Goal: Task Accomplishment & Management: Complete application form

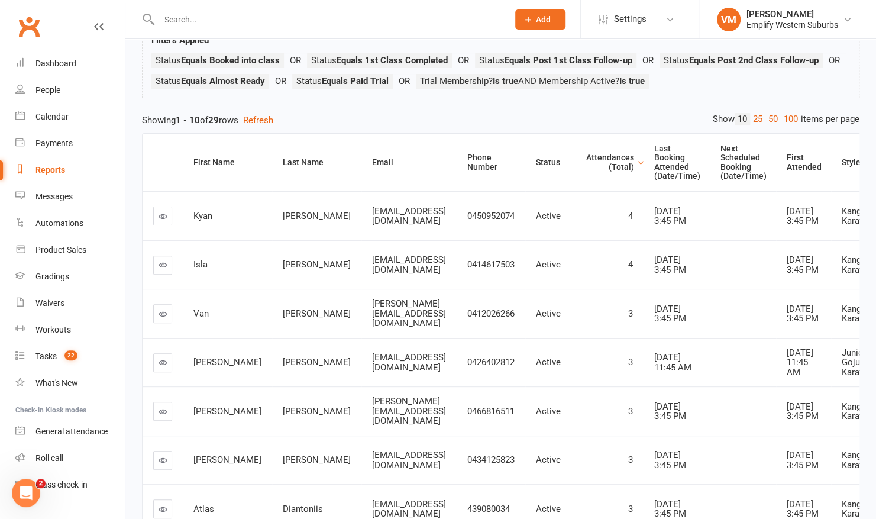
click at [53, 169] on div "Reports" at bounding box center [50, 169] width 30 height 9
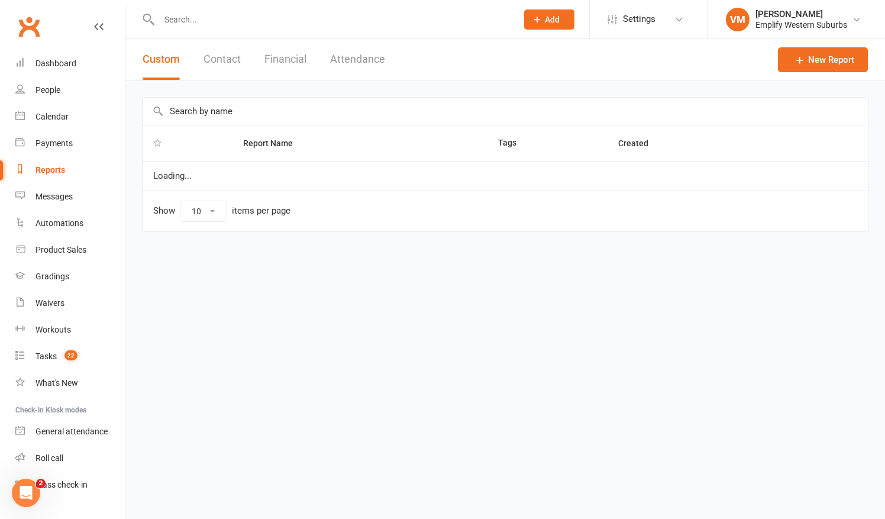
select select "50"
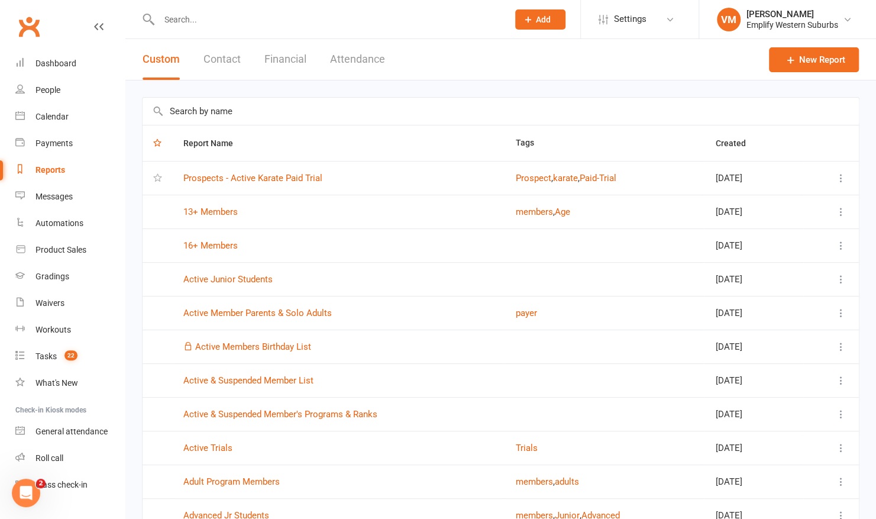
click at [235, 116] on input "text" at bounding box center [501, 111] width 716 height 27
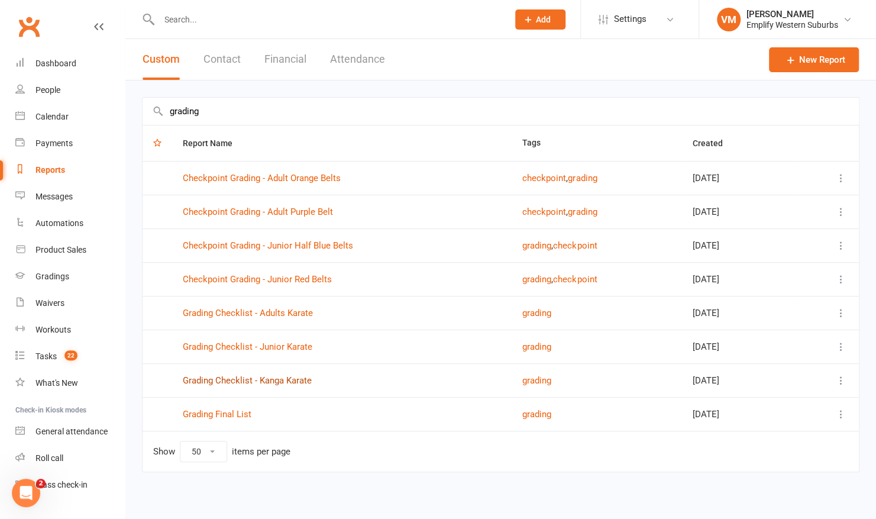
type input "grading"
click at [266, 377] on link "Grading Checklist - Kanga Karate" at bounding box center [247, 380] width 129 height 11
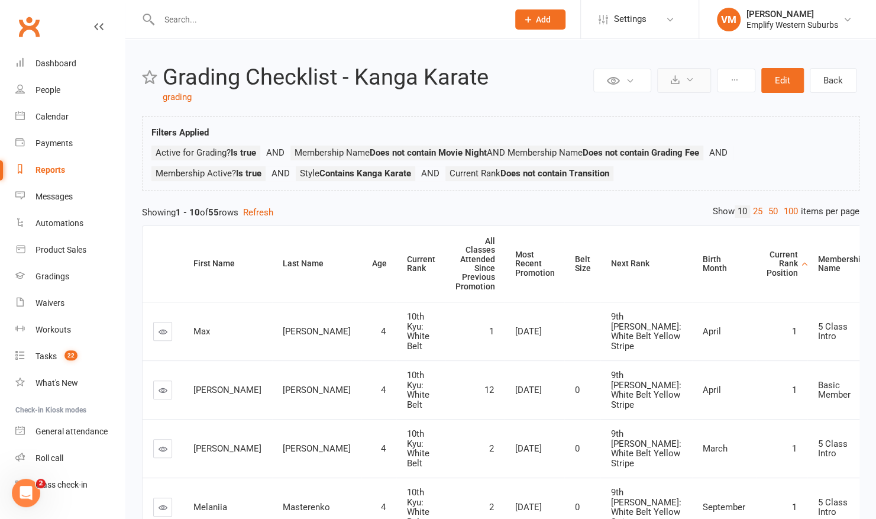
click at [690, 83] on icon at bounding box center [689, 79] width 9 height 9
click at [640, 109] on link "Export to CSV" at bounding box center [648, 109] width 124 height 24
click at [177, 98] on link "grading" at bounding box center [177, 97] width 29 height 11
select select "50"
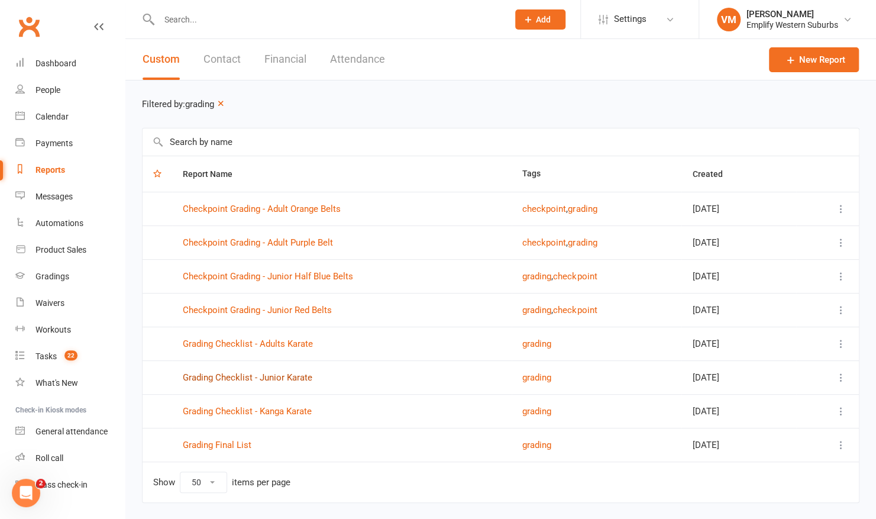
click at [292, 377] on link "Grading Checklist - Junior Karate" at bounding box center [248, 377] width 130 height 11
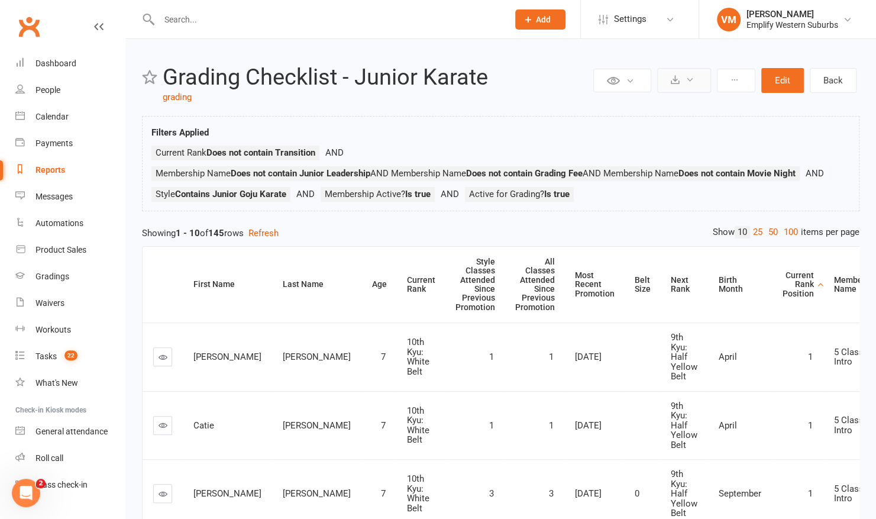
click at [693, 77] on icon at bounding box center [689, 79] width 9 height 9
click at [634, 108] on link "Export to CSV" at bounding box center [648, 109] width 124 height 24
click at [173, 98] on link "grading" at bounding box center [177, 97] width 29 height 11
select select "50"
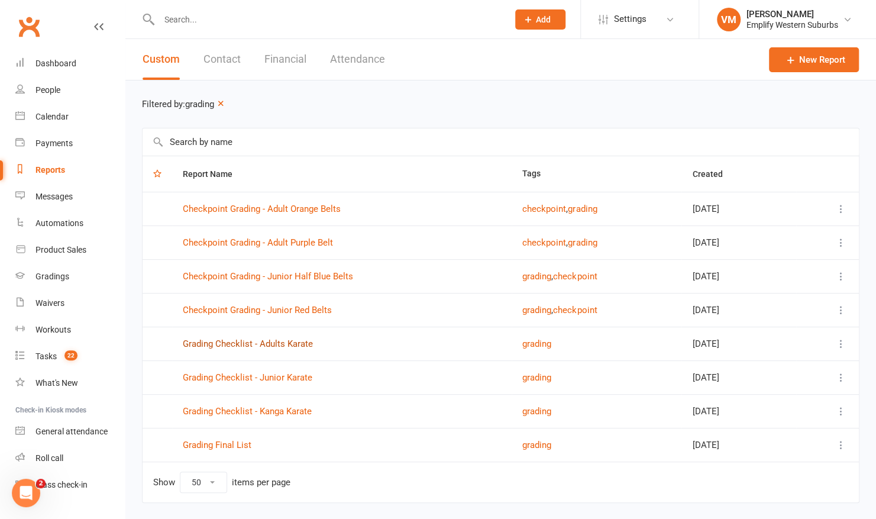
click at [274, 345] on link "Grading Checklist - Adults Karate" at bounding box center [248, 343] width 130 height 11
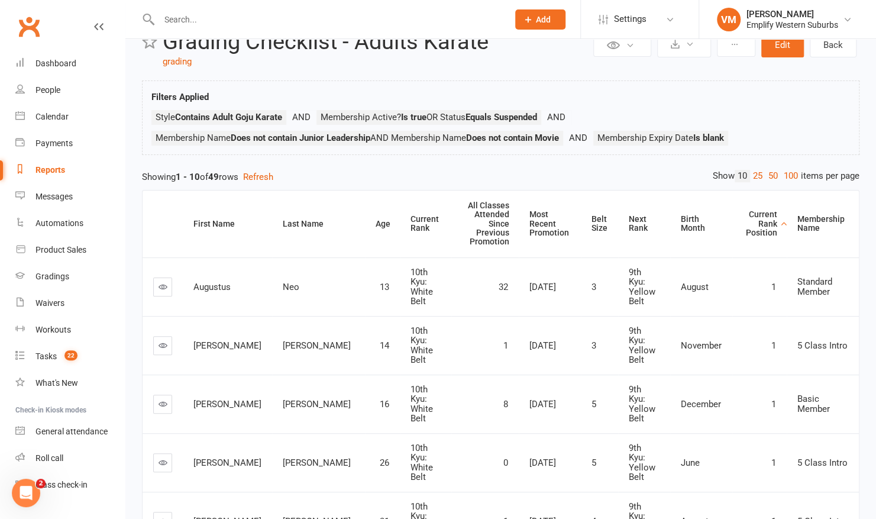
scroll to position [35, 0]
click at [694, 44] on icon at bounding box center [689, 44] width 9 height 9
click at [656, 72] on link "Export to CSV" at bounding box center [648, 74] width 124 height 24
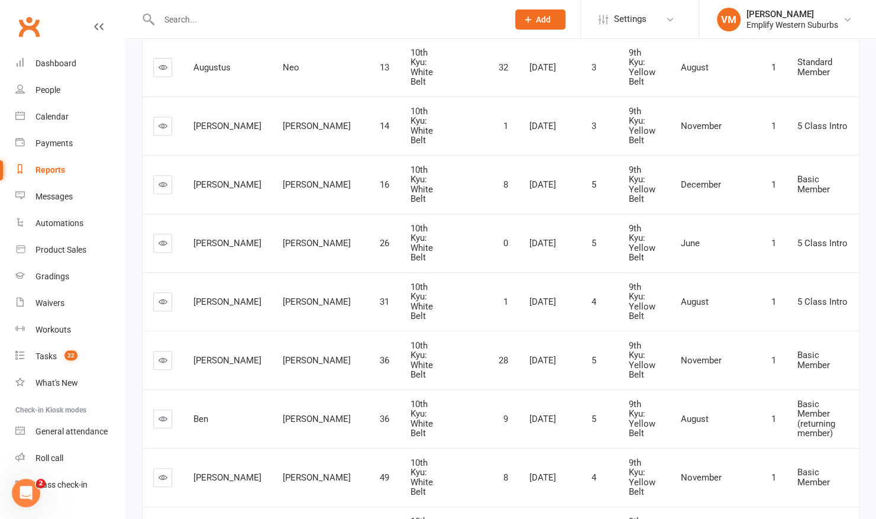
scroll to position [0, 0]
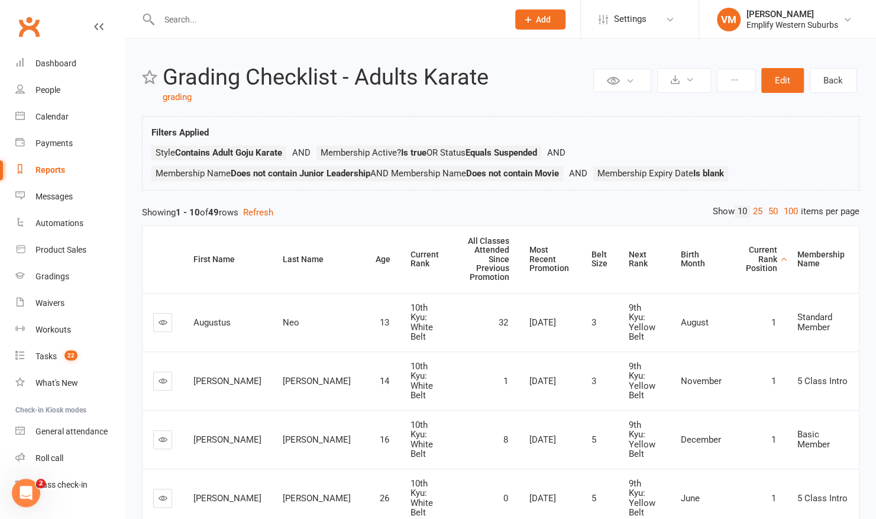
click at [293, 22] on input "text" at bounding box center [328, 19] width 344 height 17
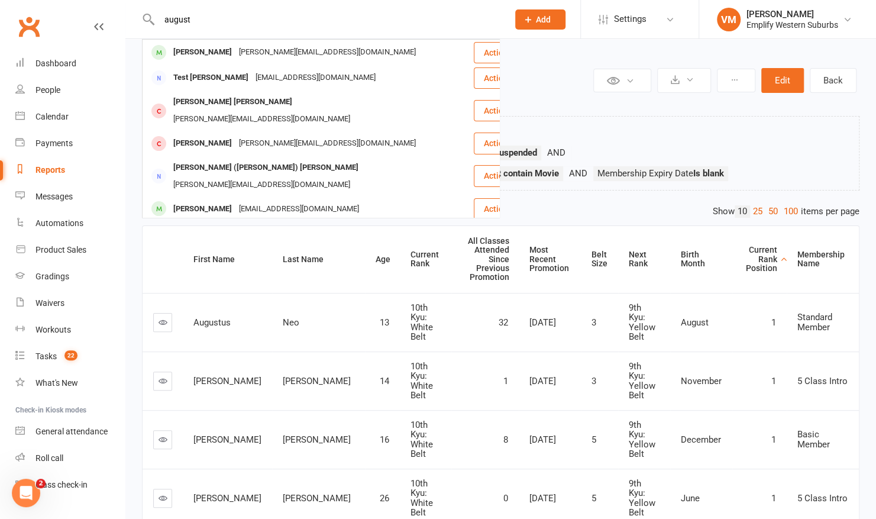
type input "august"
click at [143, 240] on th at bounding box center [163, 259] width 40 height 67
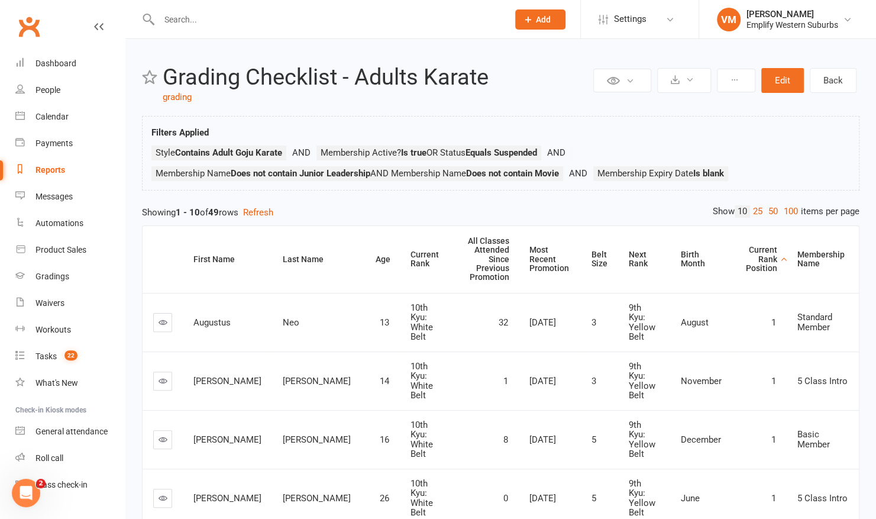
click at [312, 17] on input "text" at bounding box center [328, 19] width 344 height 17
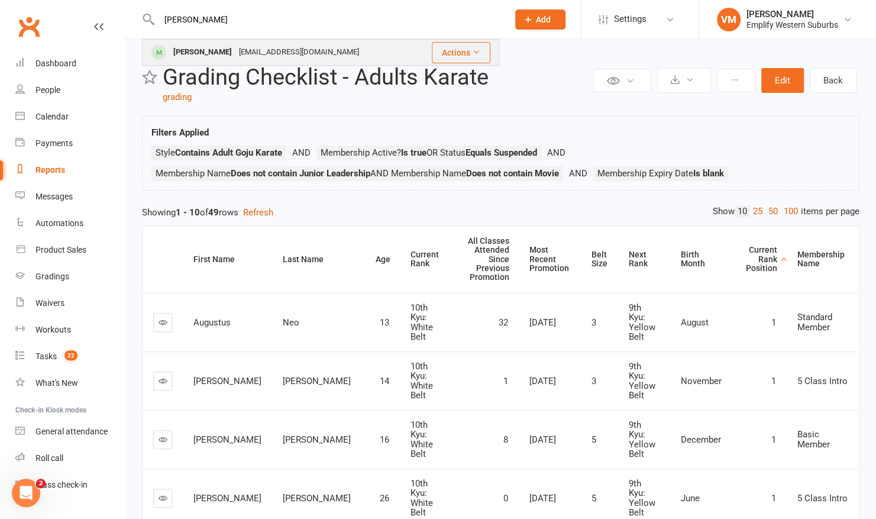
type input "ezra"
click at [282, 46] on div "ukelia@gmail.com" at bounding box center [298, 52] width 127 height 17
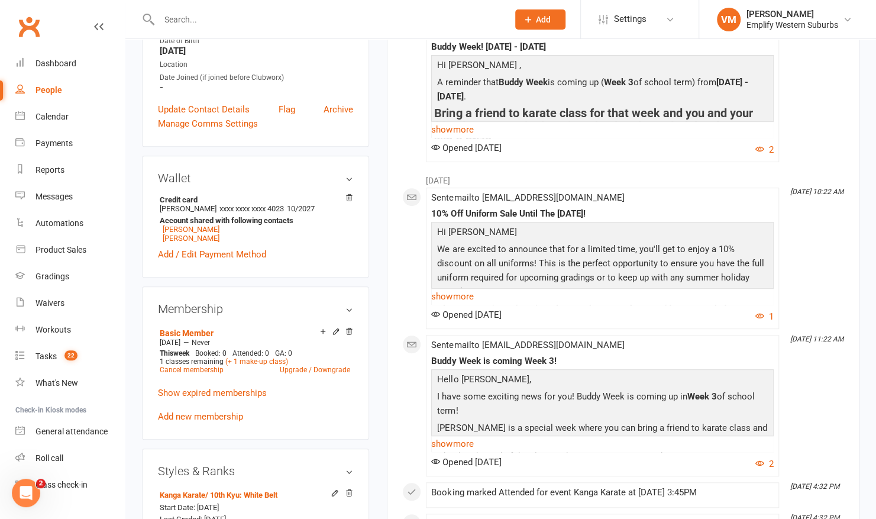
scroll to position [267, 0]
click at [179, 228] on link "Levi Julius" at bounding box center [191, 228] width 57 height 9
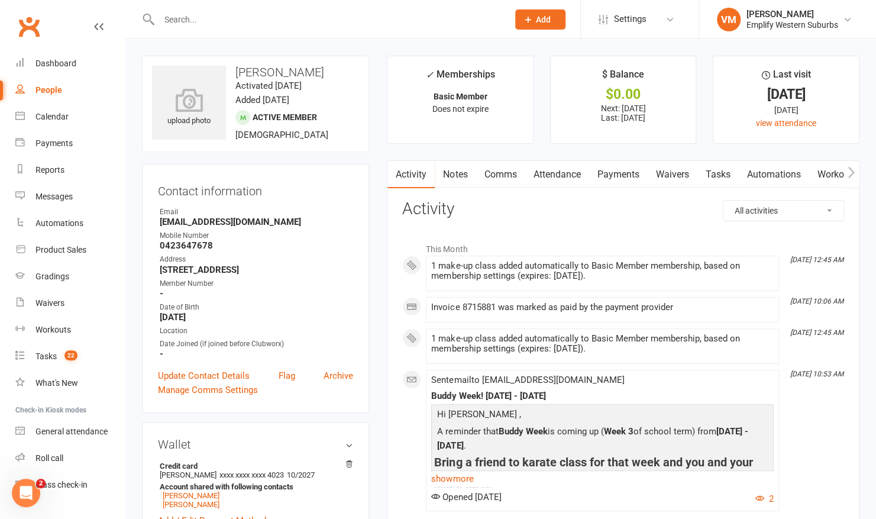
click at [612, 173] on link "Payments" at bounding box center [617, 174] width 59 height 27
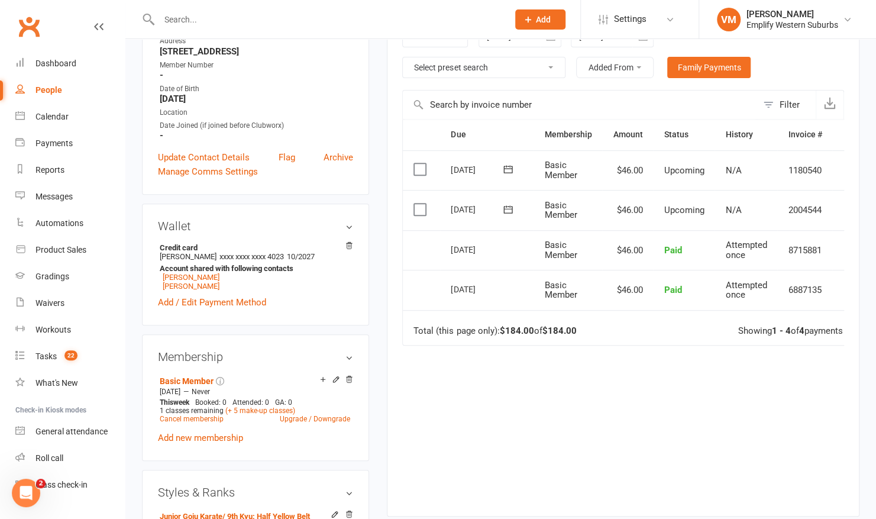
scroll to position [218, 0]
click at [230, 25] on input "text" at bounding box center [328, 19] width 344 height 17
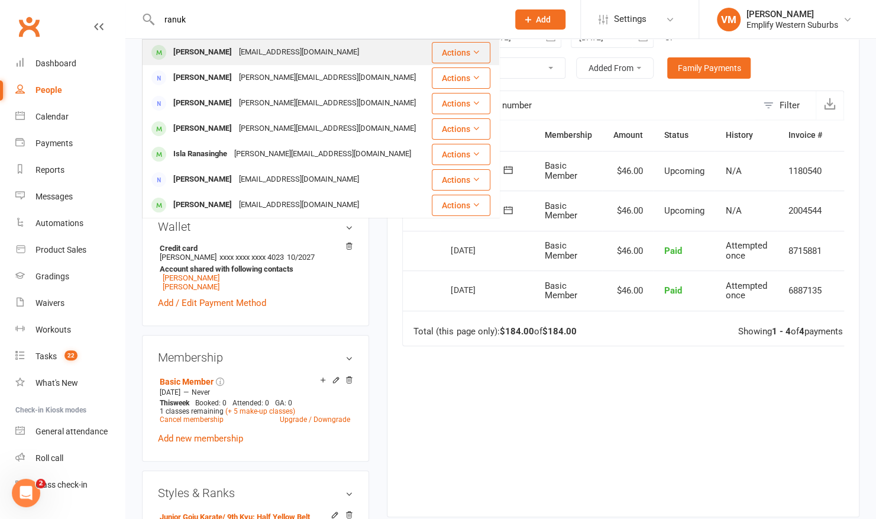
type input "ranuk"
click at [234, 50] on div "Ranuk Balasuriya" at bounding box center [203, 52] width 66 height 17
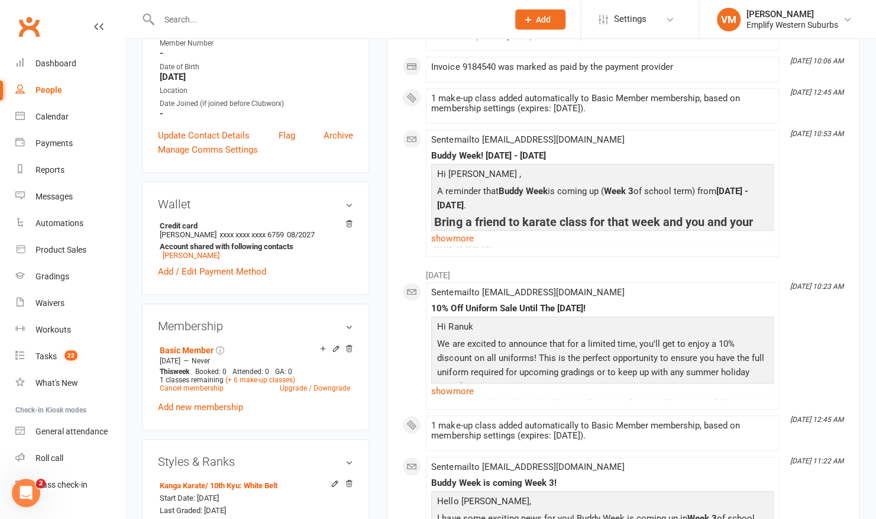
scroll to position [240, 0]
click at [43, 166] on div "Reports" at bounding box center [49, 169] width 29 height 9
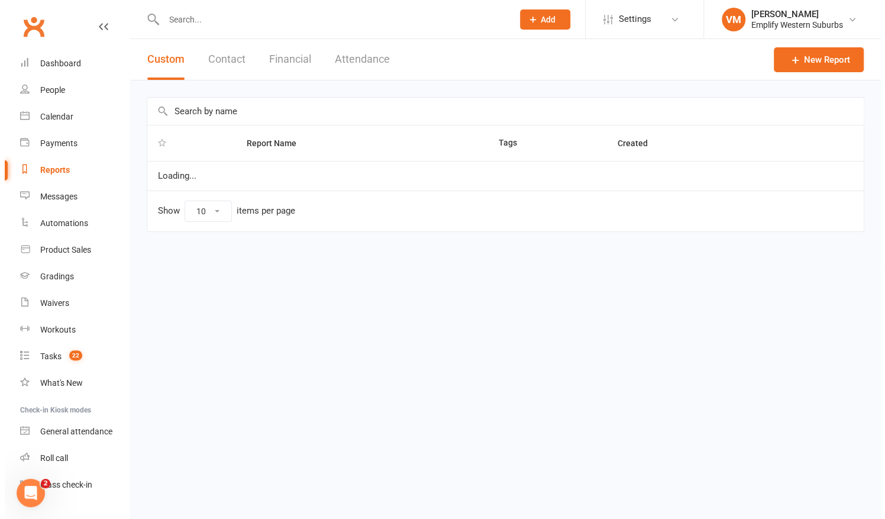
select select "50"
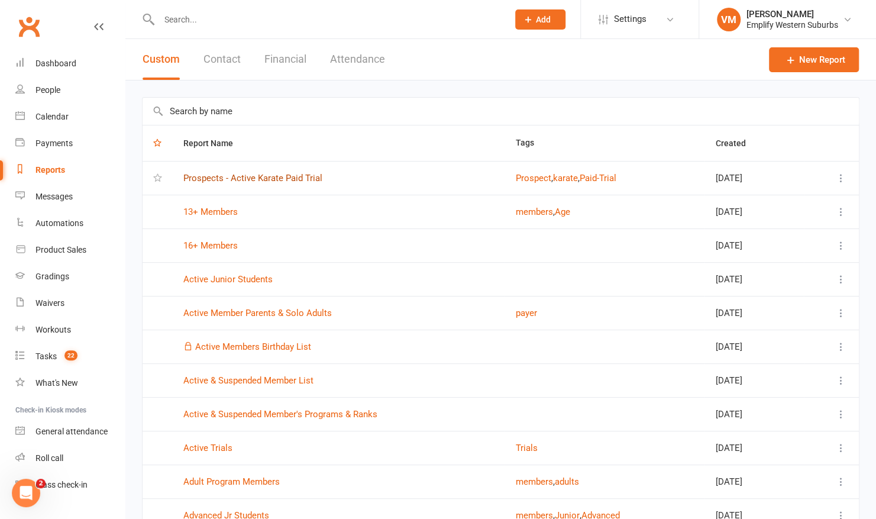
click at [240, 174] on link "Prospects - Active Karate Paid Trial" at bounding box center [252, 178] width 139 height 11
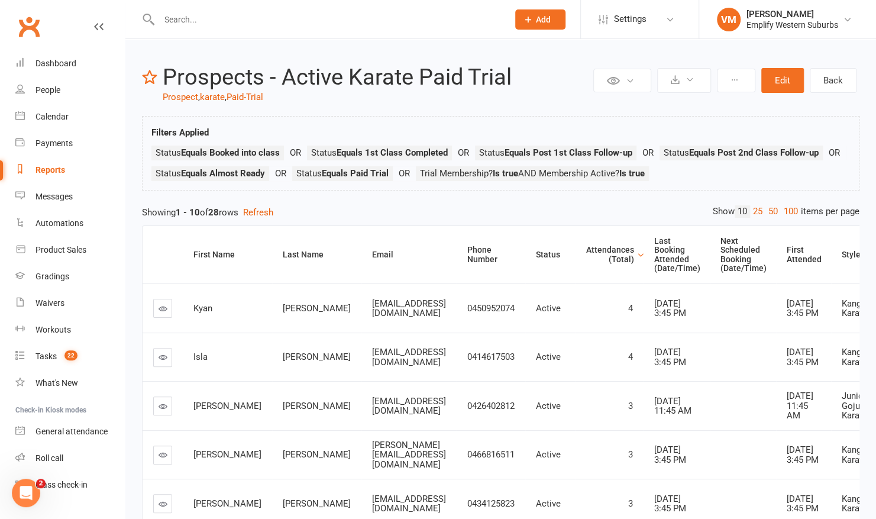
click at [623, 253] on div "Attendances (Total)" at bounding box center [610, 254] width 48 height 18
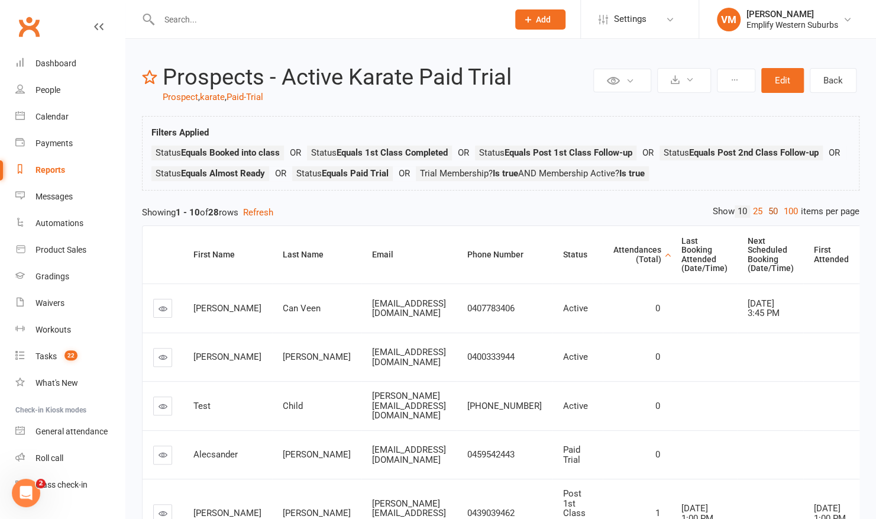
click at [772, 209] on link "50" at bounding box center [772, 211] width 15 height 12
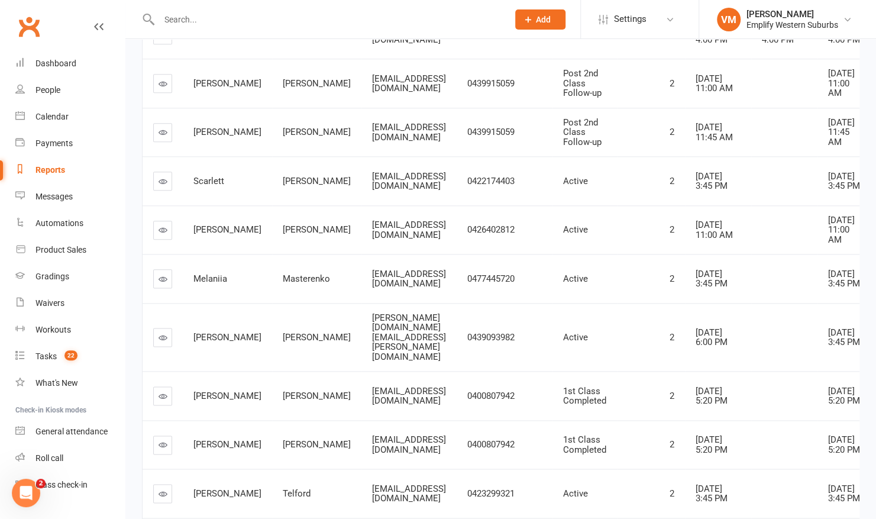
scroll to position [715, 0]
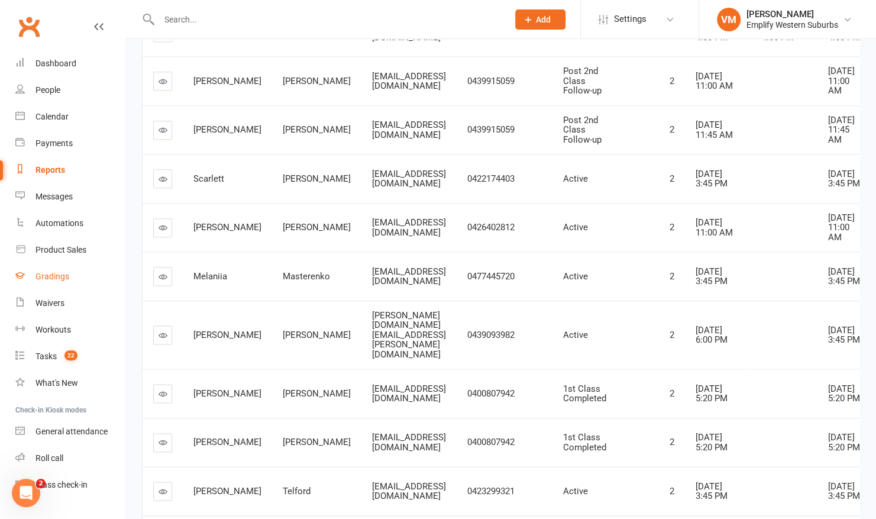
click at [62, 271] on link "Gradings" at bounding box center [69, 276] width 109 height 27
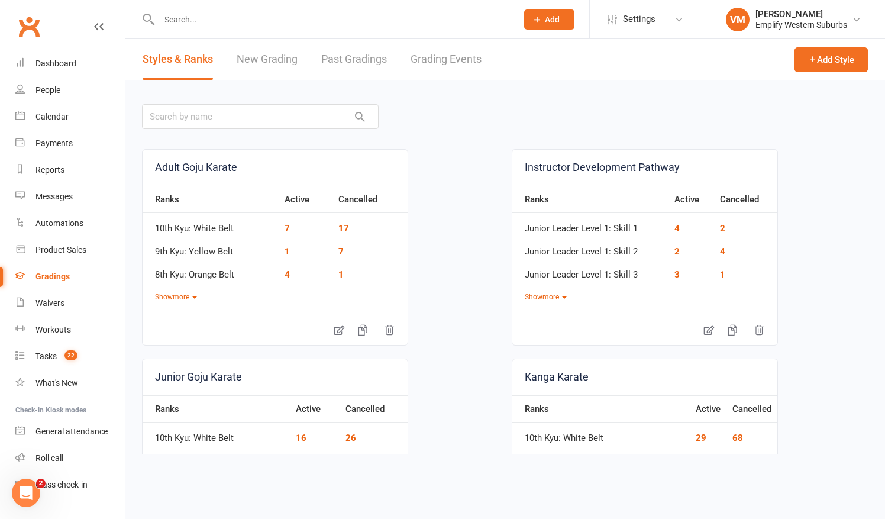
click at [255, 62] on link "New Grading" at bounding box center [267, 59] width 61 height 41
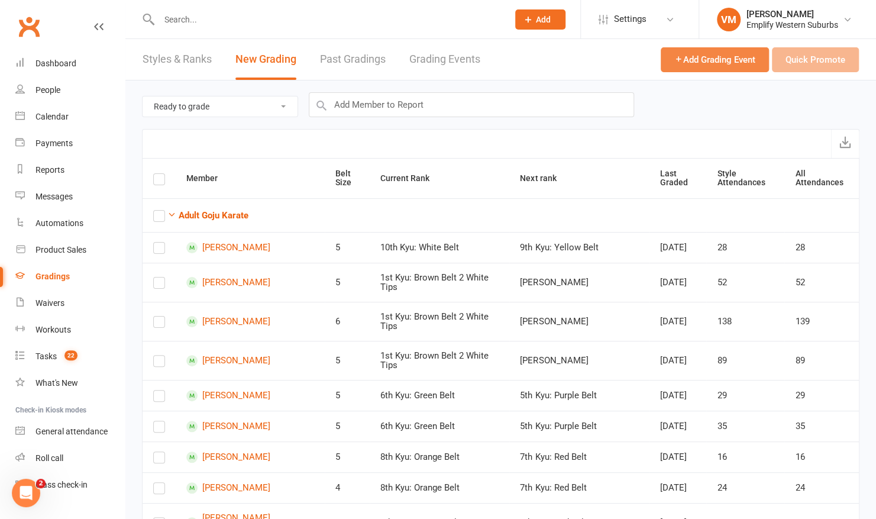
click at [748, 60] on span "Add Grading Event" at bounding box center [714, 59] width 81 height 11
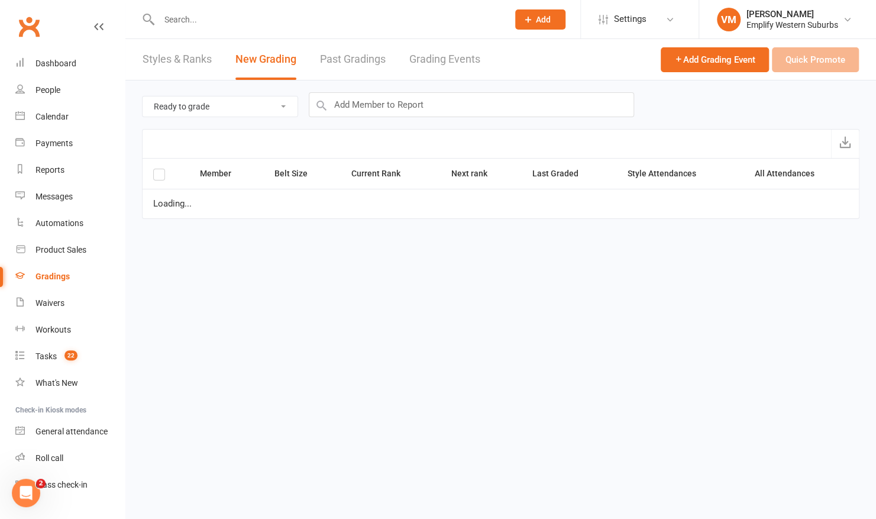
click at [431, 59] on link "Grading Events" at bounding box center [444, 59] width 71 height 41
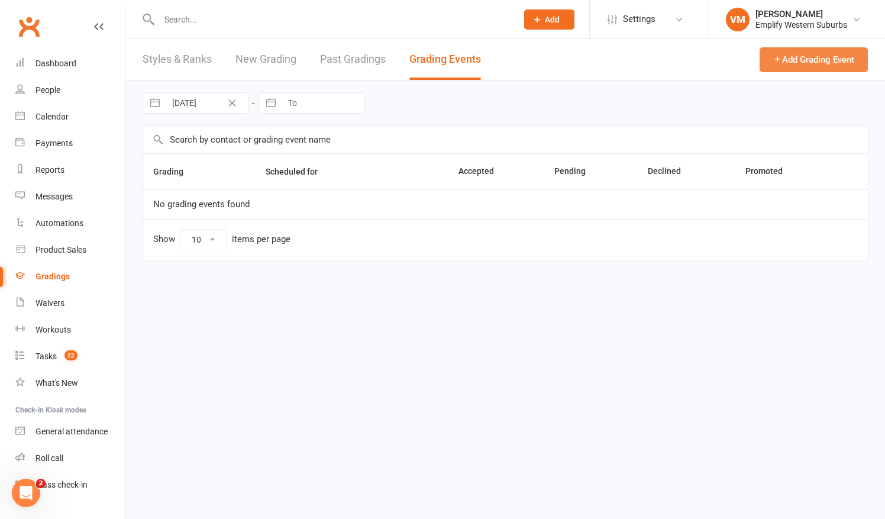
click at [784, 63] on button "Add Grading Event" at bounding box center [813, 59] width 108 height 25
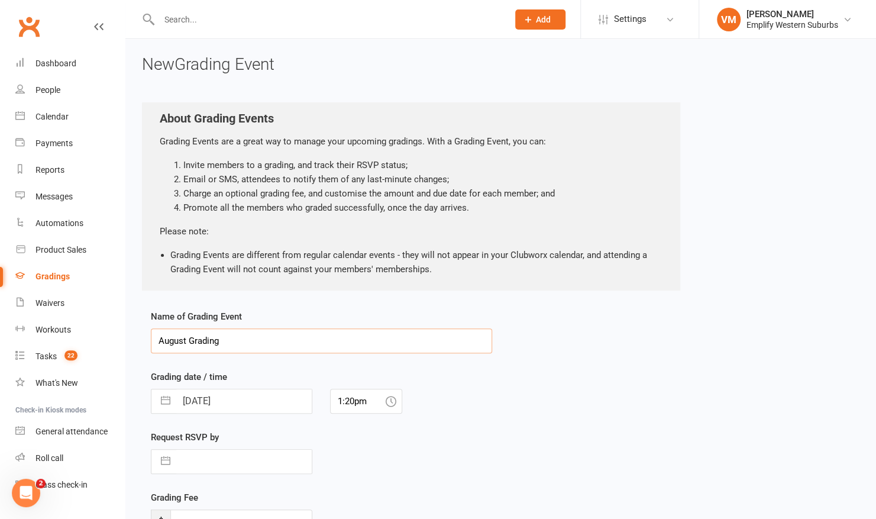
click at [165, 339] on input "August Grading" at bounding box center [321, 340] width 341 height 25
type input "2025 September Kanga Grading"
click at [348, 406] on input "1:20pm" at bounding box center [366, 401] width 72 height 25
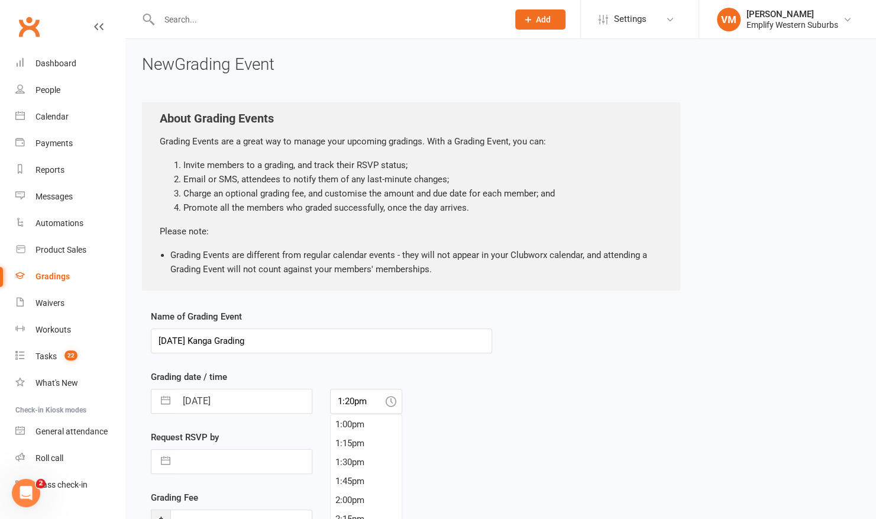
click at [279, 401] on input "11 Aug 2025" at bounding box center [243, 401] width 135 height 24
select select "6"
select select "2025"
select select "7"
select select "2025"
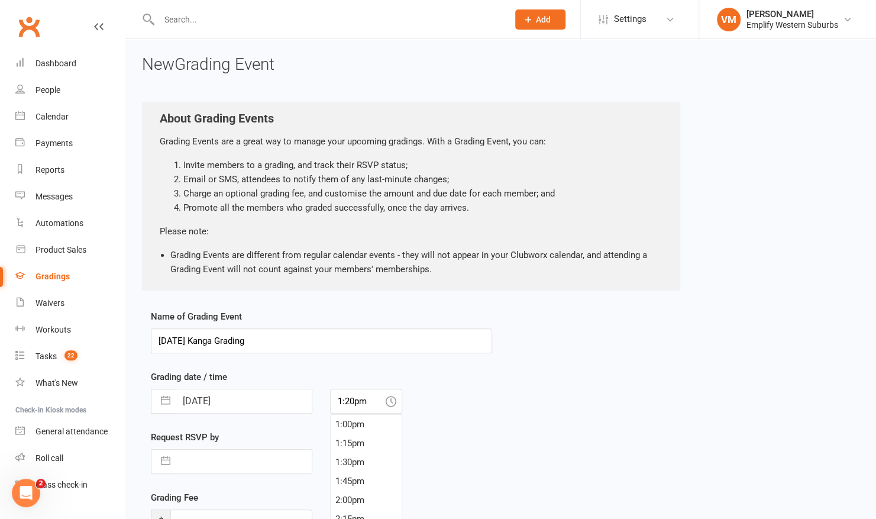
select select "8"
select select "2025"
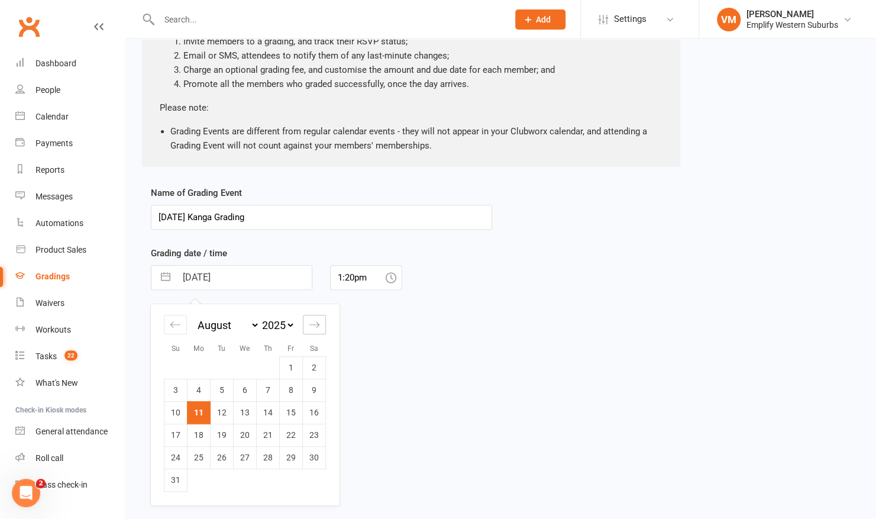
click at [315, 323] on icon "Move forward to switch to the next month." at bounding box center [314, 324] width 11 height 11
select select "9"
select select "2025"
click at [180, 412] on td "14" at bounding box center [175, 412] width 23 height 22
type input "14 Sep 2025"
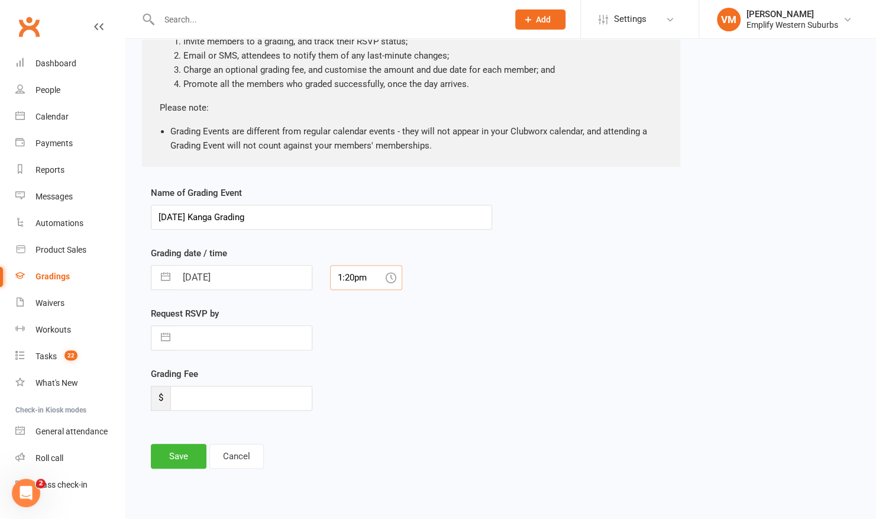
click at [361, 273] on input "1:20pm" at bounding box center [366, 277] width 72 height 25
click at [358, 323] on div "10:00am" at bounding box center [366, 327] width 71 height 19
type input "10:00am"
click at [394, 278] on icon at bounding box center [391, 277] width 11 height 11
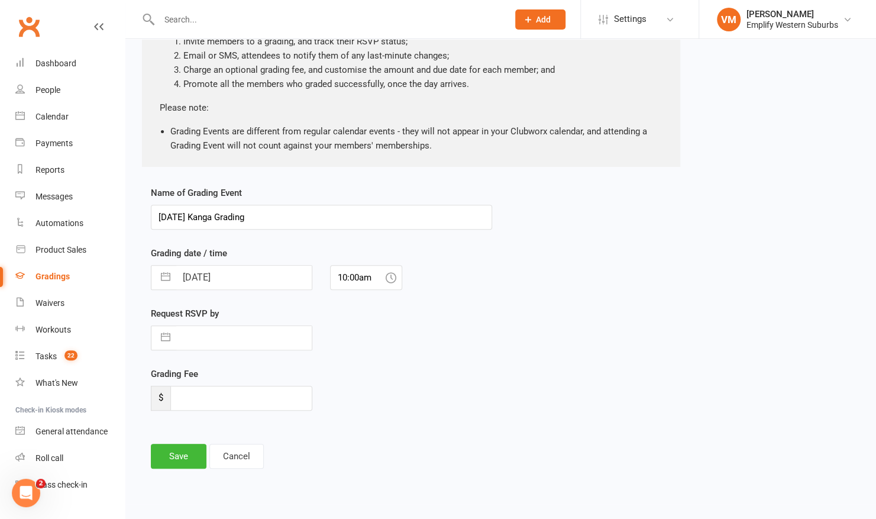
click at [201, 341] on input "text" at bounding box center [243, 338] width 135 height 24
select select "6"
select select "2025"
select select "7"
select select "2025"
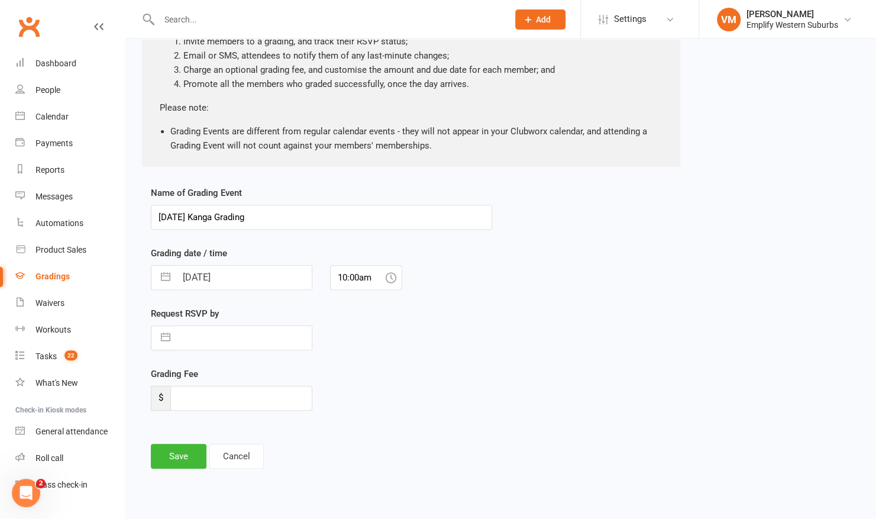
select select "8"
select select "2025"
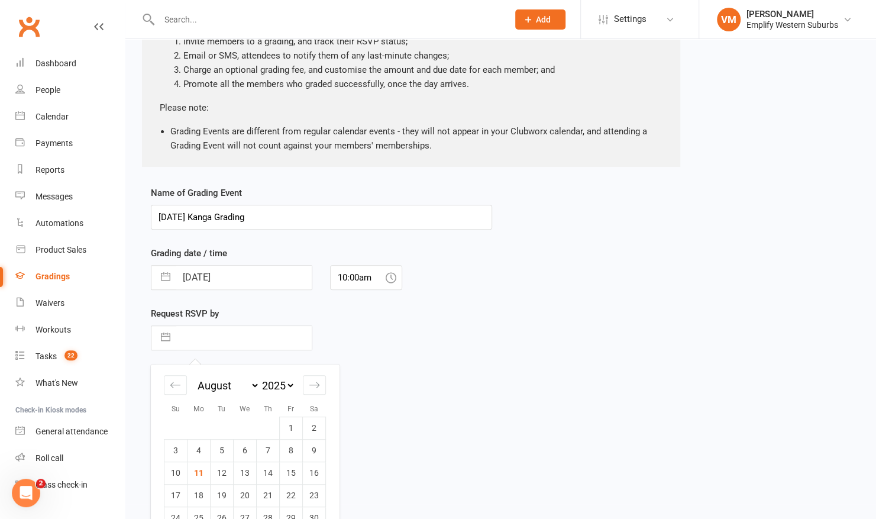
scroll to position [163, 0]
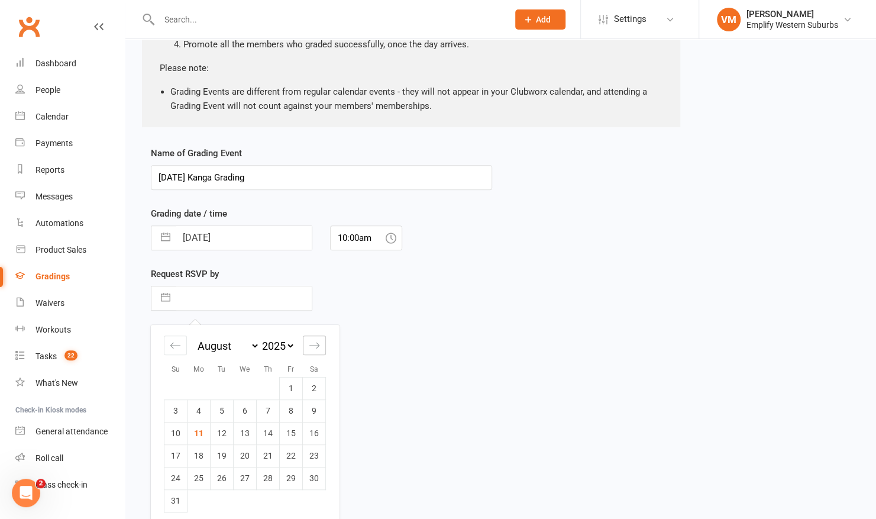
click at [307, 340] on div "Move forward to switch to the next month." at bounding box center [314, 345] width 23 height 20
select select "9"
select select "2025"
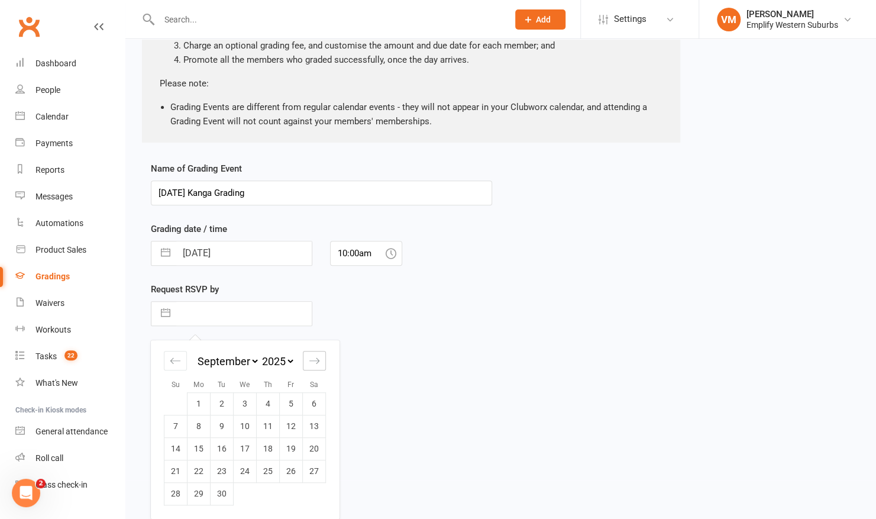
scroll to position [147, 0]
click at [224, 429] on td "9" at bounding box center [222, 427] width 23 height 22
type input "09 Sep 2025"
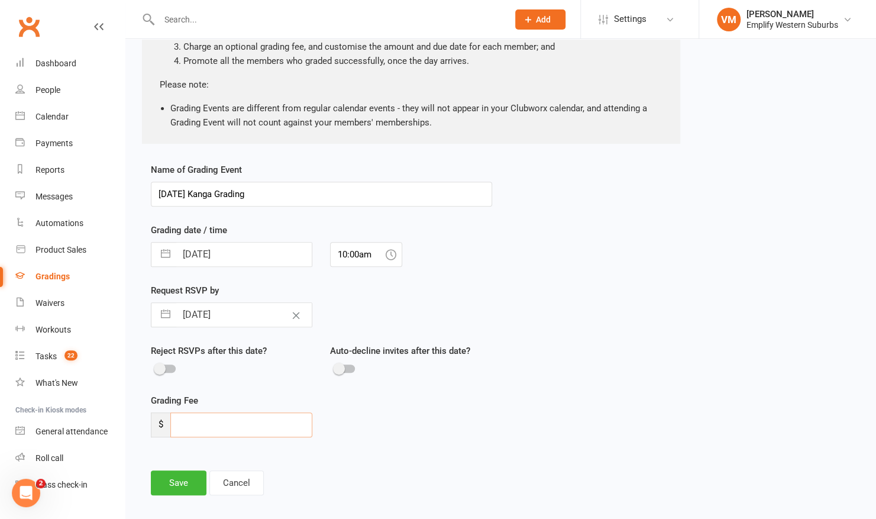
click at [212, 424] on input "number" at bounding box center [241, 424] width 142 height 25
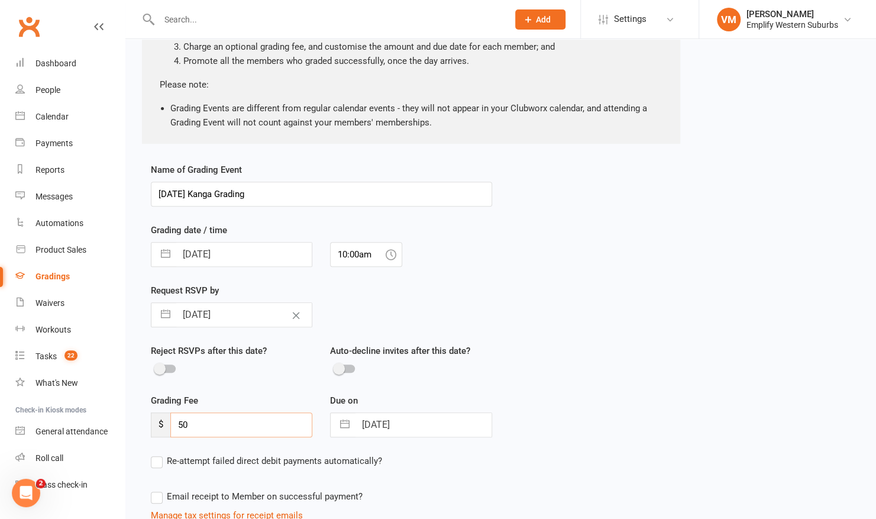
type input "50"
click at [383, 425] on input "14 Sep 2025" at bounding box center [422, 425] width 135 height 24
select select "7"
select select "2025"
select select "8"
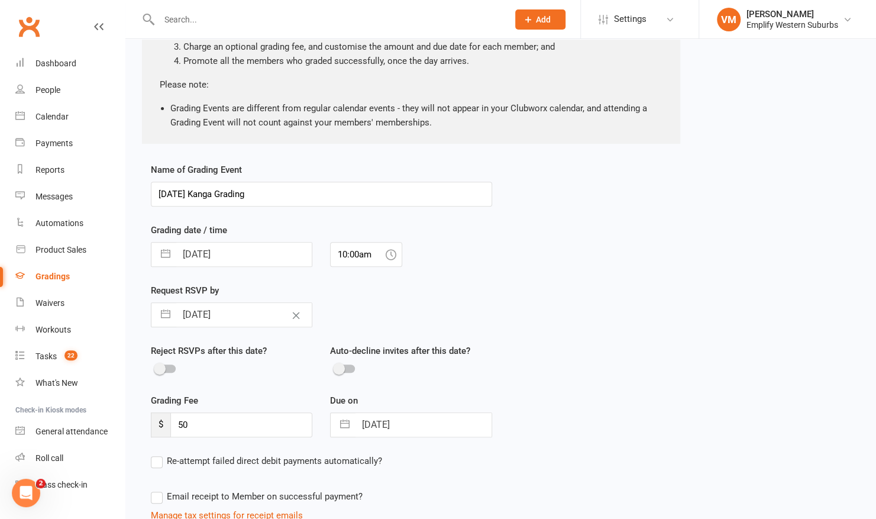
select select "2025"
select select "9"
select select "2025"
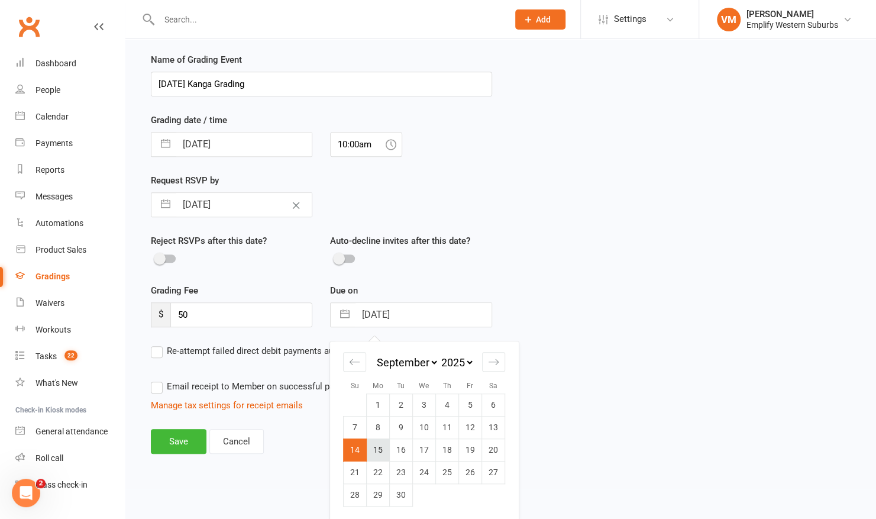
click at [380, 445] on td "15" at bounding box center [378, 449] width 23 height 22
type input "15 Sep 2025"
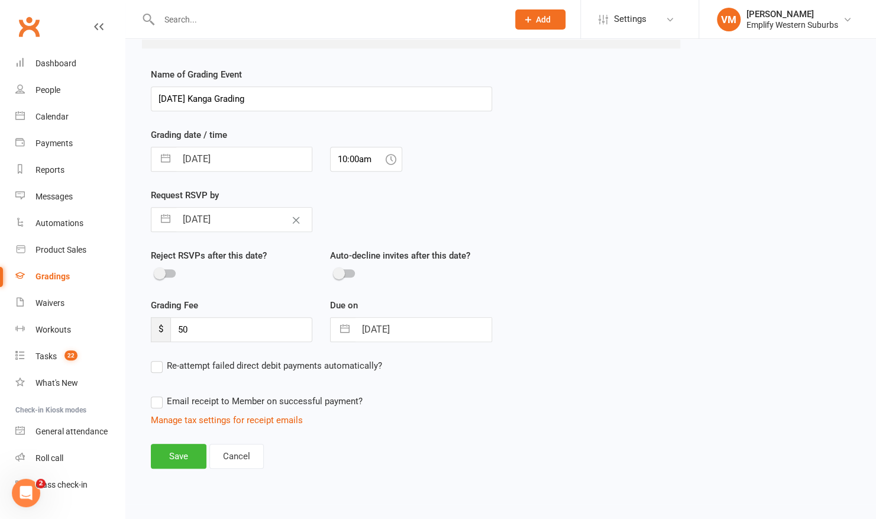
click at [157, 368] on label "Re-attempt failed direct debit payments automatically?" at bounding box center [266, 365] width 231 height 14
click at [157, 358] on input "Re-attempt failed direct debit payments automatically?" at bounding box center [266, 358] width 231 height 0
select select "3"
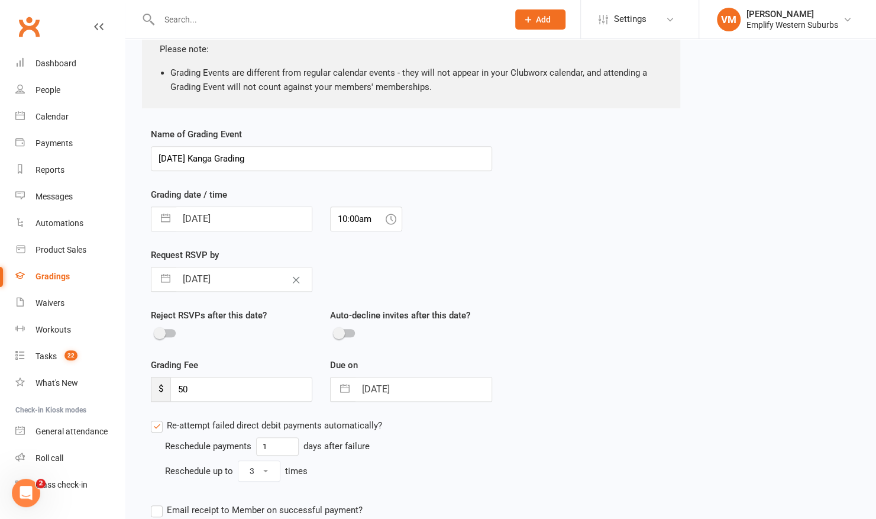
scroll to position [186, 0]
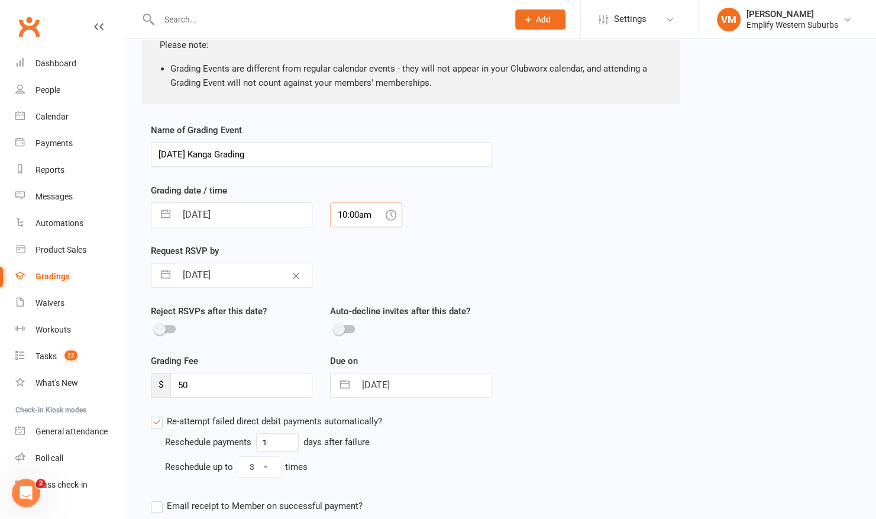
click at [377, 203] on input "10:00am" at bounding box center [366, 214] width 72 height 25
click at [517, 200] on div "Name of Grading Event 2025 September Kanga Grading Grading date / time 14 Sep 2…" at bounding box center [500, 356] width 717 height 467
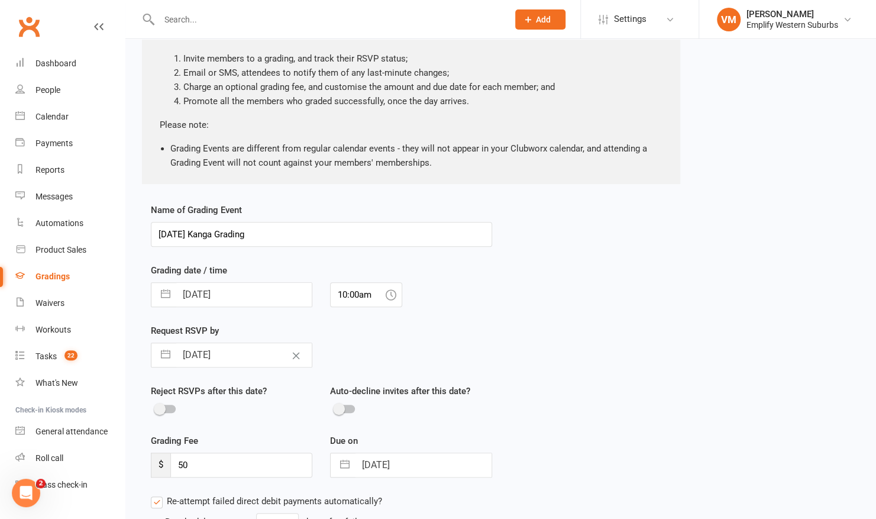
scroll to position [291, 0]
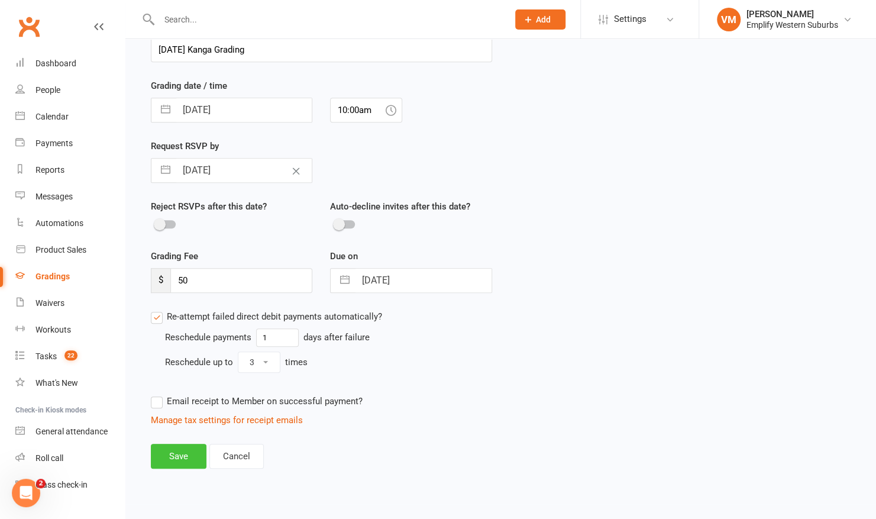
click at [180, 454] on button "Save" at bounding box center [179, 456] width 56 height 25
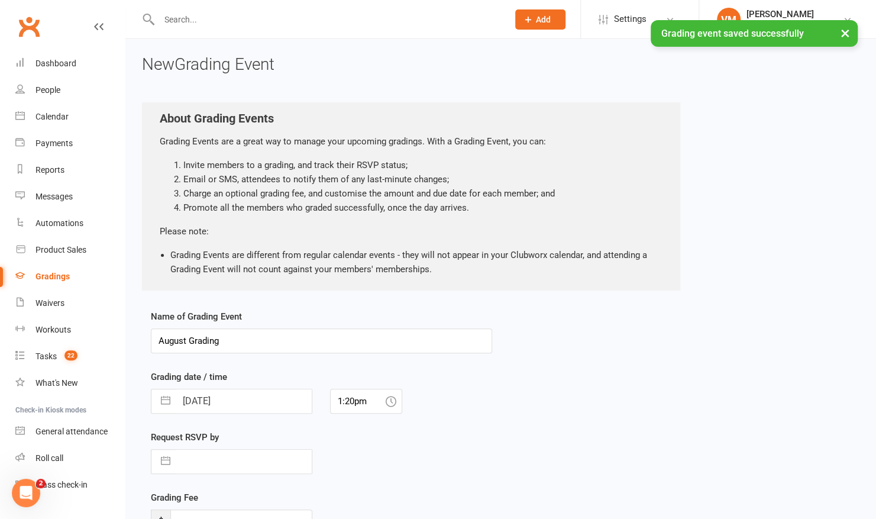
scroll to position [124, 0]
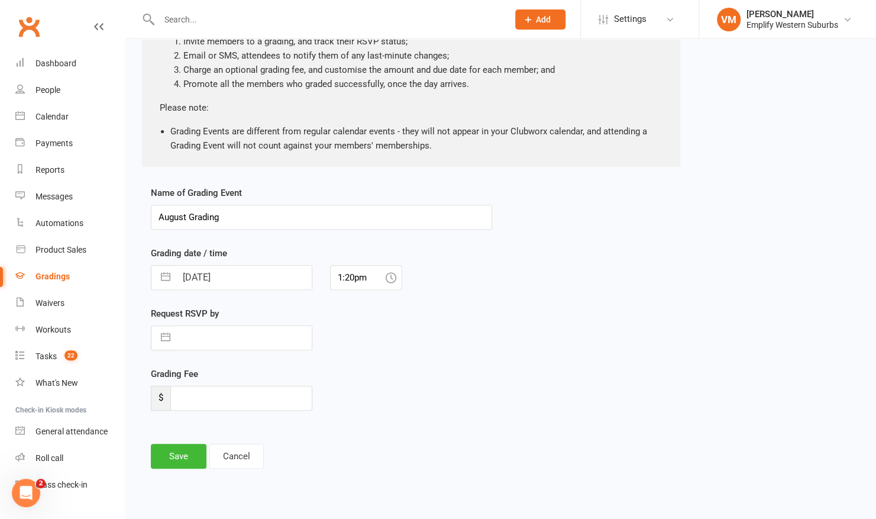
click at [50, 279] on div "Gradings" at bounding box center [52, 275] width 34 height 9
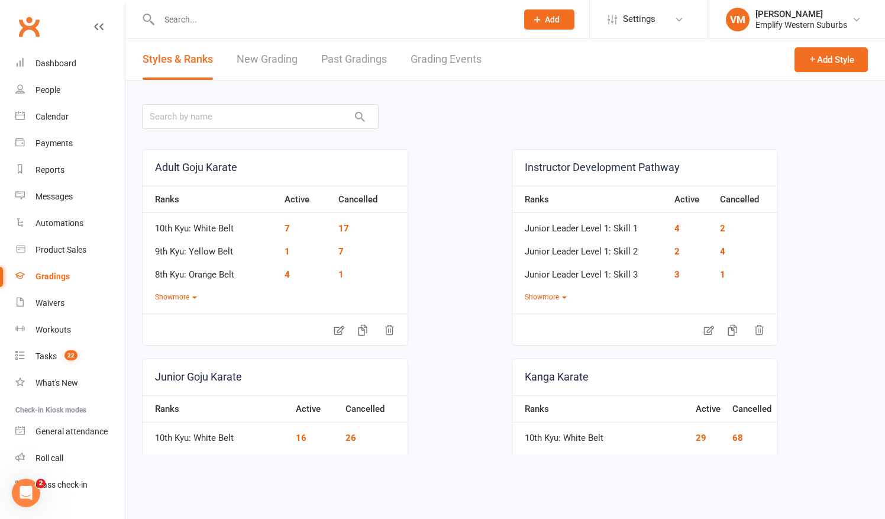
click at [421, 40] on link "Grading Events" at bounding box center [445, 59] width 71 height 41
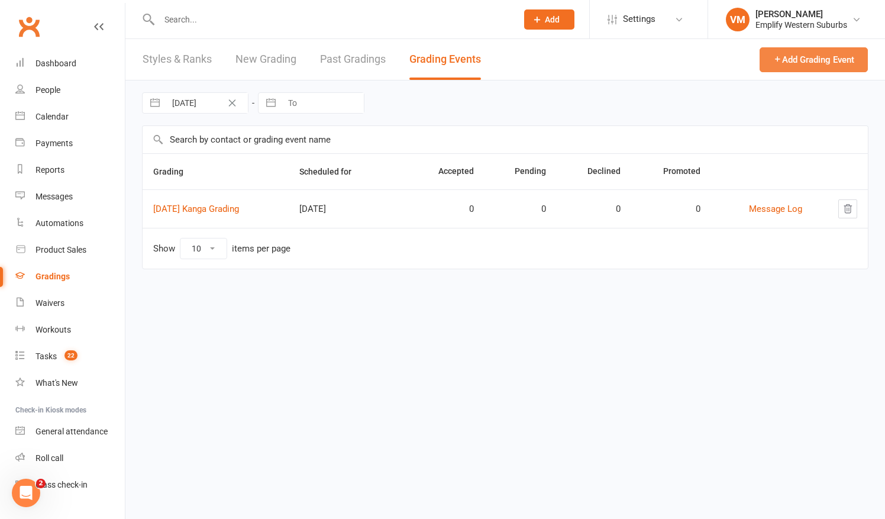
click at [829, 60] on button "Add Grading Event" at bounding box center [813, 59] width 108 height 25
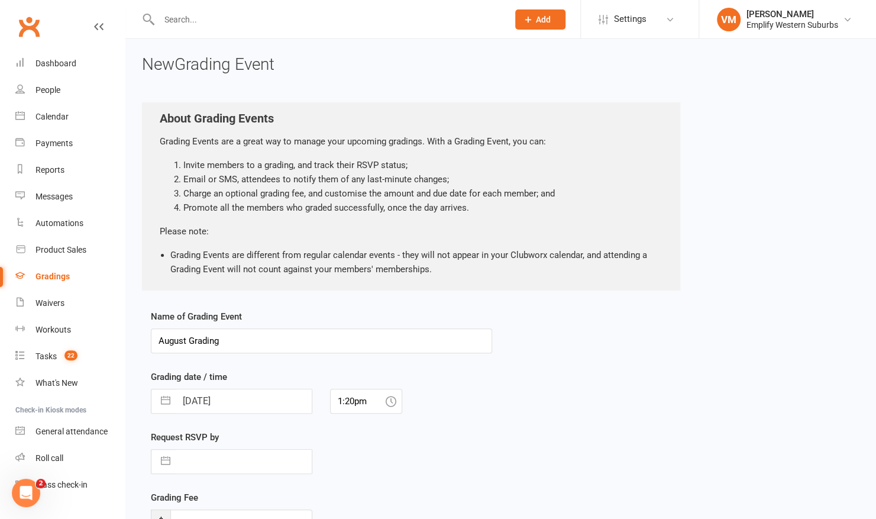
click at [160, 341] on input "August Grading" at bounding box center [321, 340] width 341 height 25
click at [242, 339] on input "2025 September Junior White - Yellow Grading" at bounding box center [321, 340] width 341 height 25
type input "2025 September Jnr White - Yellow Grading"
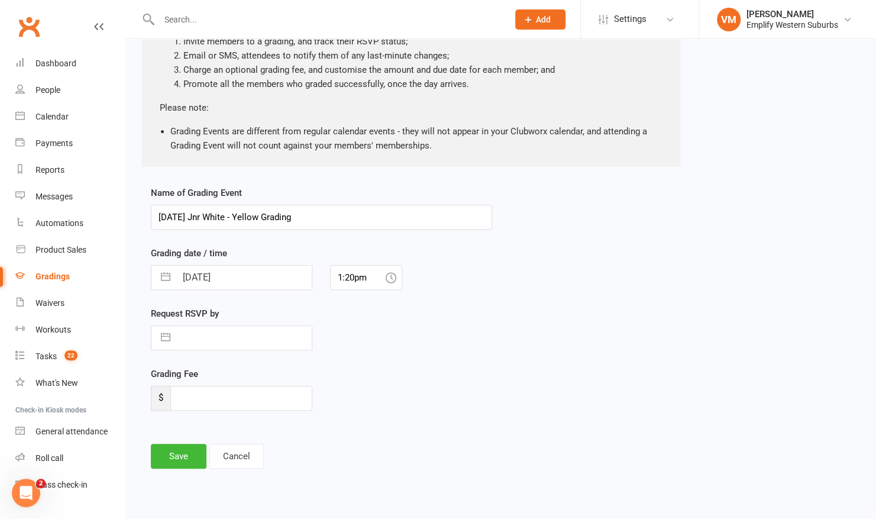
click at [264, 274] on input "11 Aug 2025" at bounding box center [243, 278] width 135 height 24
select select "6"
select select "2025"
select select "7"
select select "2025"
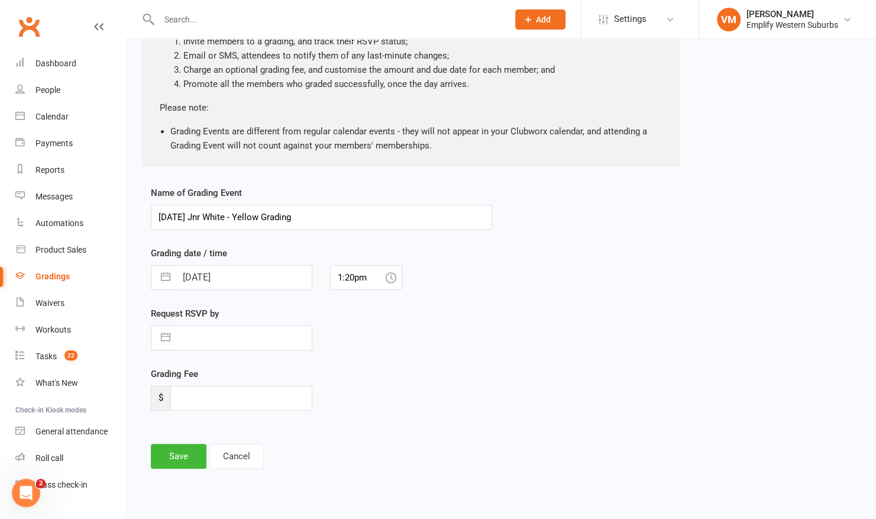
select select "8"
select select "2025"
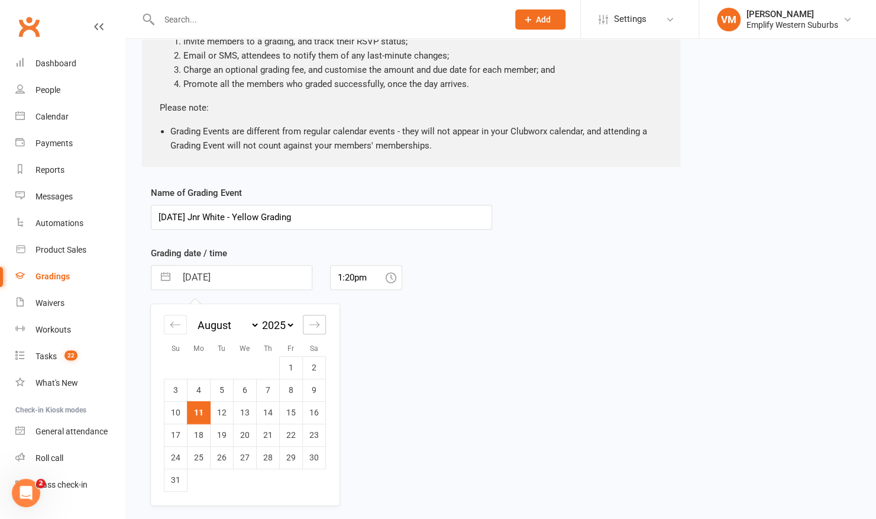
click at [322, 330] on div "Move forward to switch to the next month." at bounding box center [314, 325] width 23 height 20
select select "9"
select select "2025"
click at [185, 415] on td "14" at bounding box center [175, 412] width 23 height 22
type input "14 Sep 2025"
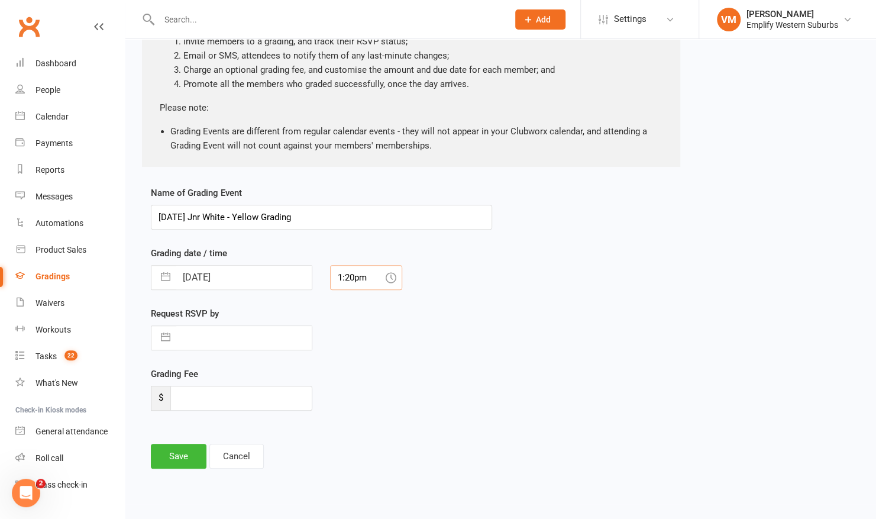
click at [356, 282] on input "1:20pm" at bounding box center [366, 277] width 72 height 25
click at [361, 312] on div "10:45am" at bounding box center [366, 314] width 71 height 19
type input "10:45am"
click at [217, 337] on input "text" at bounding box center [243, 338] width 135 height 24
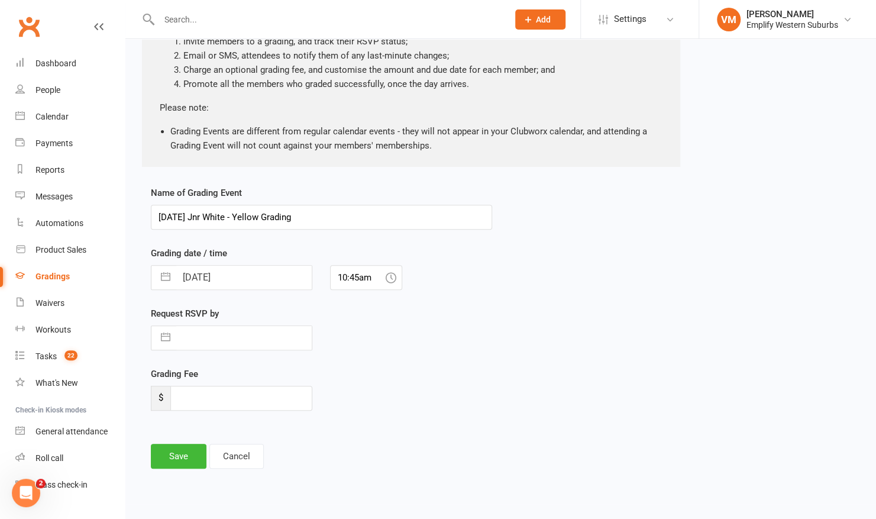
select select "6"
select select "2025"
select select "7"
select select "2025"
select select "8"
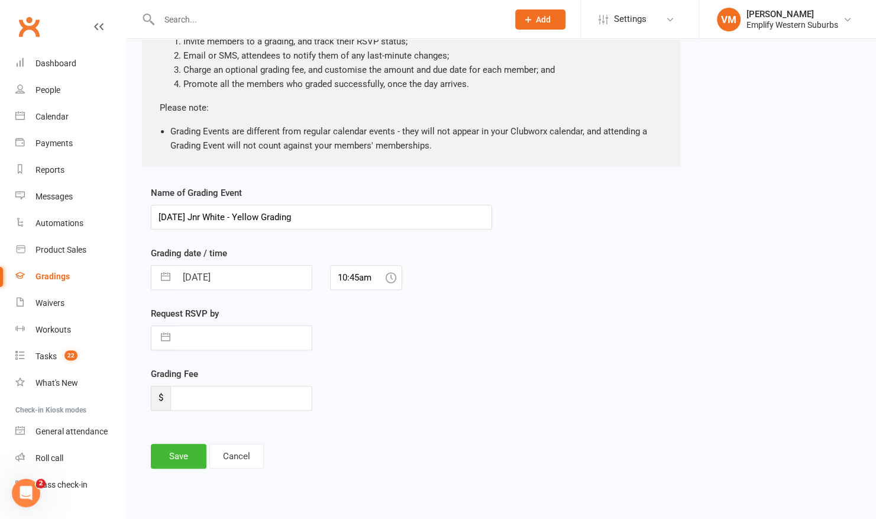
select select "2025"
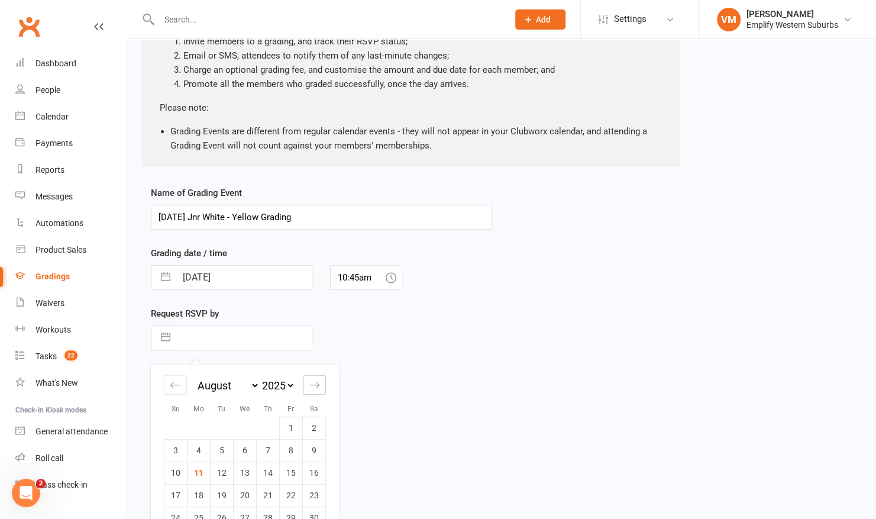
click at [310, 382] on icon "Move forward to switch to the next month." at bounding box center [314, 384] width 11 height 11
select select "9"
select select "2025"
click at [227, 451] on td "9" at bounding box center [222, 450] width 23 height 22
type input "09 Sep 2025"
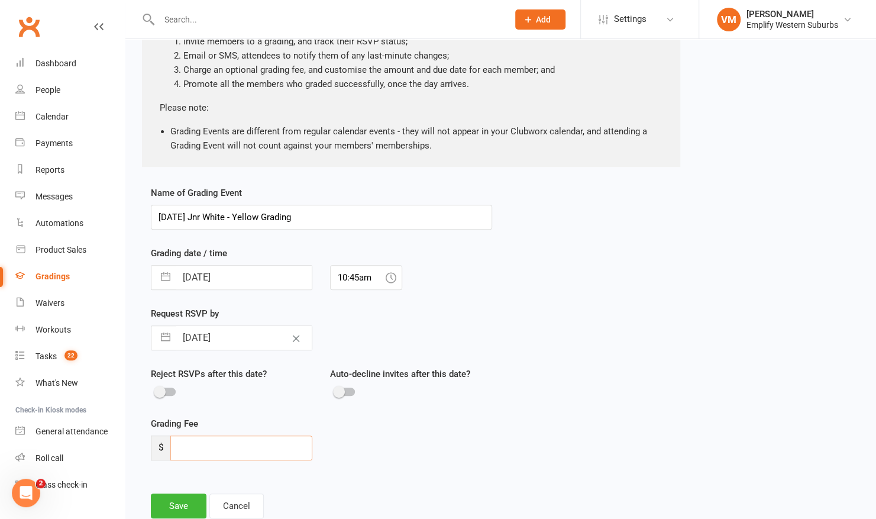
click at [198, 449] on input "number" at bounding box center [241, 447] width 142 height 25
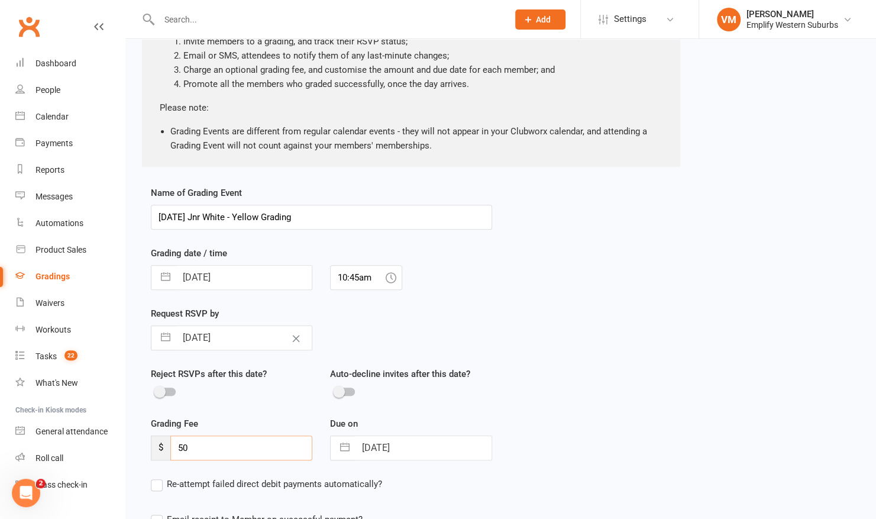
type input "50"
select select "7"
select select "2025"
select select "8"
select select "2025"
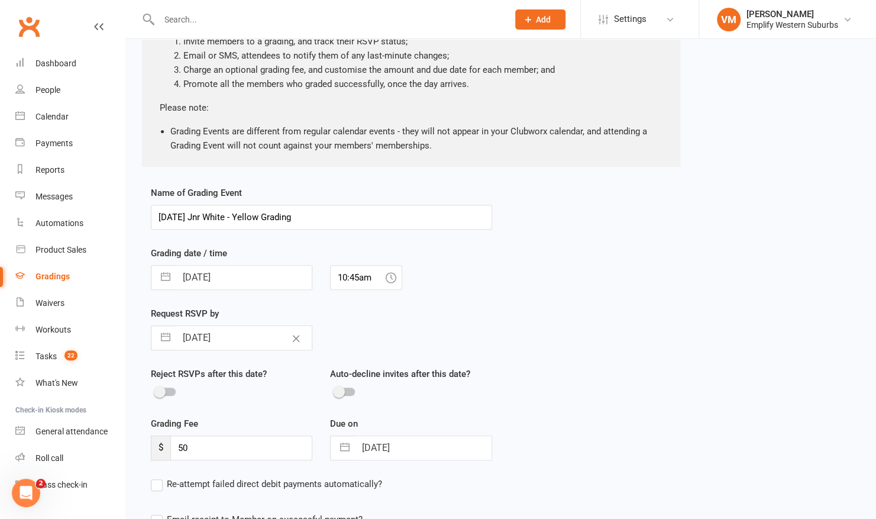
select select "9"
select select "2025"
click at [379, 452] on input "14 Sep 2025" at bounding box center [422, 448] width 135 height 24
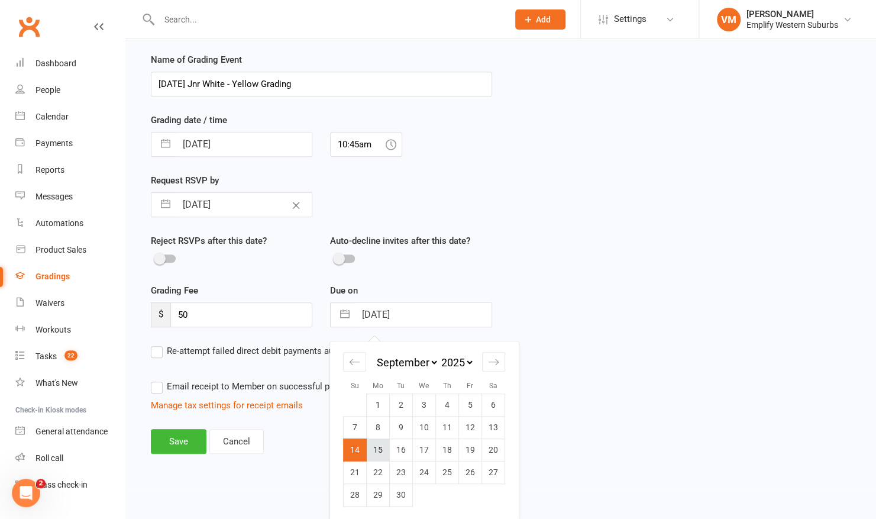
click at [380, 447] on td "15" at bounding box center [378, 449] width 23 height 22
type input "15 Sep 2025"
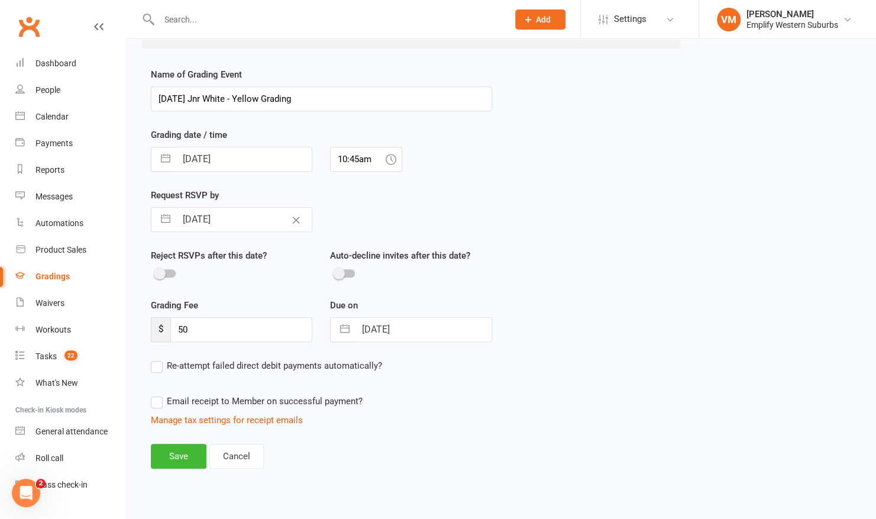
click at [161, 366] on label "Re-attempt failed direct debit payments automatically?" at bounding box center [266, 365] width 231 height 14
click at [161, 358] on input "Re-attempt failed direct debit payments automatically?" at bounding box center [266, 358] width 231 height 0
select select "3"
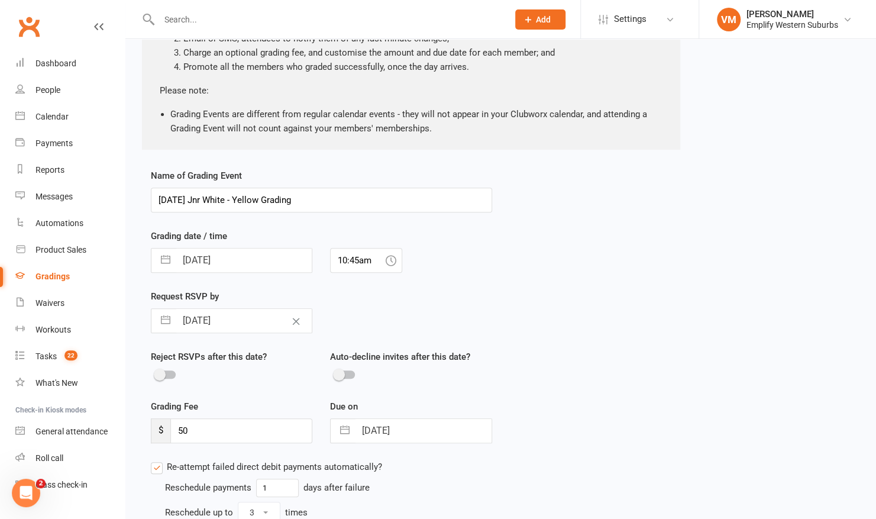
scroll to position [291, 0]
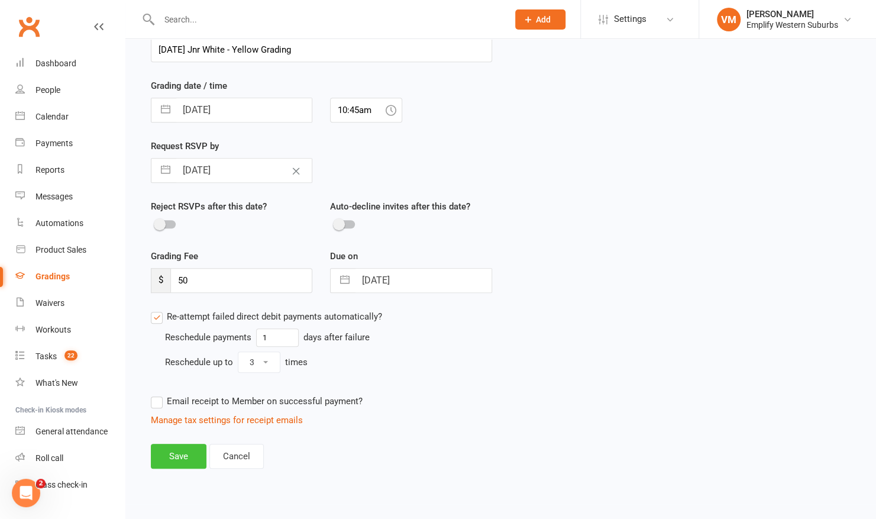
click at [166, 460] on button "Save" at bounding box center [179, 456] width 56 height 25
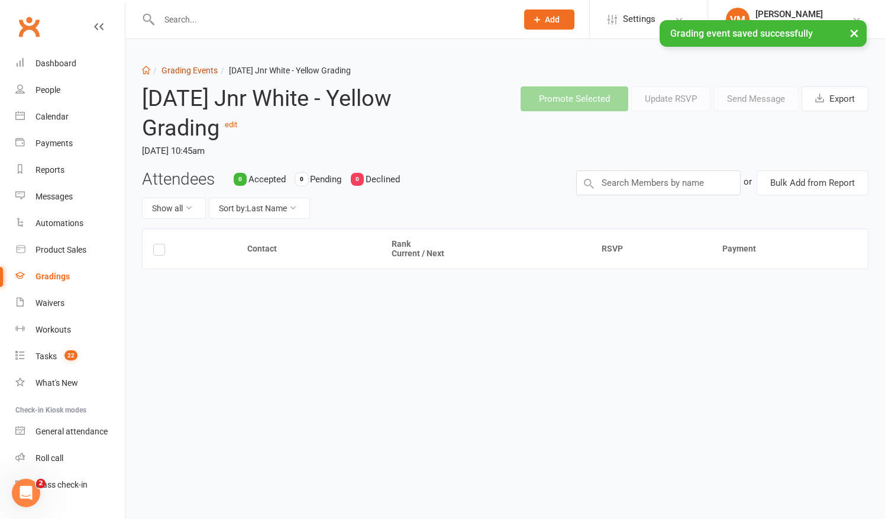
click at [200, 69] on link "Grading Events" at bounding box center [189, 70] width 56 height 9
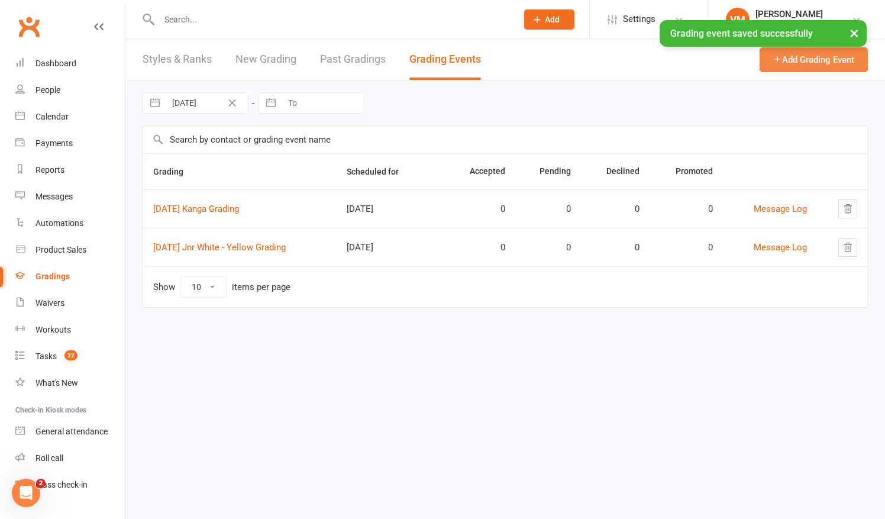
click at [791, 54] on button "Add Grading Event" at bounding box center [813, 59] width 108 height 25
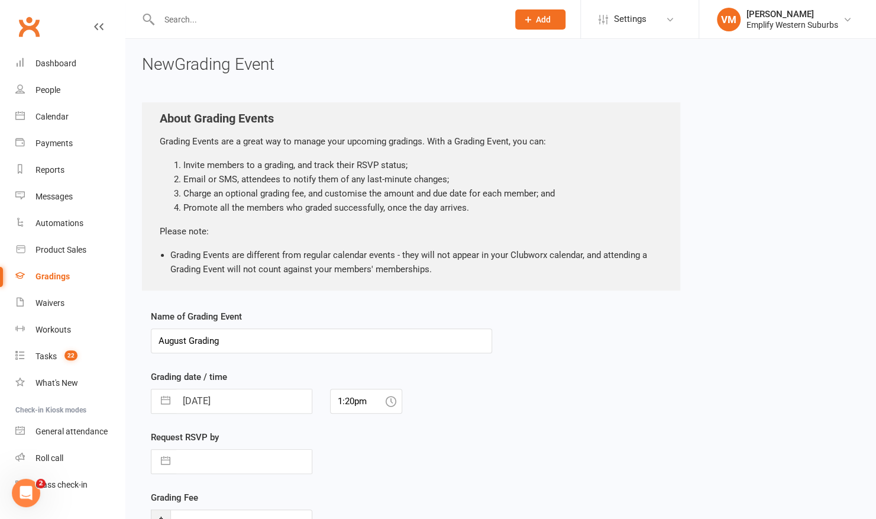
click at [156, 339] on input "August Grading" at bounding box center [321, 340] width 341 height 25
type input "2025 September Jnr Half Orange - Brown Grading"
click at [244, 402] on input "11 Aug 2025" at bounding box center [243, 401] width 135 height 24
select select "6"
select select "2025"
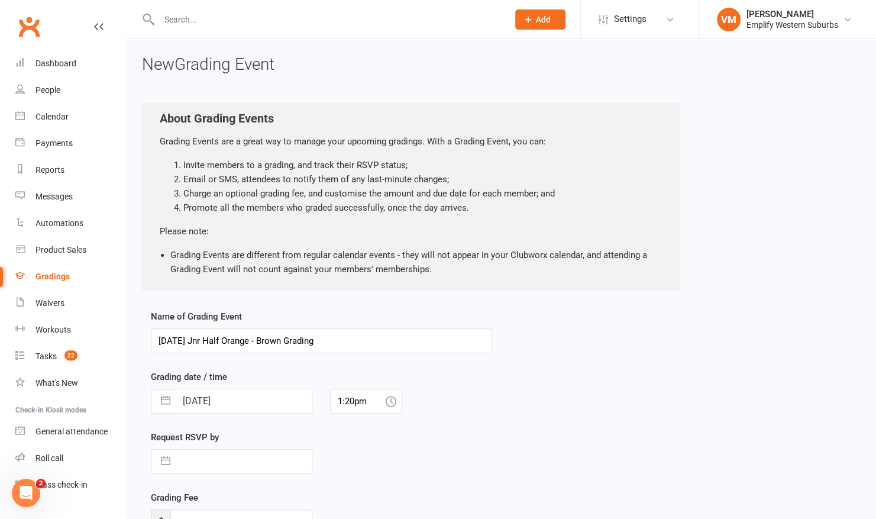
select select "7"
select select "2025"
select select "8"
select select "2025"
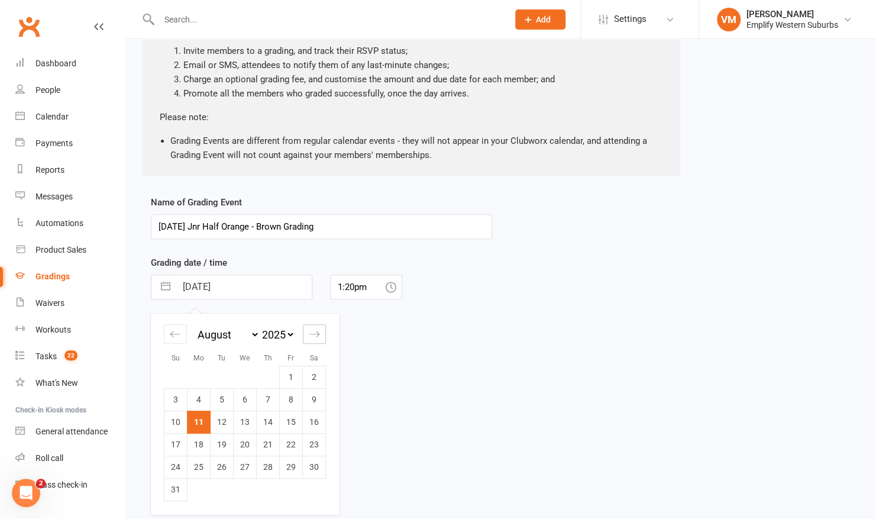
click at [310, 334] on icon "Move forward to switch to the next month." at bounding box center [314, 333] width 11 height 11
select select "9"
select select "2025"
click at [177, 419] on td "14" at bounding box center [175, 421] width 23 height 22
type input "14 Sep 2025"
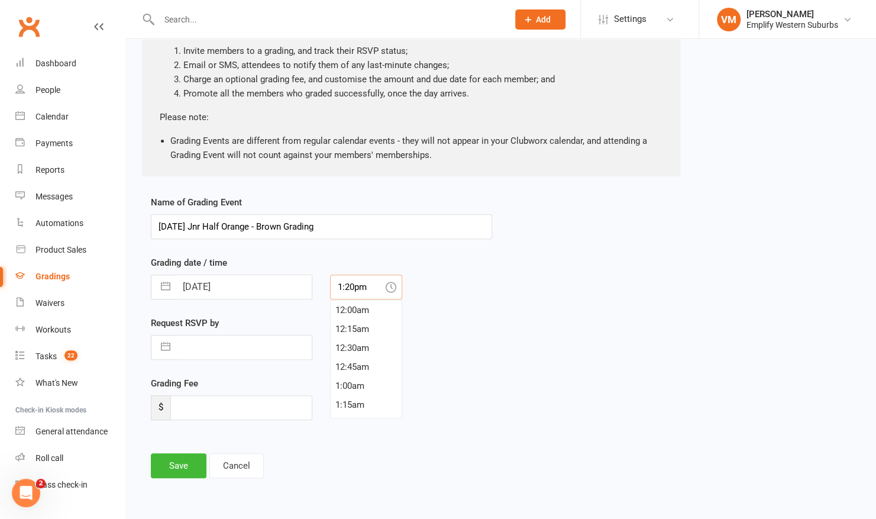
click at [356, 276] on input "1:20pm" at bounding box center [366, 286] width 72 height 25
click at [357, 324] on div "11:45am" at bounding box center [366, 328] width 71 height 19
type input "11:45am"
click at [224, 349] on input "text" at bounding box center [243, 347] width 135 height 24
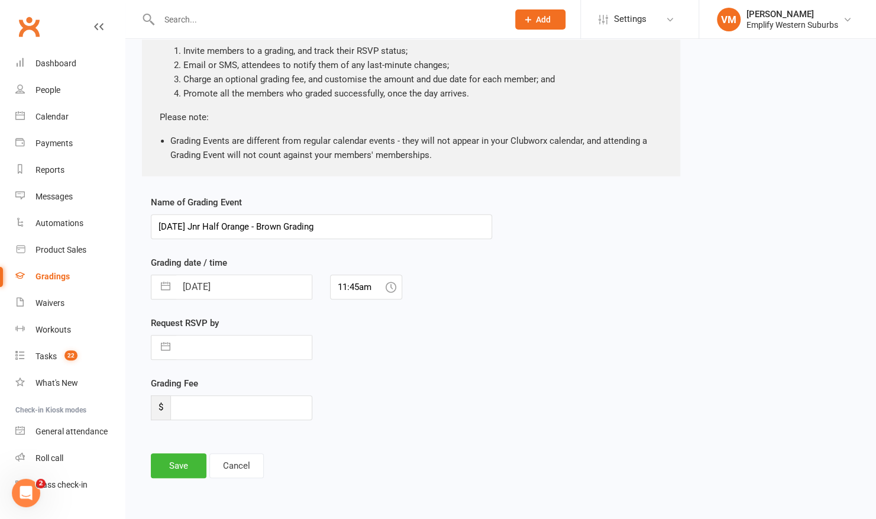
select select "6"
select select "2025"
select select "7"
select select "2025"
select select "8"
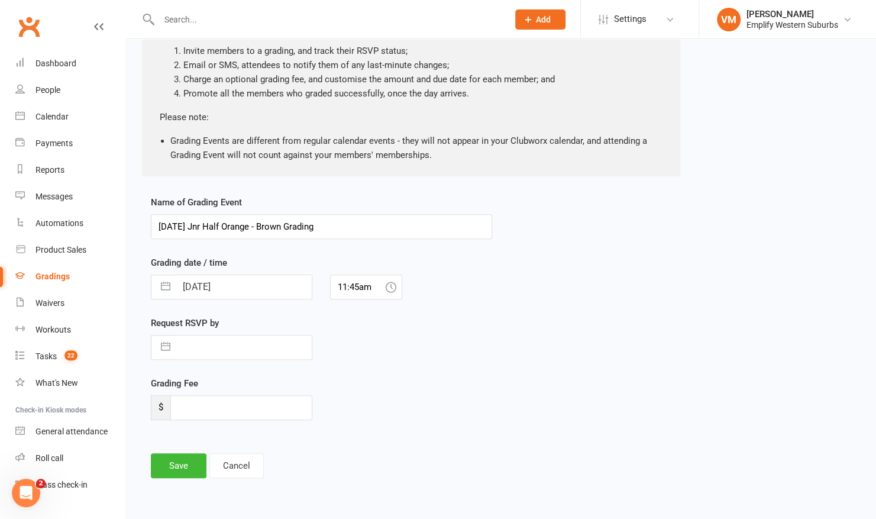
select select "2025"
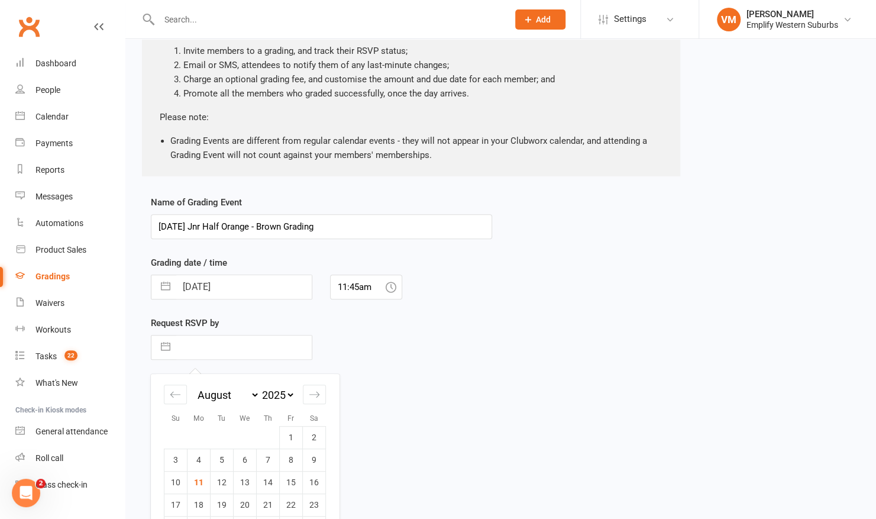
scroll to position [169, 0]
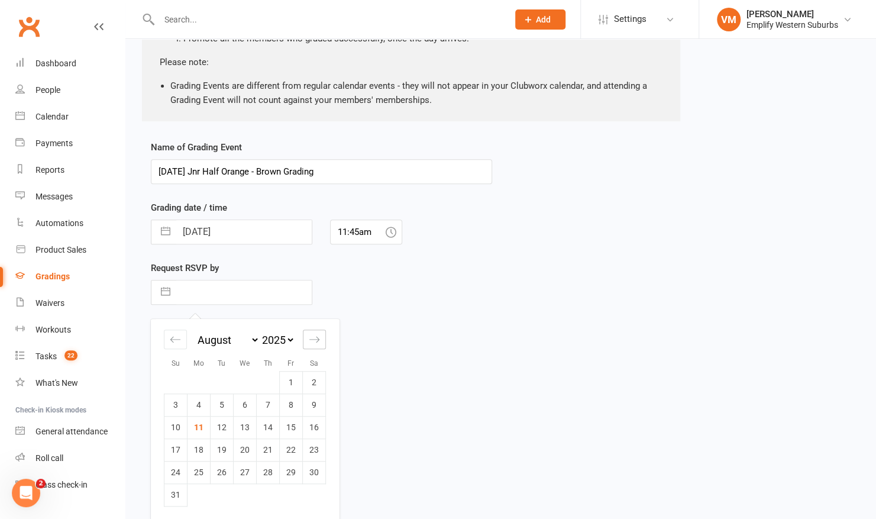
click at [310, 347] on div "Move forward to switch to the next month." at bounding box center [314, 339] width 23 height 20
select select "9"
select select "2025"
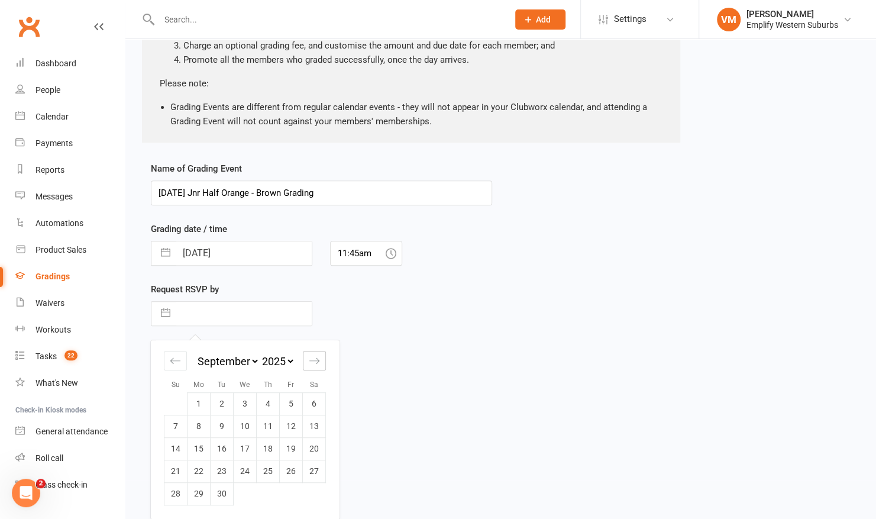
scroll to position [147, 0]
click at [224, 426] on td "9" at bounding box center [222, 427] width 23 height 22
type input "09 Sep 2025"
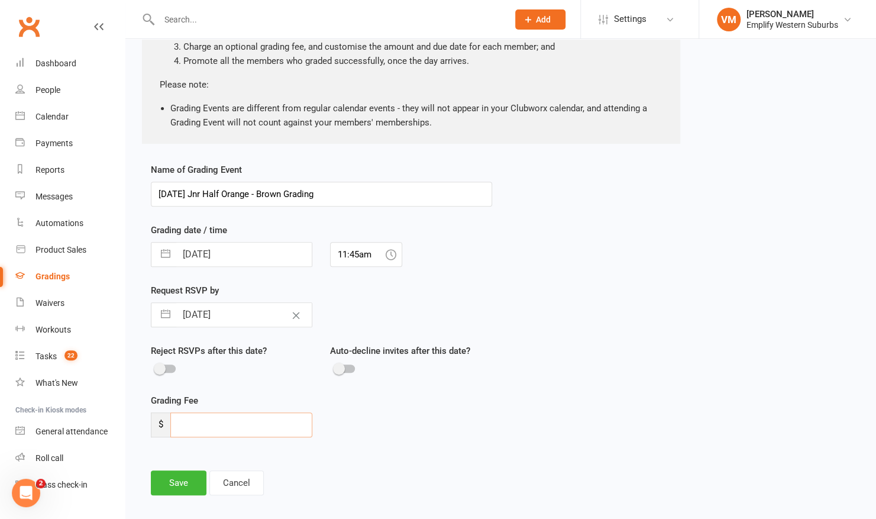
click at [224, 422] on input "number" at bounding box center [241, 424] width 142 height 25
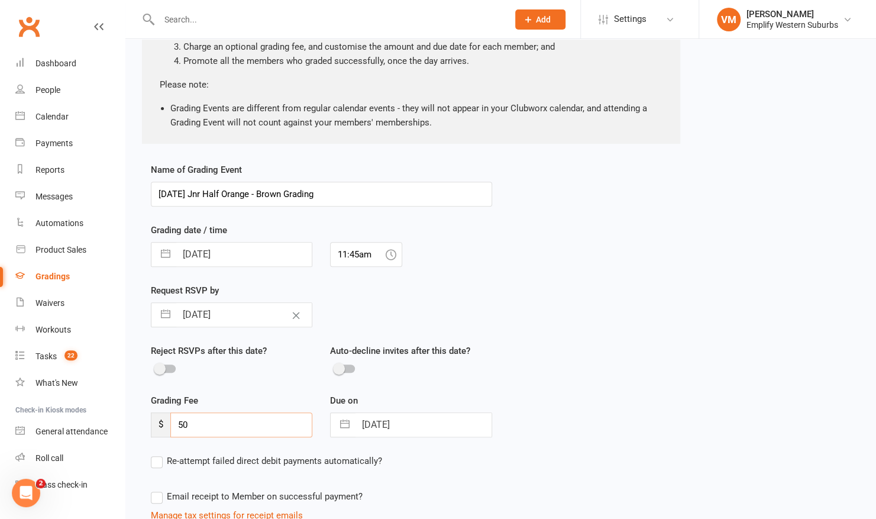
type input "50"
click at [366, 422] on input "14 Sep 2025" at bounding box center [422, 425] width 135 height 24
select select "7"
select select "2025"
select select "8"
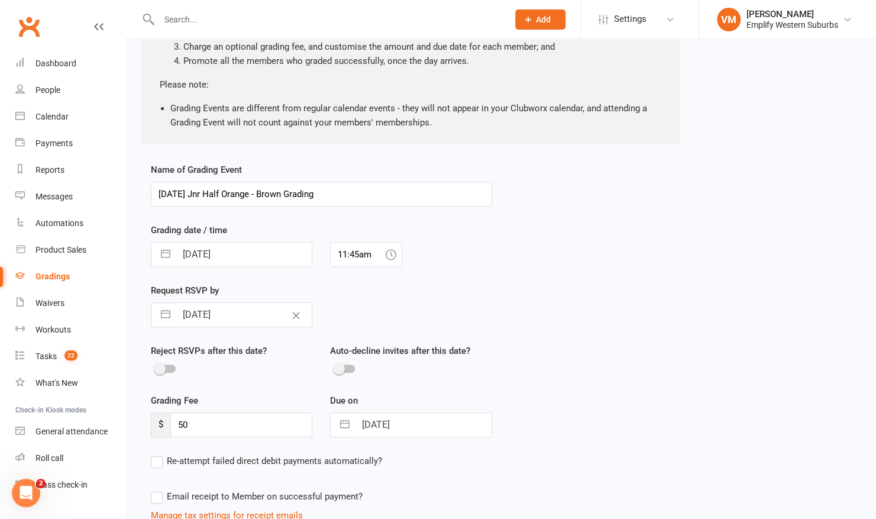
select select "2025"
select select "9"
select select "2025"
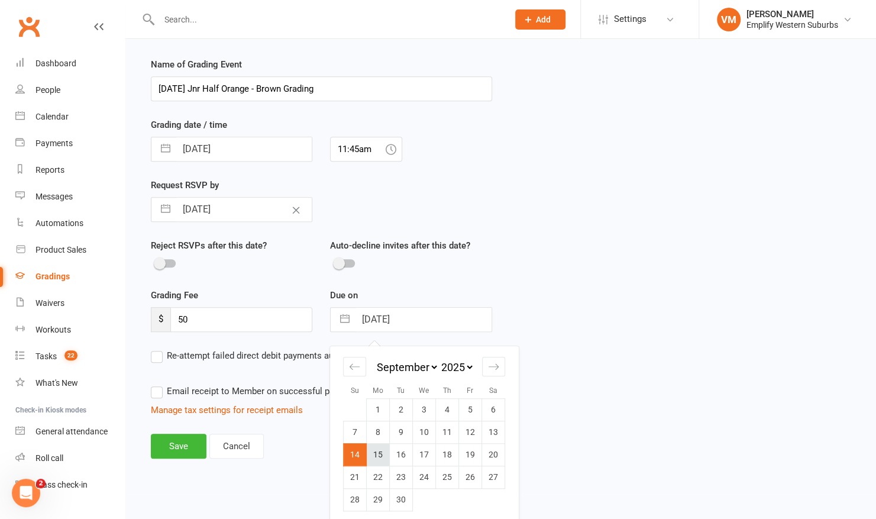
click at [372, 449] on td "15" at bounding box center [378, 454] width 23 height 22
type input "15 Sep 2025"
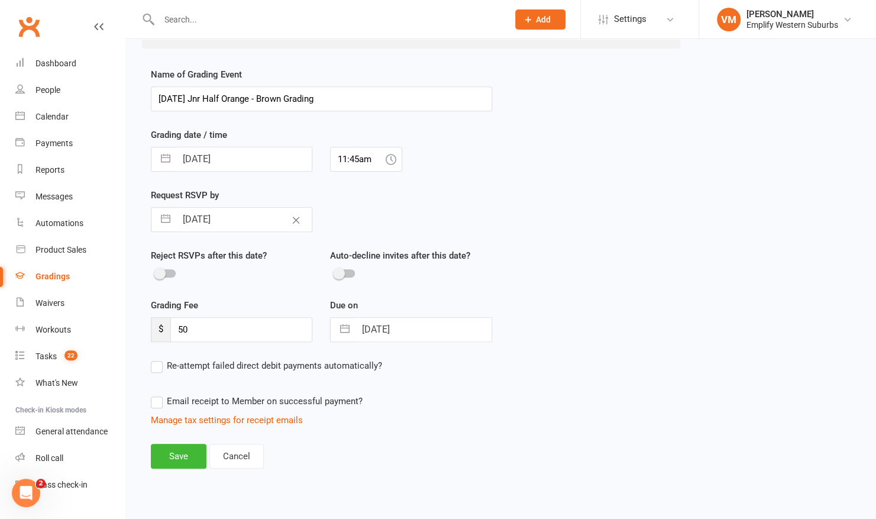
click at [155, 361] on label "Re-attempt failed direct debit payments automatically?" at bounding box center [266, 365] width 231 height 14
click at [155, 358] on input "Re-attempt failed direct debit payments automatically?" at bounding box center [266, 358] width 231 height 0
select select "3"
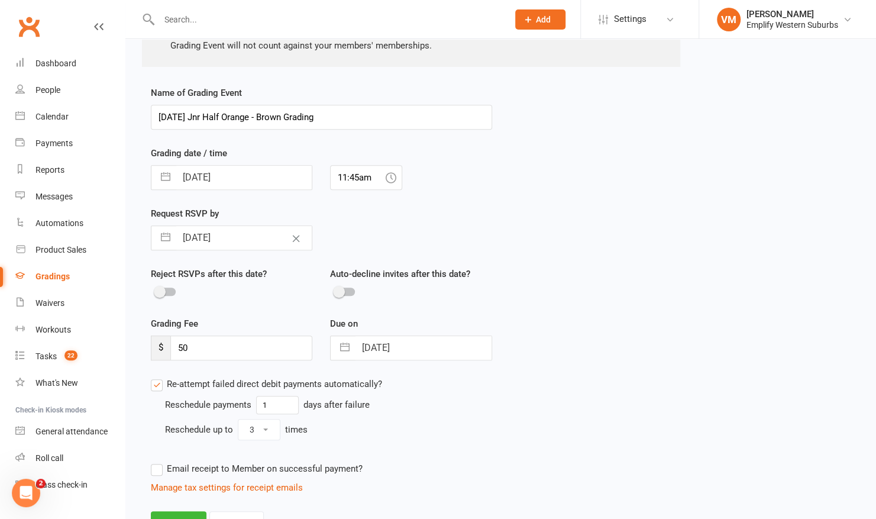
scroll to position [291, 0]
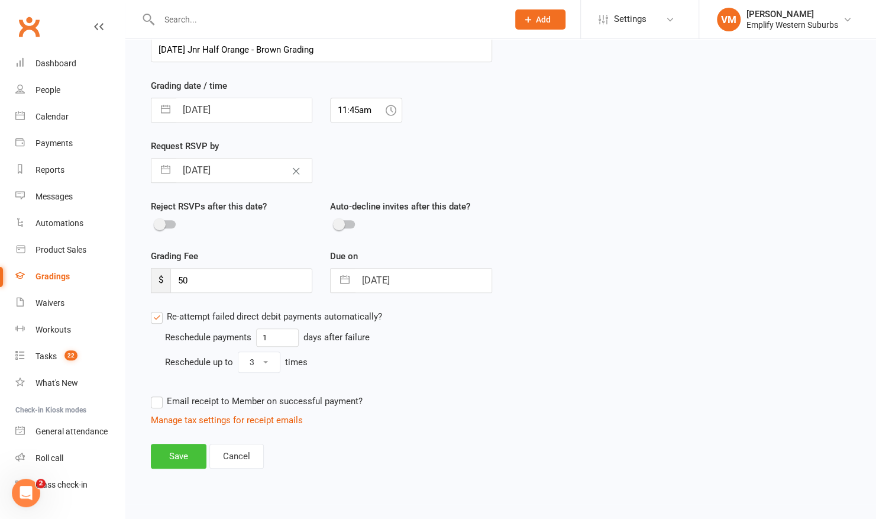
click at [194, 447] on button "Save" at bounding box center [179, 456] width 56 height 25
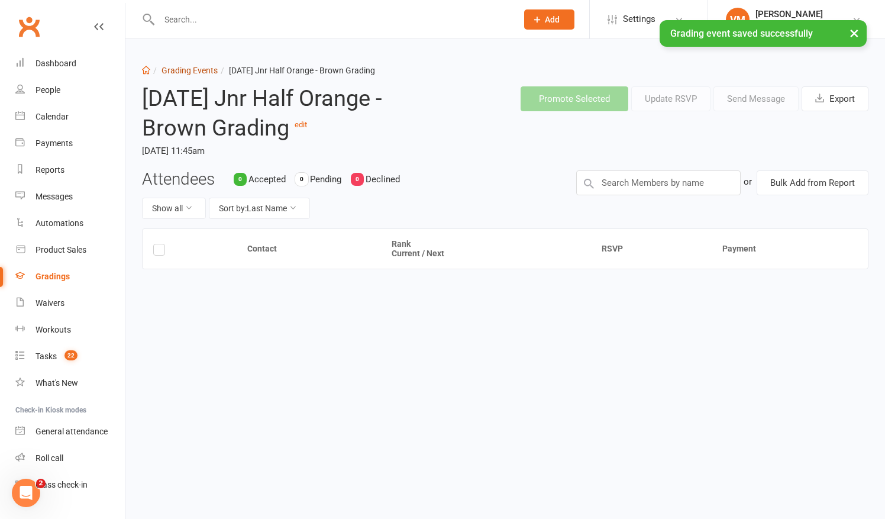
click at [201, 70] on link "Grading Events" at bounding box center [189, 70] width 56 height 9
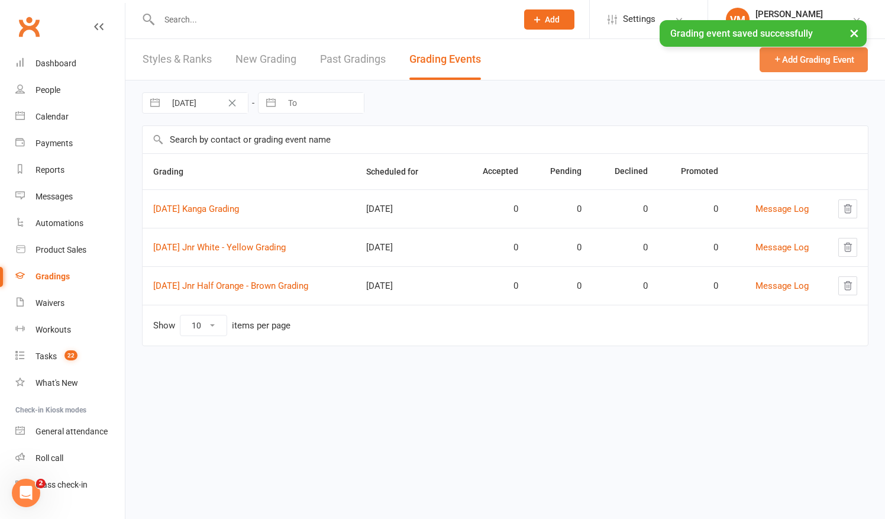
click at [834, 57] on button "Add Grading Event" at bounding box center [813, 59] width 108 height 25
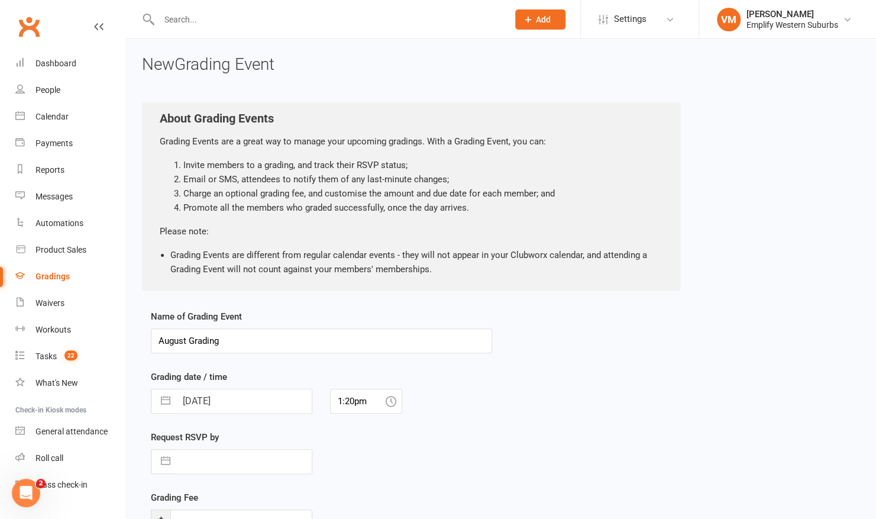
click at [158, 338] on input "August Grading" at bounding box center [321, 340] width 341 height 25
type input "2025 September Adult Grading"
click at [269, 405] on input "11 Aug 2025" at bounding box center [243, 401] width 135 height 24
select select "6"
select select "2025"
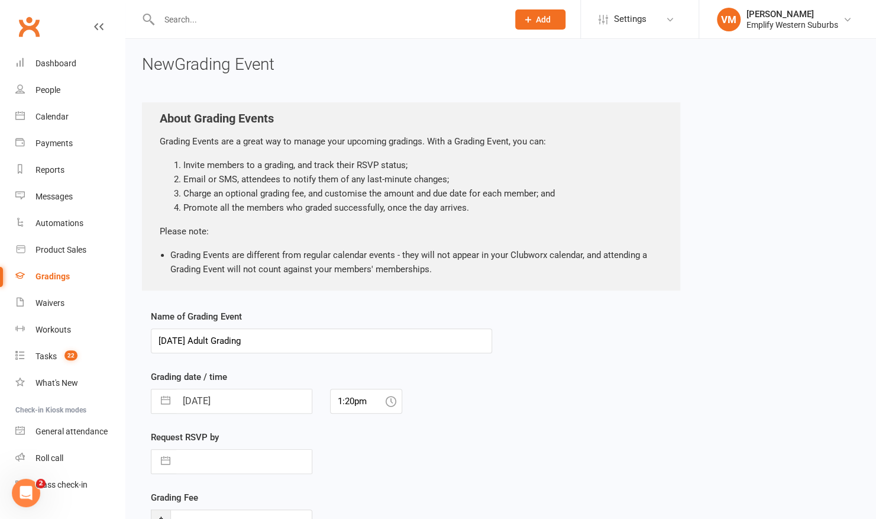
select select "7"
select select "2025"
select select "8"
select select "2025"
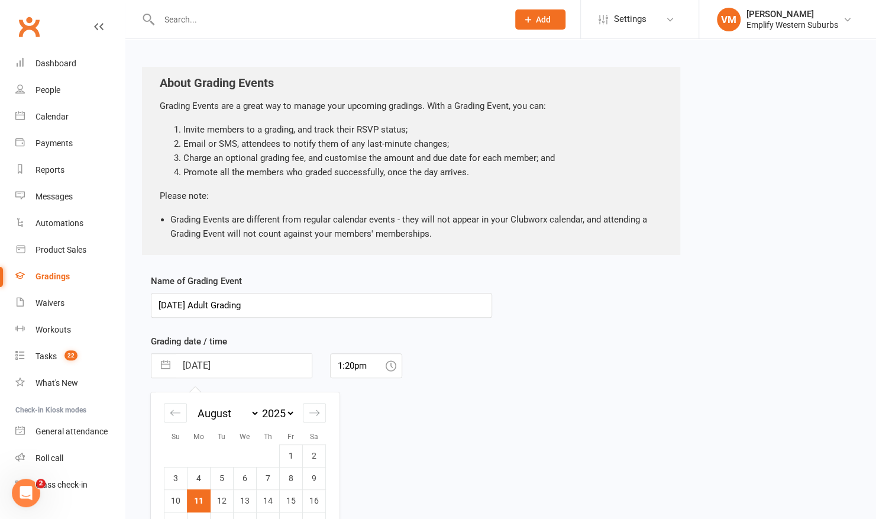
scroll to position [124, 0]
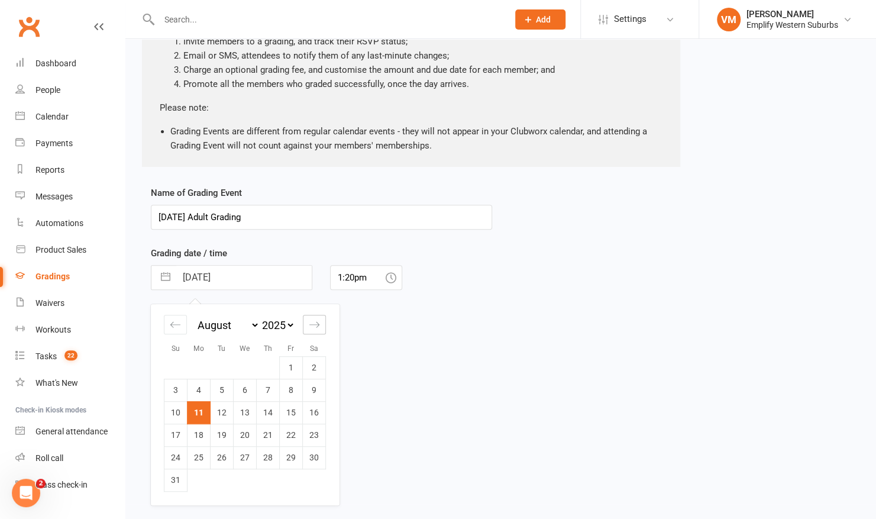
click at [318, 317] on div "Move forward to switch to the next month." at bounding box center [314, 325] width 23 height 20
select select "9"
select select "2025"
click at [175, 412] on td "14" at bounding box center [175, 412] width 23 height 22
type input "14 Sep 2025"
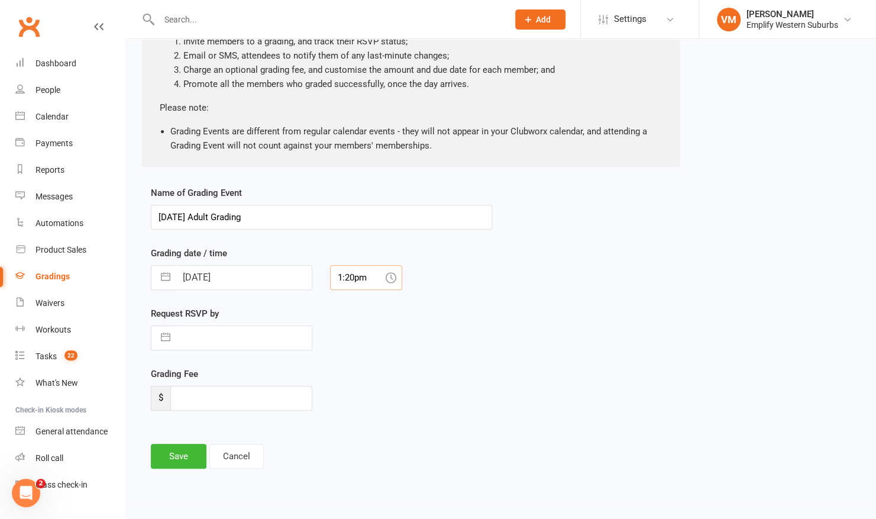
click at [374, 285] on input "1:20pm" at bounding box center [366, 277] width 72 height 25
click at [351, 337] on div "12:45pm" at bounding box center [366, 338] width 71 height 19
click at [355, 277] on input "12:45pm" at bounding box center [366, 277] width 72 height 25
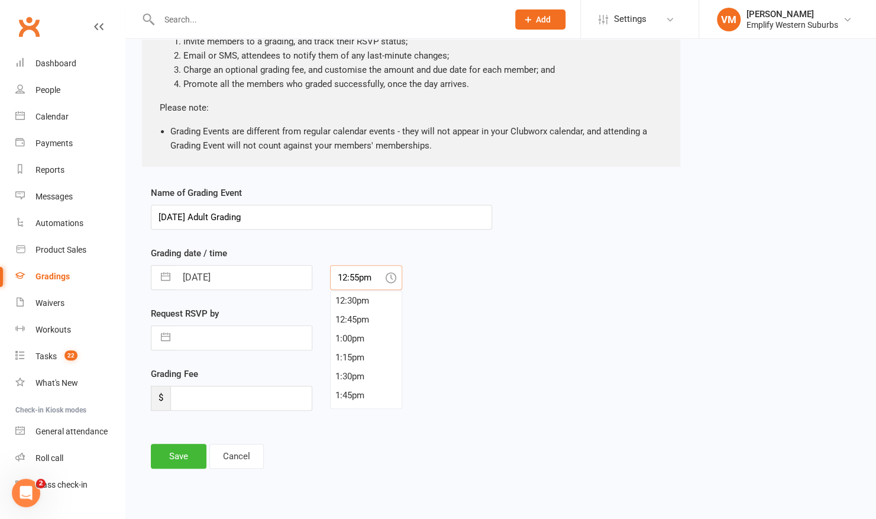
type input "12:55pm"
select select "6"
select select "2025"
select select "7"
select select "2025"
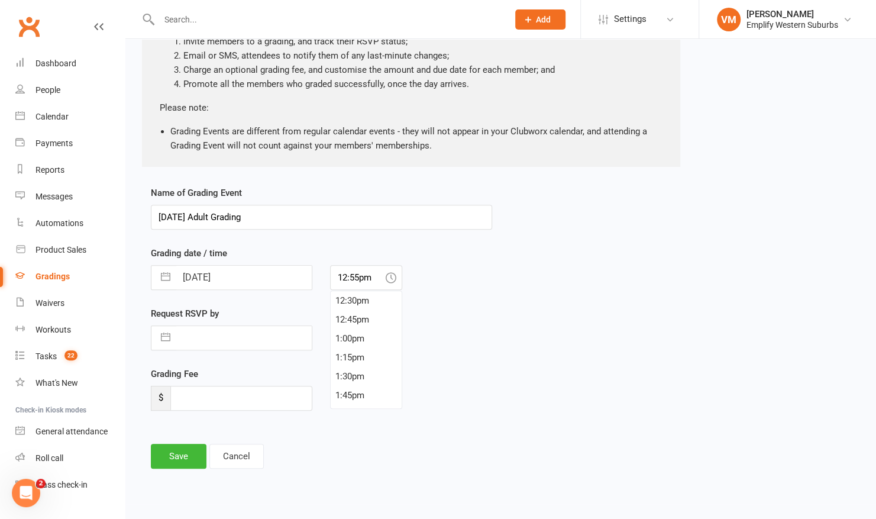
select select "8"
select select "2025"
click at [259, 334] on input "text" at bounding box center [243, 338] width 135 height 24
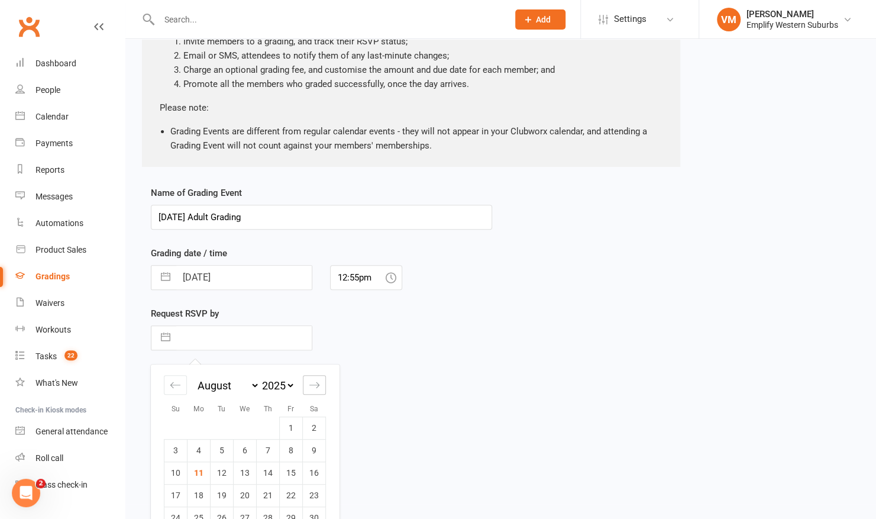
click at [319, 382] on icon "Move forward to switch to the next month." at bounding box center [314, 384] width 11 height 11
select select "9"
select select "2025"
click at [227, 449] on td "9" at bounding box center [222, 450] width 23 height 22
type input "09 Sep 2025"
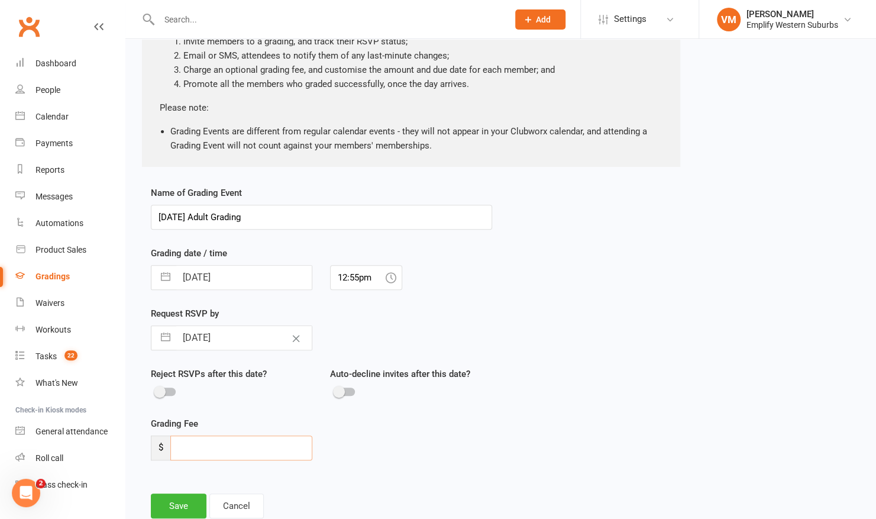
click at [218, 439] on input "number" at bounding box center [241, 447] width 142 height 25
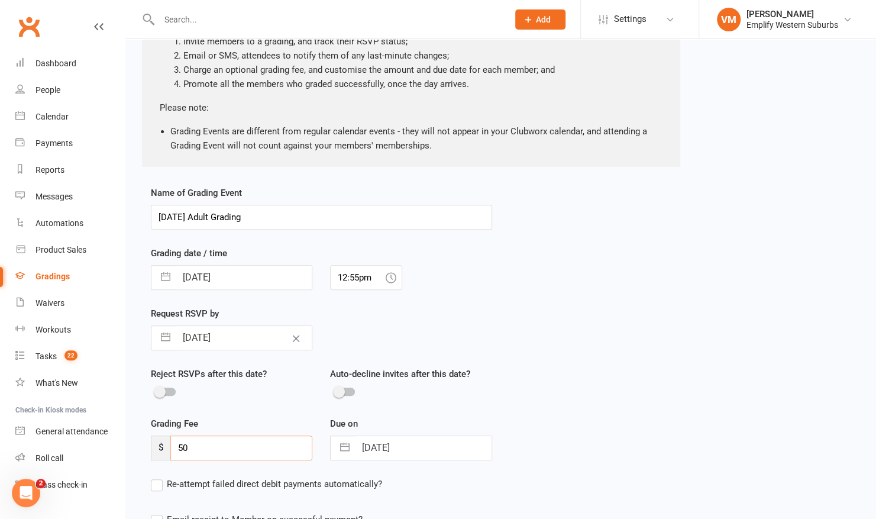
type input "50"
click at [373, 446] on input "14 Sep 2025" at bounding box center [422, 448] width 135 height 24
select select "7"
select select "2025"
select select "8"
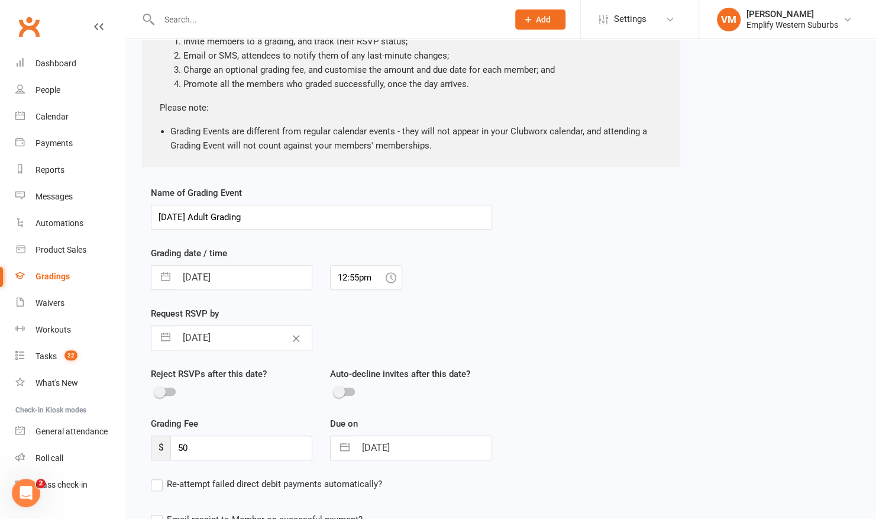
select select "2025"
select select "9"
select select "2025"
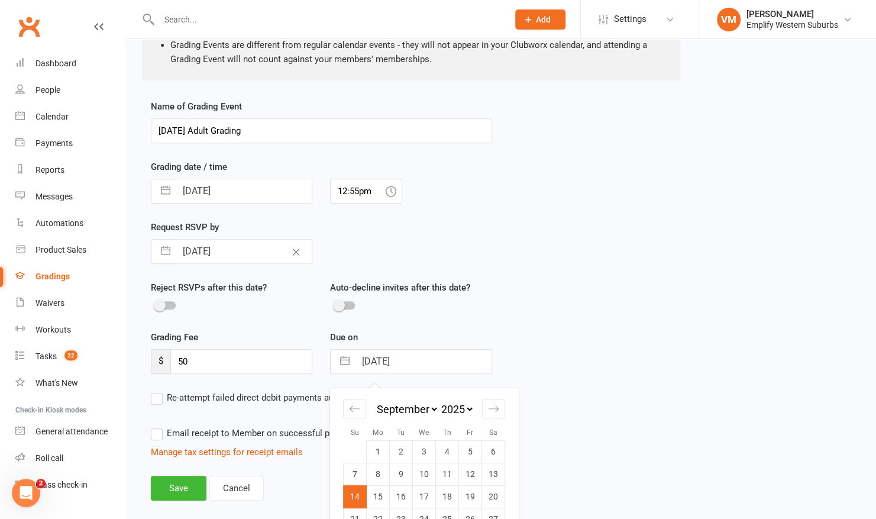
scroll to position [189, 0]
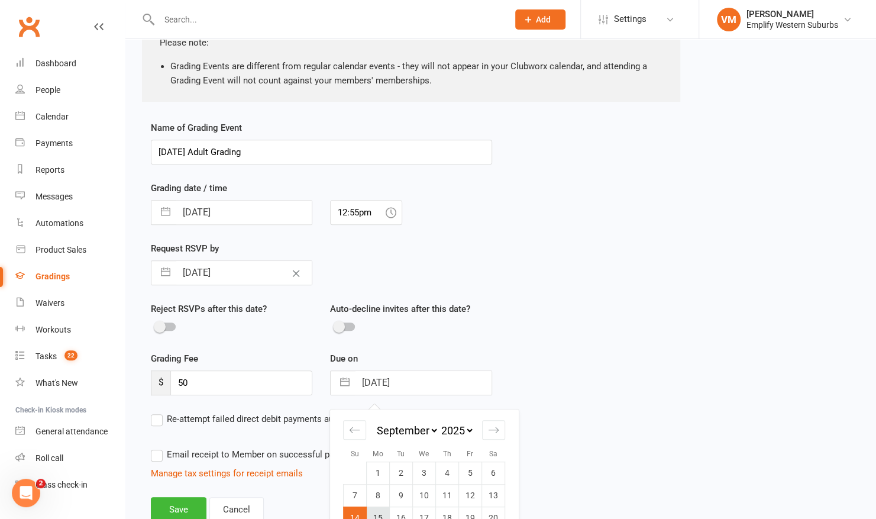
click at [376, 506] on td "15" at bounding box center [378, 517] width 23 height 22
type input "15 Sep 2025"
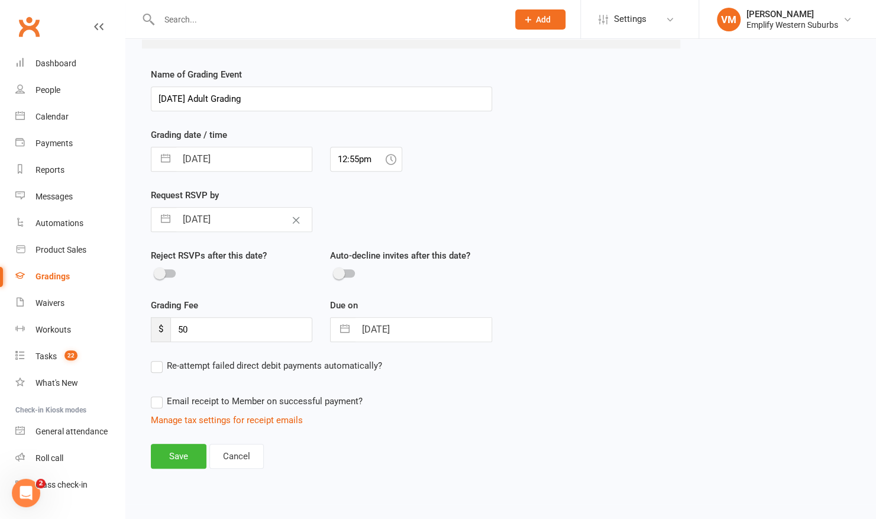
click at [156, 363] on label "Re-attempt failed direct debit payments automatically?" at bounding box center [266, 365] width 231 height 14
click at [156, 358] on input "Re-attempt failed direct debit payments automatically?" at bounding box center [266, 358] width 231 height 0
select select "3"
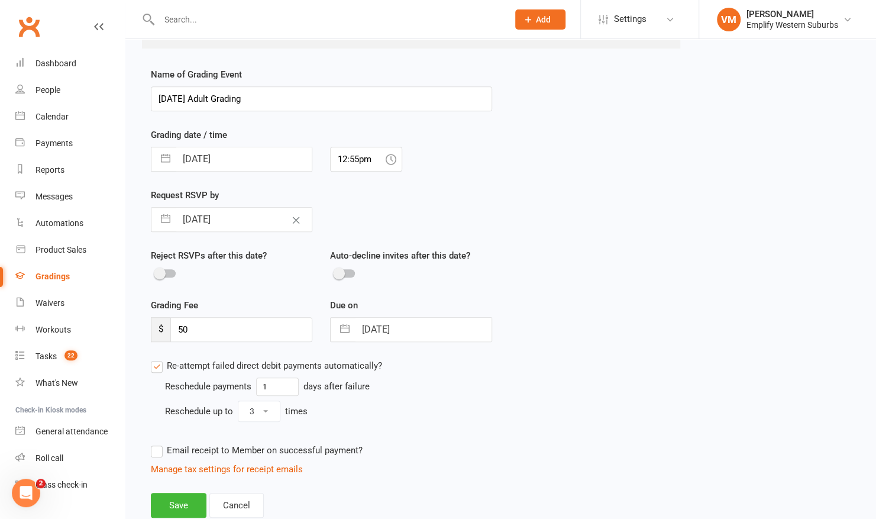
scroll to position [291, 0]
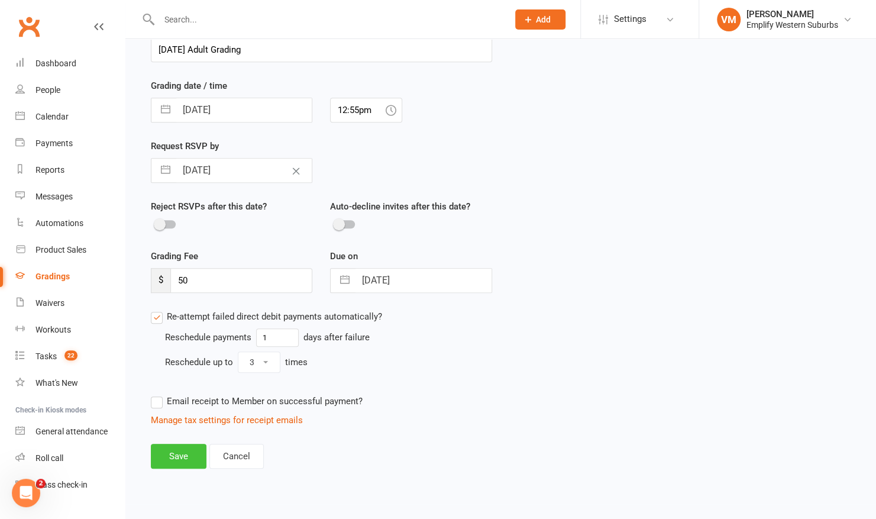
click at [166, 455] on button "Save" at bounding box center [179, 456] width 56 height 25
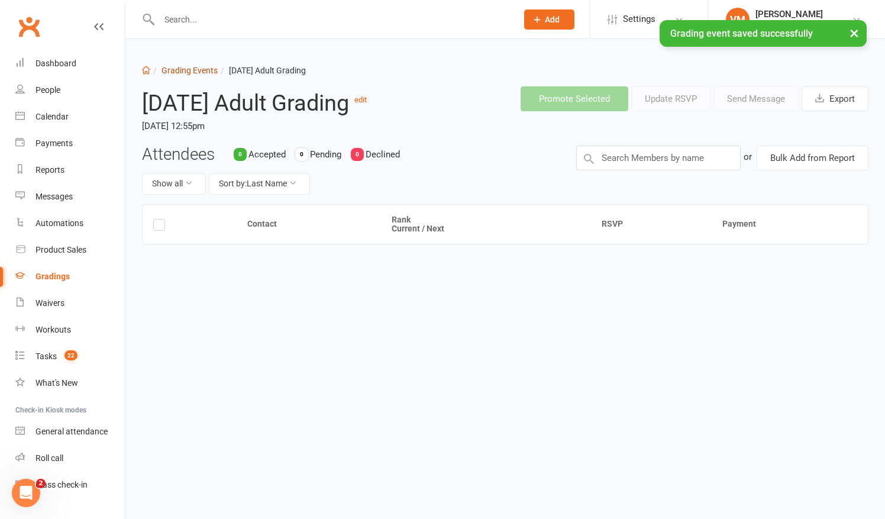
click at [180, 66] on link "Grading Events" at bounding box center [189, 70] width 56 height 9
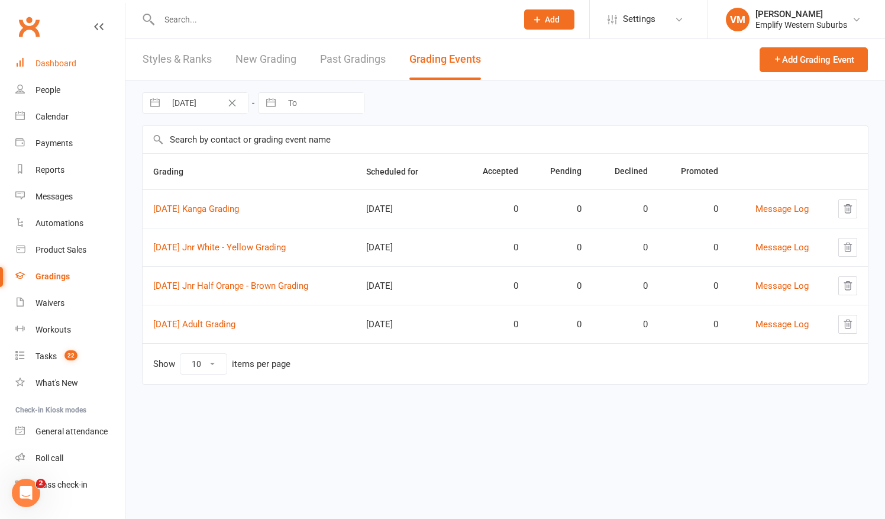
click at [40, 68] on div "Dashboard" at bounding box center [55, 63] width 41 height 9
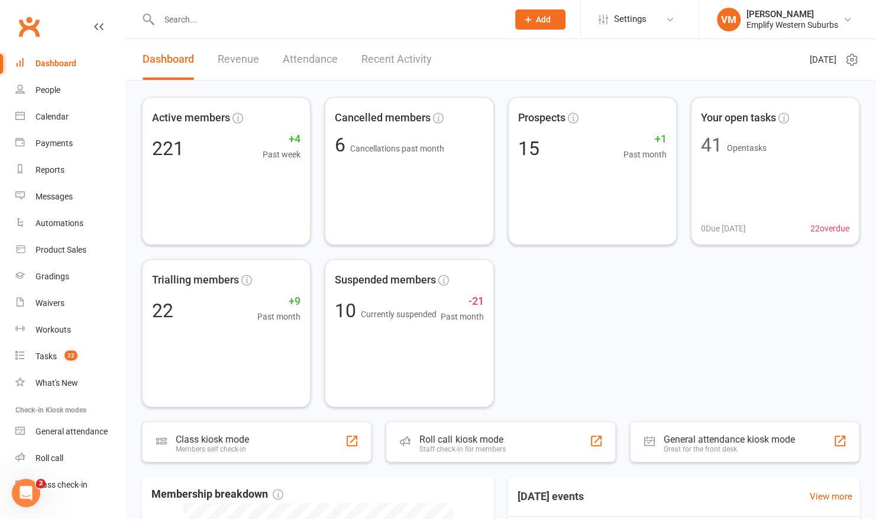
click at [182, 25] on input "text" at bounding box center [328, 19] width 344 height 17
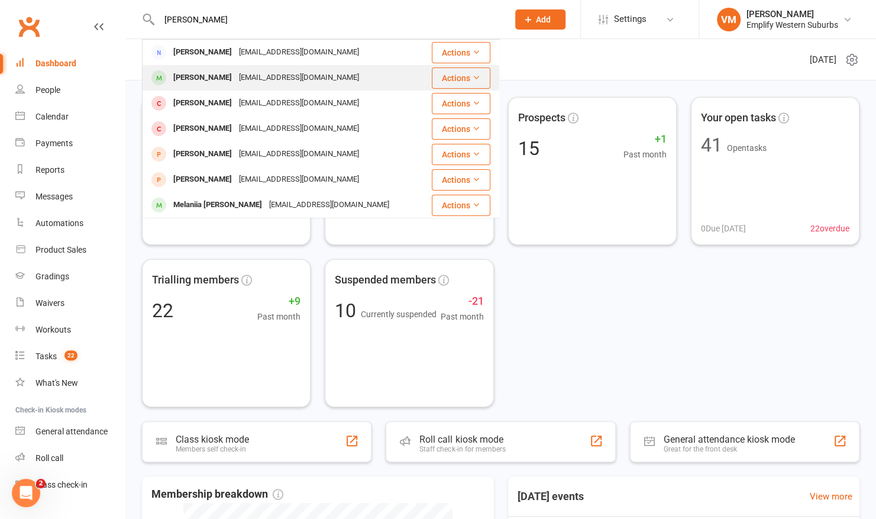
type input "meredith"
click at [217, 76] on div "Meredith Stuart" at bounding box center [203, 77] width 66 height 17
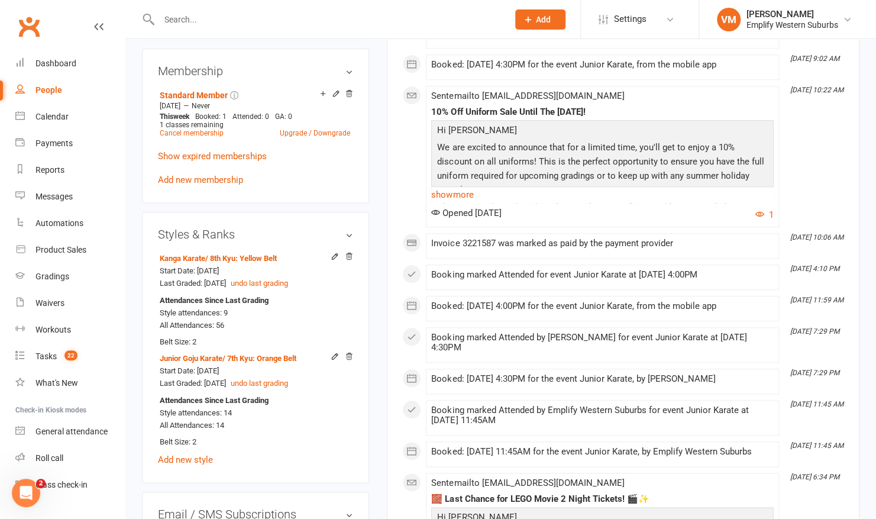
scroll to position [545, 0]
click at [332, 258] on icon at bounding box center [334, 255] width 5 height 5
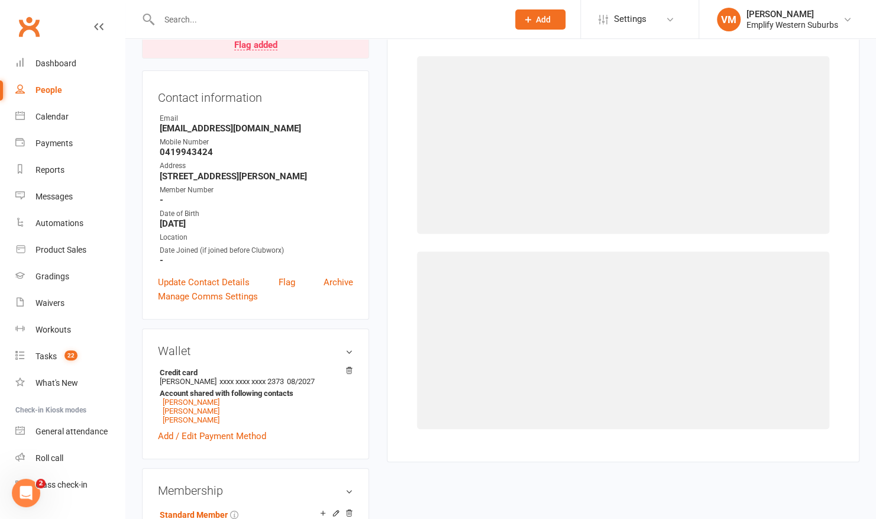
scroll to position [101, 0]
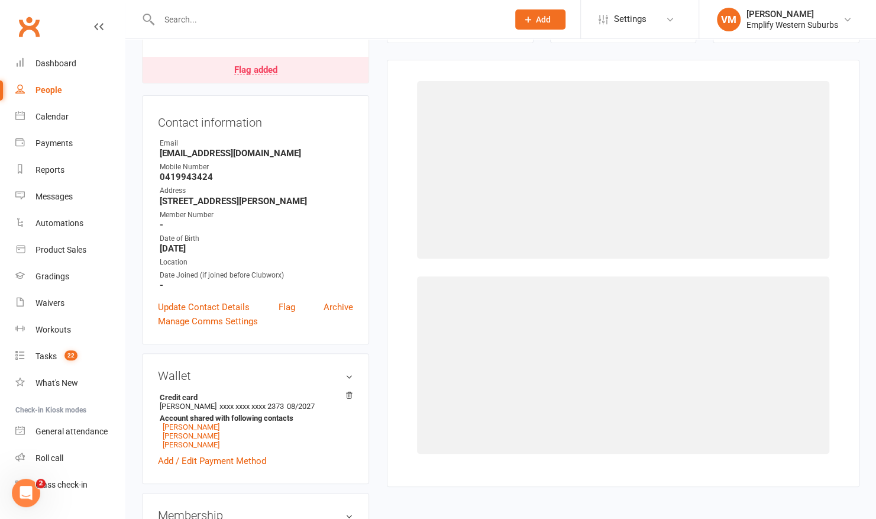
select select "2119"
select select "20967"
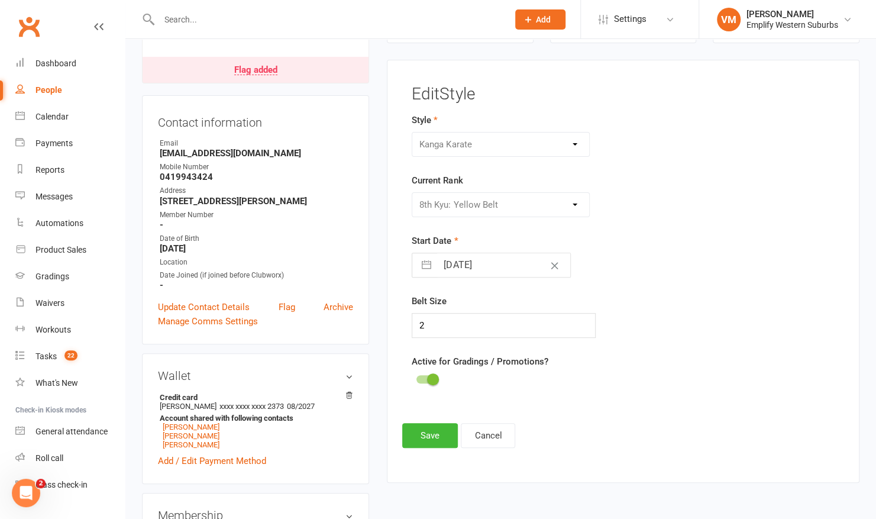
click at [425, 377] on div at bounding box center [426, 379] width 20 height 8
click at [416, 377] on input "checkbox" at bounding box center [416, 377] width 0 height 0
click at [426, 428] on button "Save" at bounding box center [430, 435] width 56 height 25
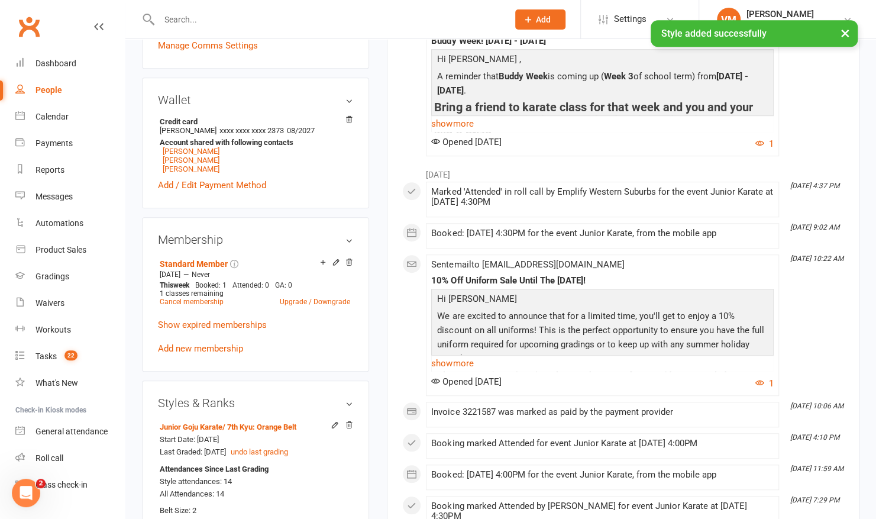
scroll to position [596, 0]
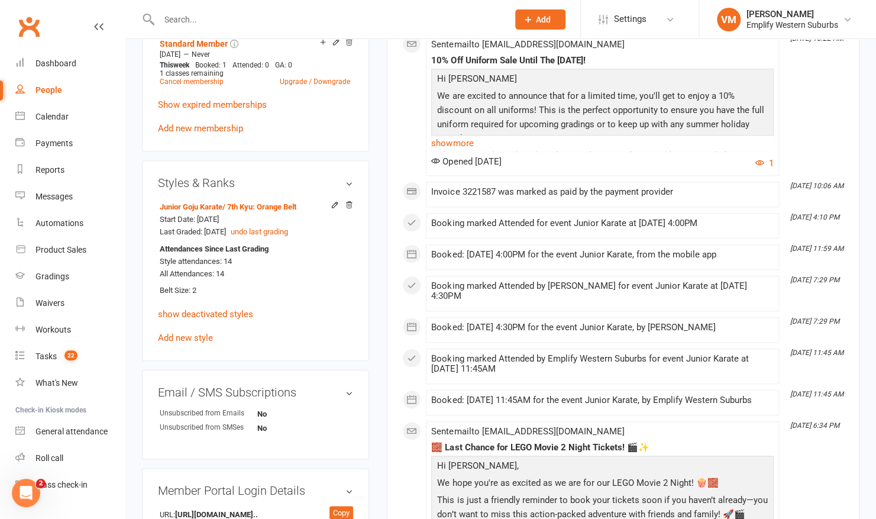
click at [271, 14] on input "text" at bounding box center [328, 19] width 344 height 17
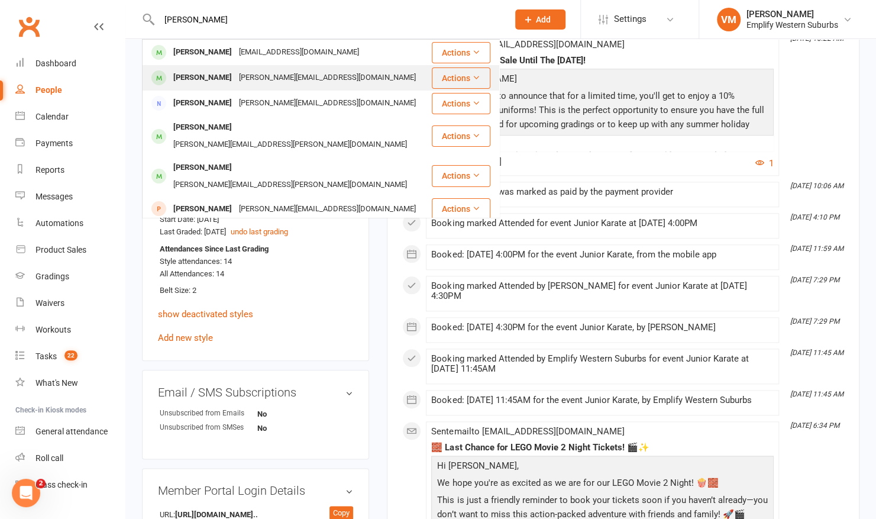
type input "nicholas"
click at [228, 66] on div "Nicholas Rodman rodman.tanita@gmail.com" at bounding box center [286, 78] width 287 height 24
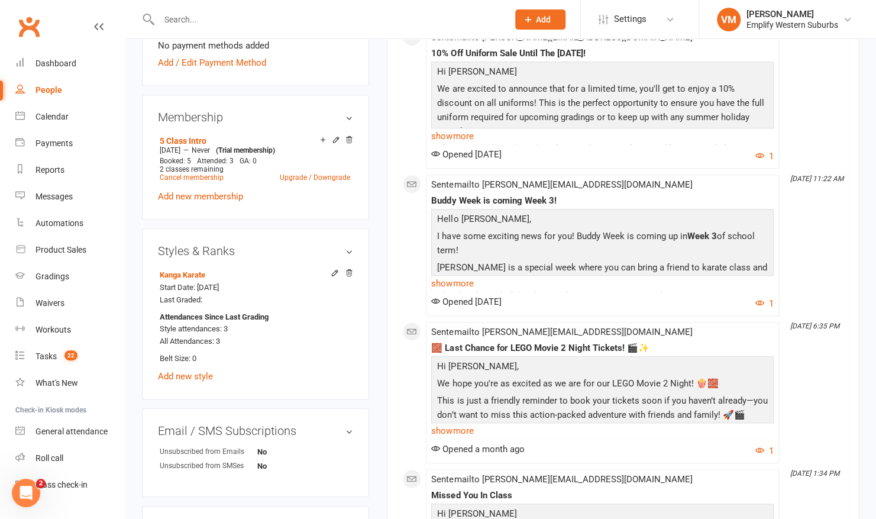
scroll to position [36, 0]
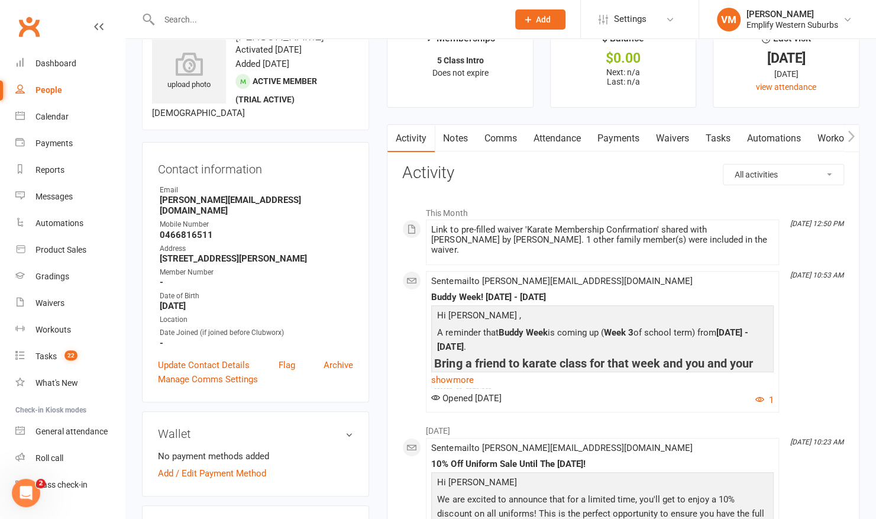
click at [567, 133] on link "Attendance" at bounding box center [557, 138] width 64 height 27
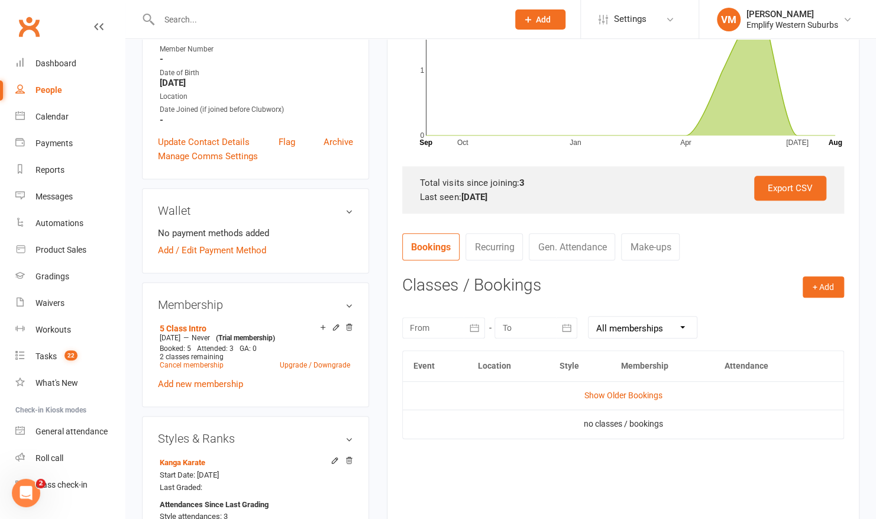
scroll to position [258, 0]
click at [610, 393] on link "Show Older Bookings" at bounding box center [623, 395] width 78 height 9
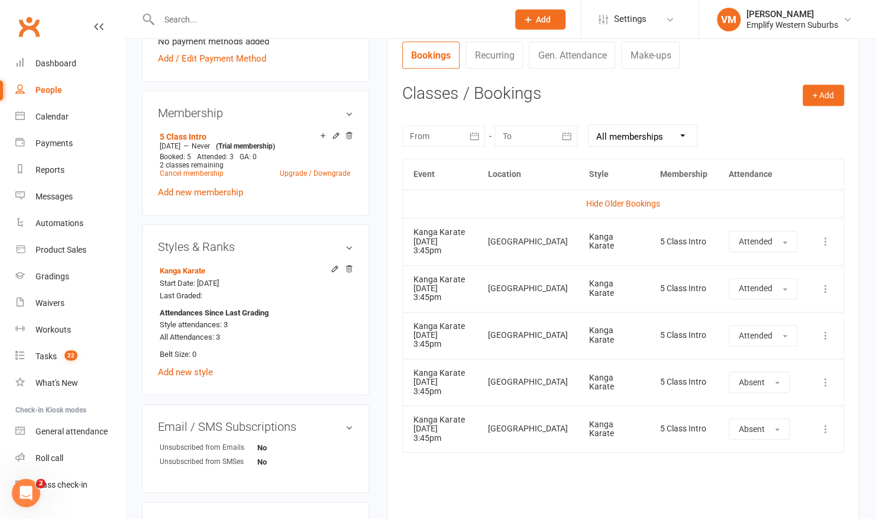
scroll to position [451, 0]
click at [338, 266] on icon at bounding box center [335, 268] width 8 height 8
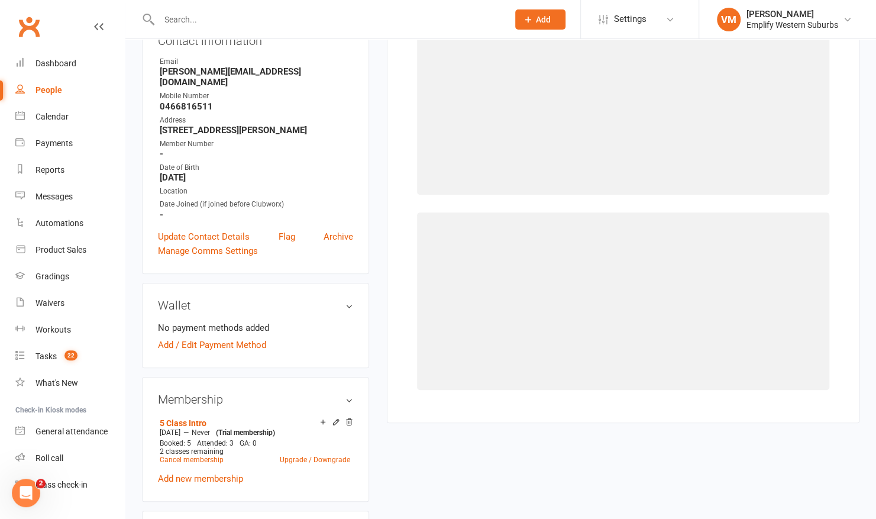
select select "2119"
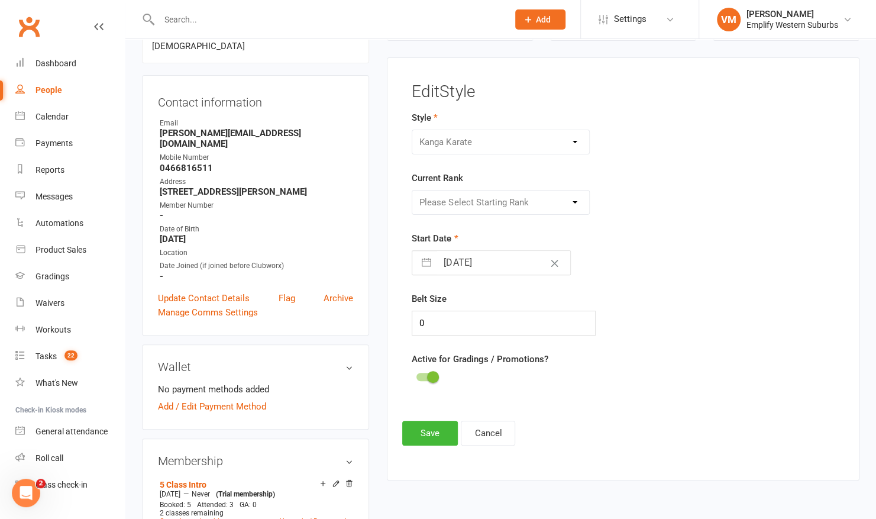
scroll to position [101, 0]
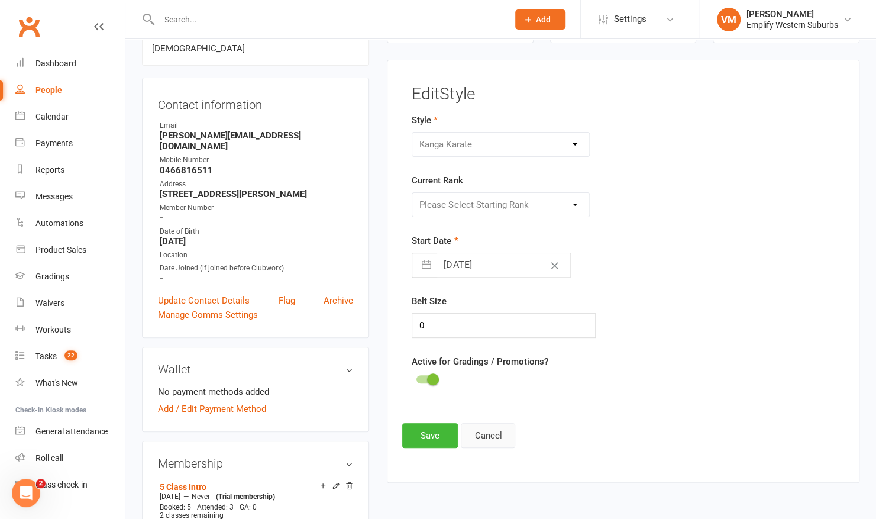
click at [483, 434] on button "Cancel" at bounding box center [488, 435] width 54 height 25
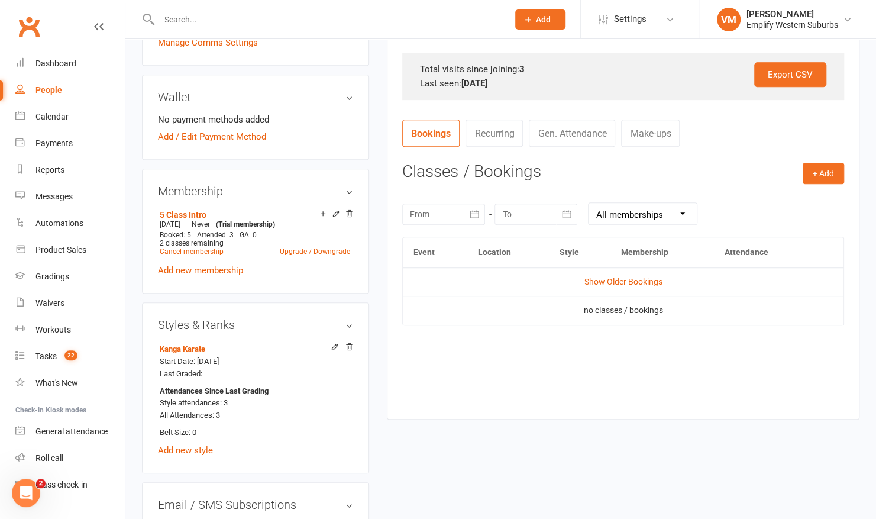
scroll to position [373, 0]
click at [350, 344] on icon at bounding box center [350, 346] width 6 height 7
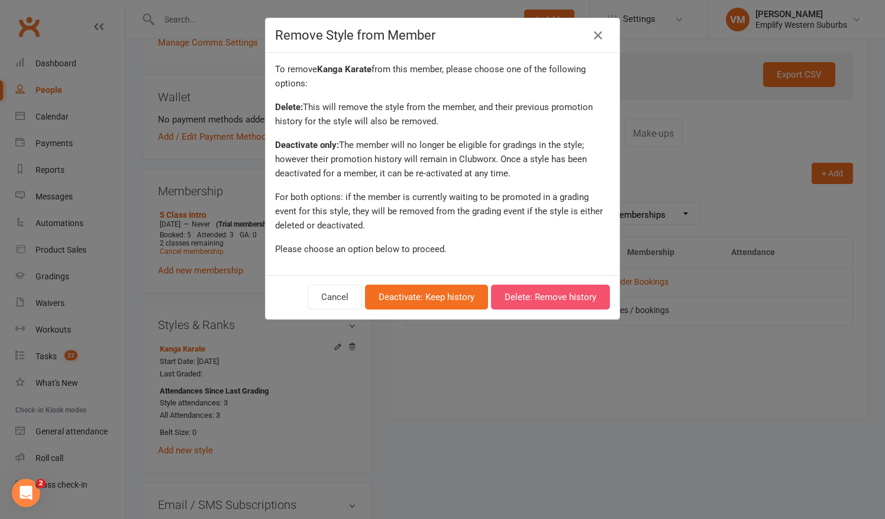
click at [539, 296] on button "Delete: Remove history" at bounding box center [550, 296] width 119 height 25
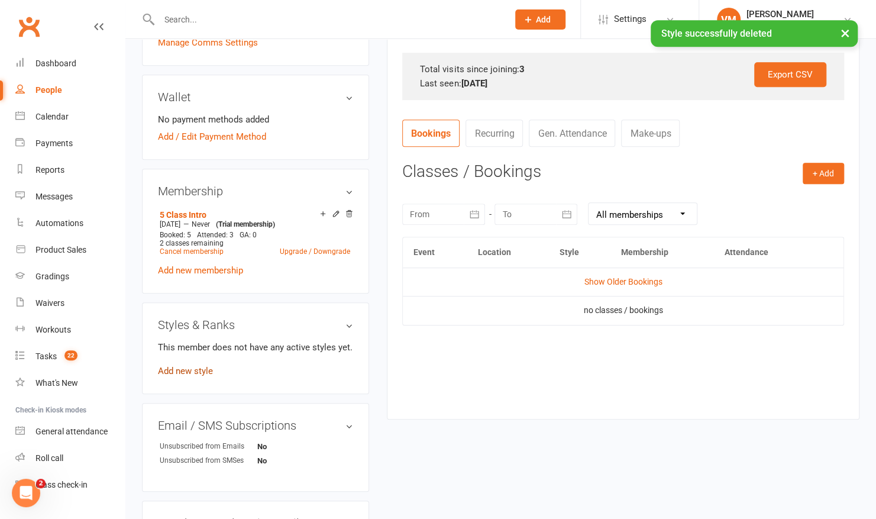
click at [200, 373] on link "Add new style" at bounding box center [185, 371] width 55 height 11
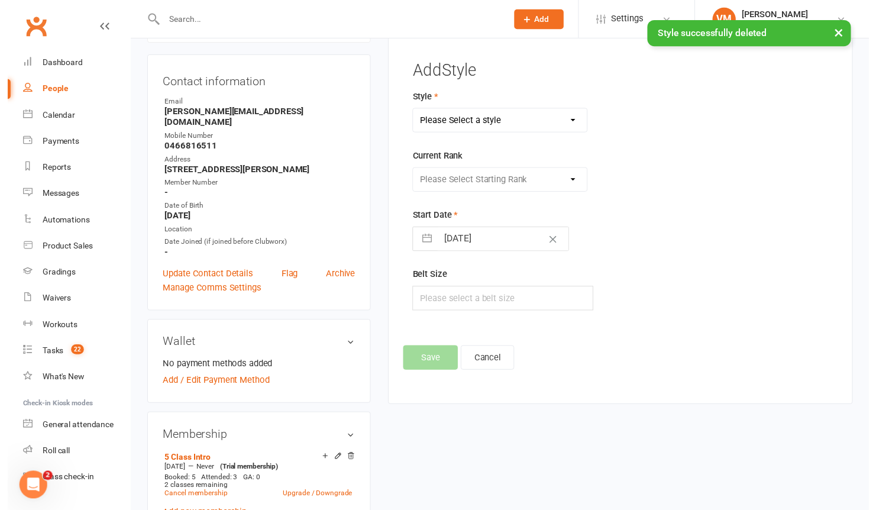
scroll to position [101, 0]
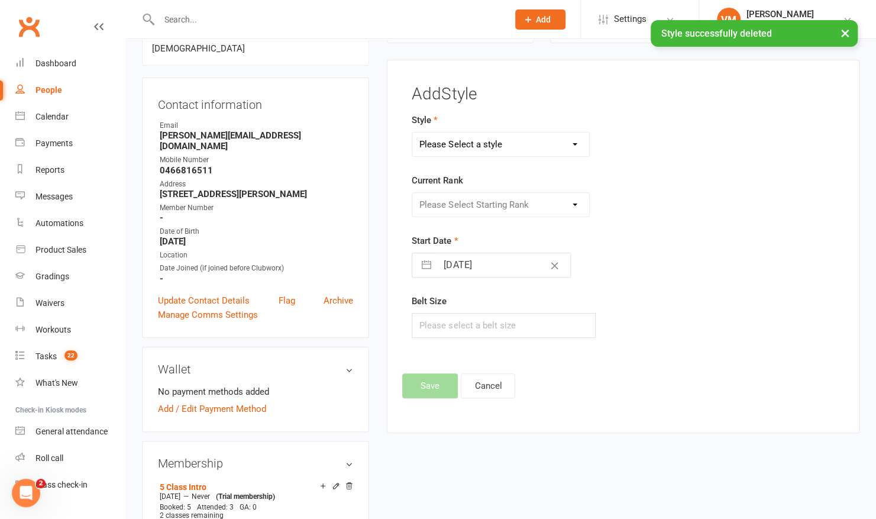
click at [522, 145] on select "Please Select a style Adult Goju Karate Instructor Development Pathway Junior G…" at bounding box center [500, 144] width 177 height 24
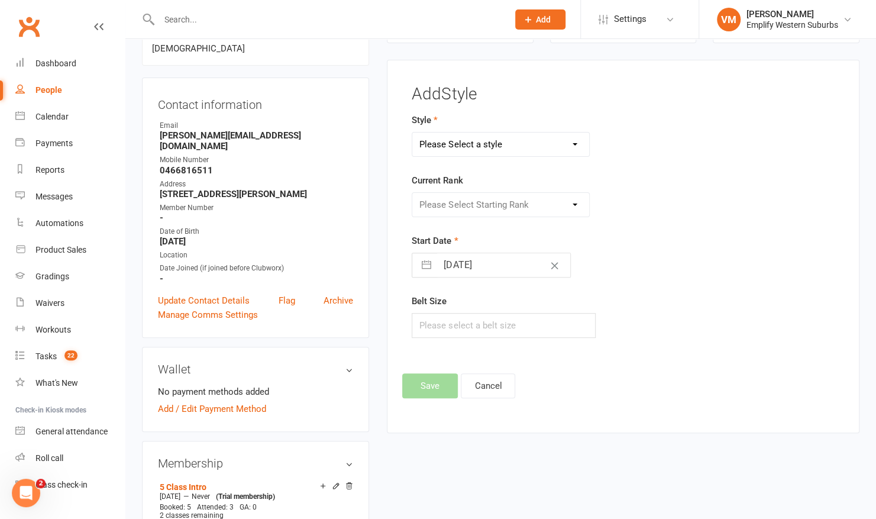
select select "2119"
click at [412, 132] on select "Please Select a style Adult Goju Karate Instructor Development Pathway Junior G…" at bounding box center [500, 144] width 177 height 24
click at [489, 194] on select "Please Select Starting Rank 10th Kyu: White Belt 9th Kyu Ho: White Belt Yellow …" at bounding box center [500, 205] width 177 height 24
select select "20733"
click at [412, 193] on select "Please Select Starting Rank 10th Kyu: White Belt 9th Kyu Ho: White Belt Yellow …" at bounding box center [500, 205] width 177 height 24
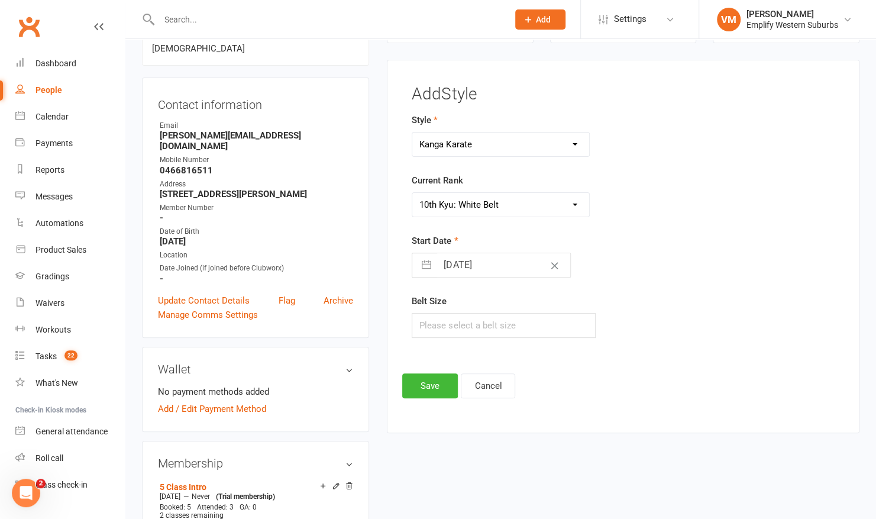
click at [473, 272] on input "11 Aug 2025" at bounding box center [503, 265] width 133 height 24
select select "6"
select select "2025"
select select "7"
select select "2025"
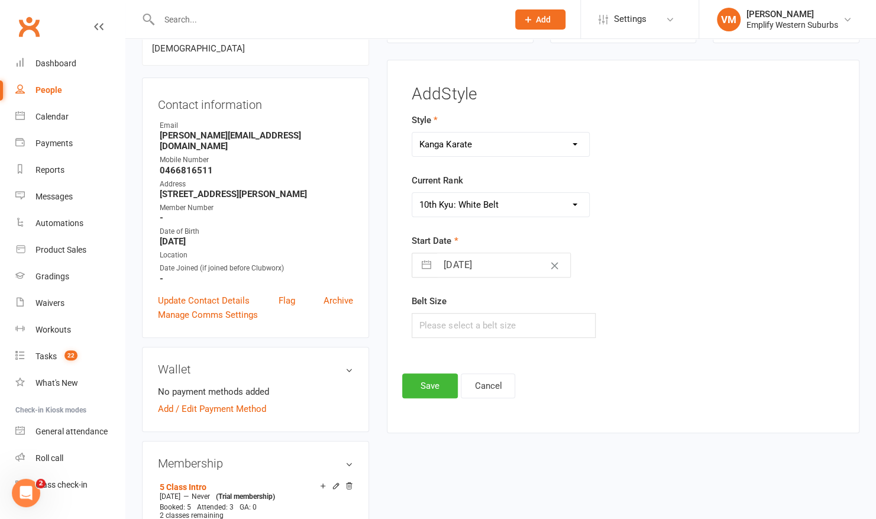
select select "8"
select select "2025"
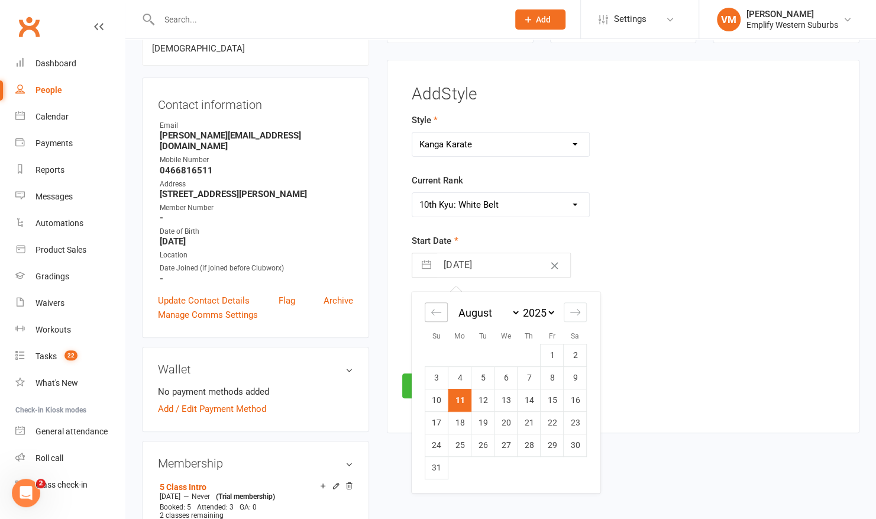
click at [432, 311] on icon "Move backward to switch to the previous month." at bounding box center [436, 312] width 10 height 6
select select "4"
select select "2025"
select select "5"
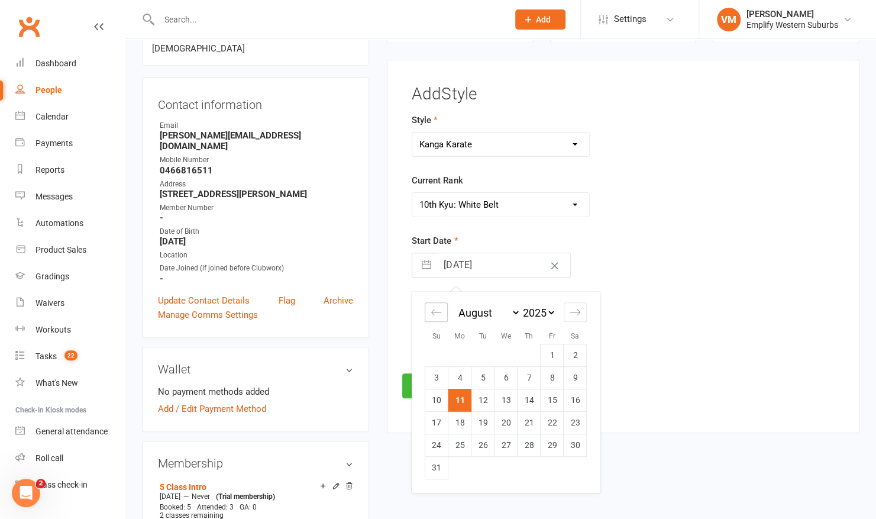
select select "2025"
click at [432, 311] on icon "Move backward to switch to the previous month." at bounding box center [436, 312] width 10 height 6
select select "3"
select select "2025"
click at [527, 442] on td "29" at bounding box center [528, 445] width 23 height 22
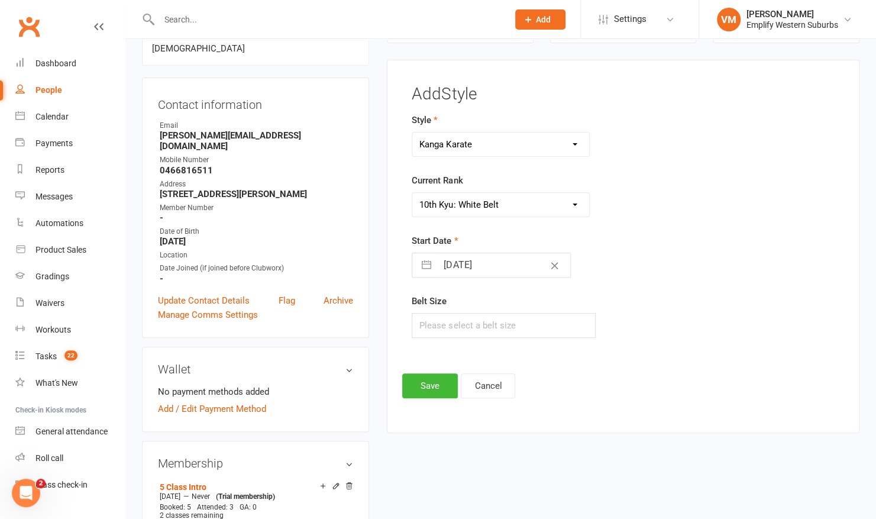
type input "29 May 2025"
click at [460, 321] on input "text" at bounding box center [504, 325] width 184 height 25
type input "0"
click at [433, 384] on button "Save" at bounding box center [430, 385] width 56 height 25
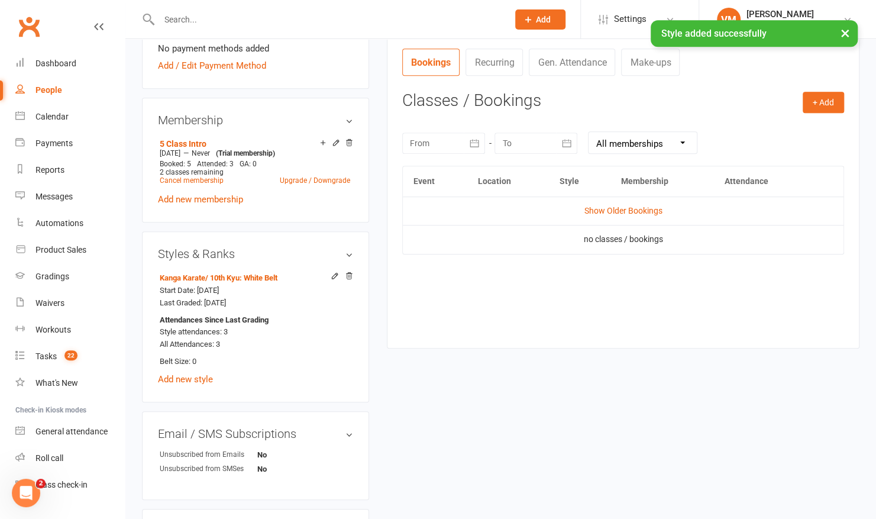
scroll to position [389, 0]
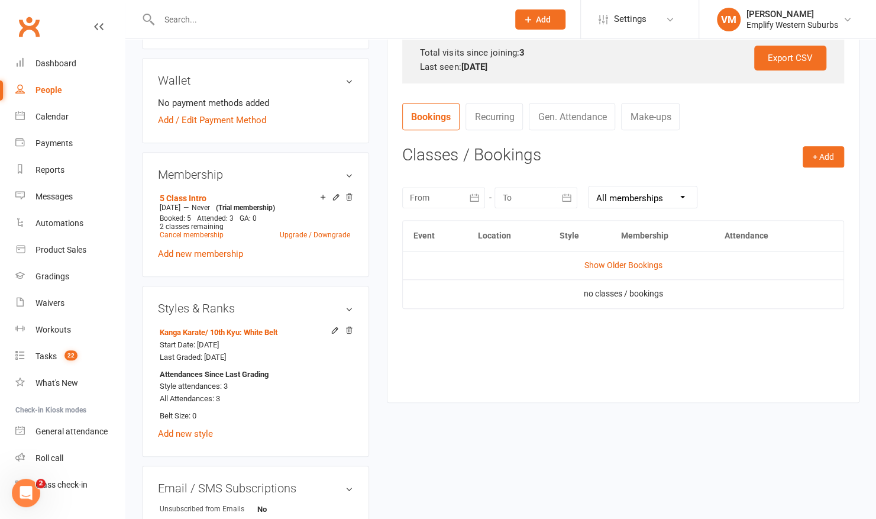
click at [321, 19] on input "text" at bounding box center [328, 19] width 344 height 17
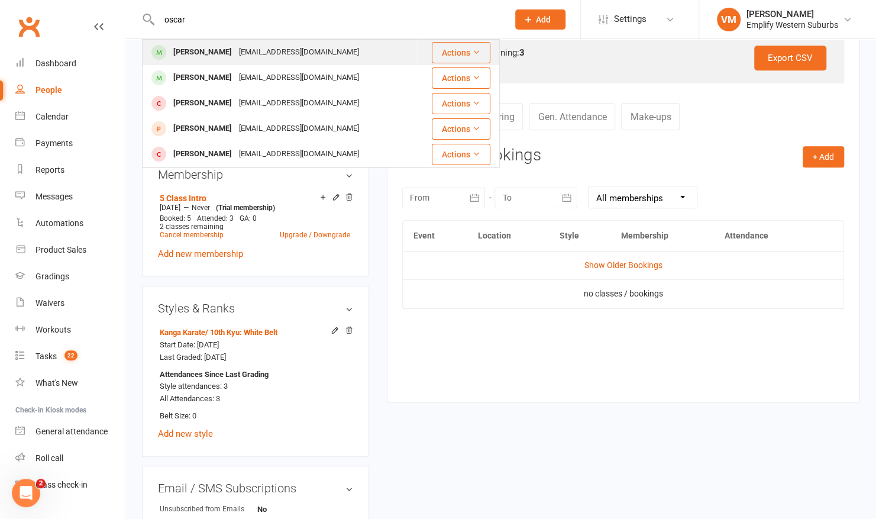
type input "oscar"
click at [244, 47] on div "Antczaks@yahoo.com" at bounding box center [298, 52] width 127 height 17
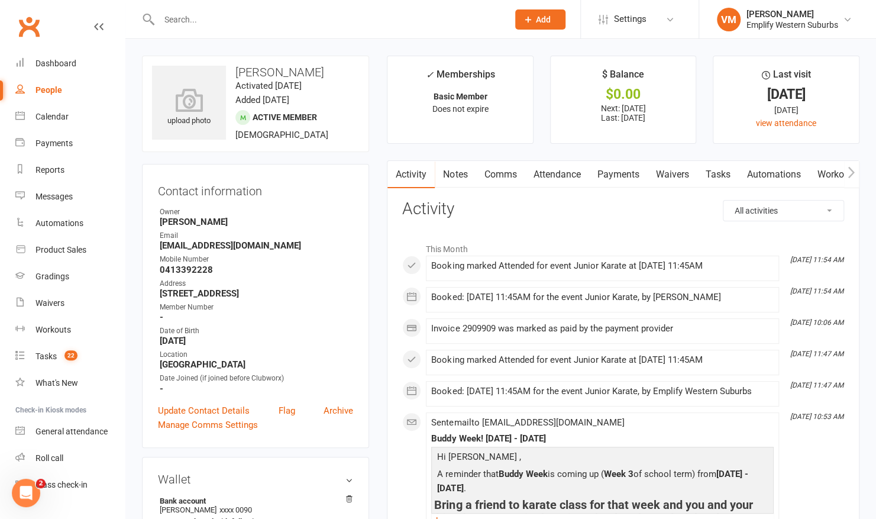
click at [552, 169] on link "Attendance" at bounding box center [557, 174] width 64 height 27
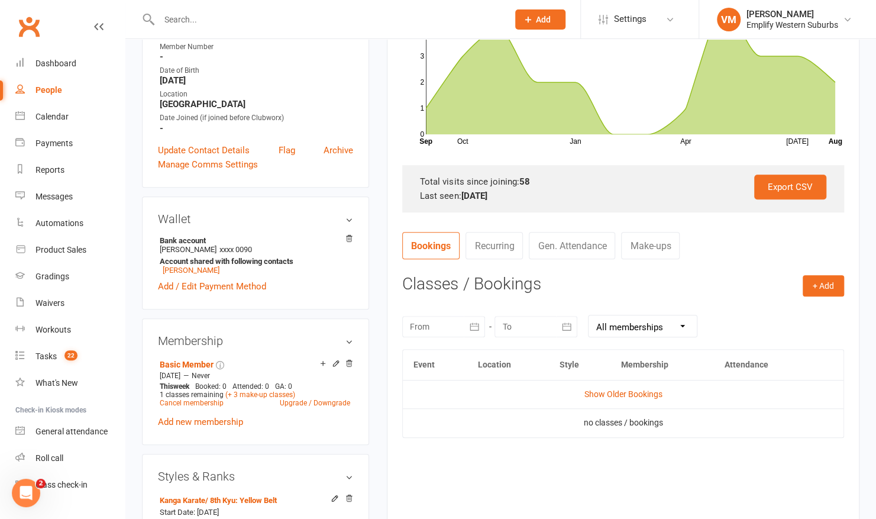
scroll to position [264, 0]
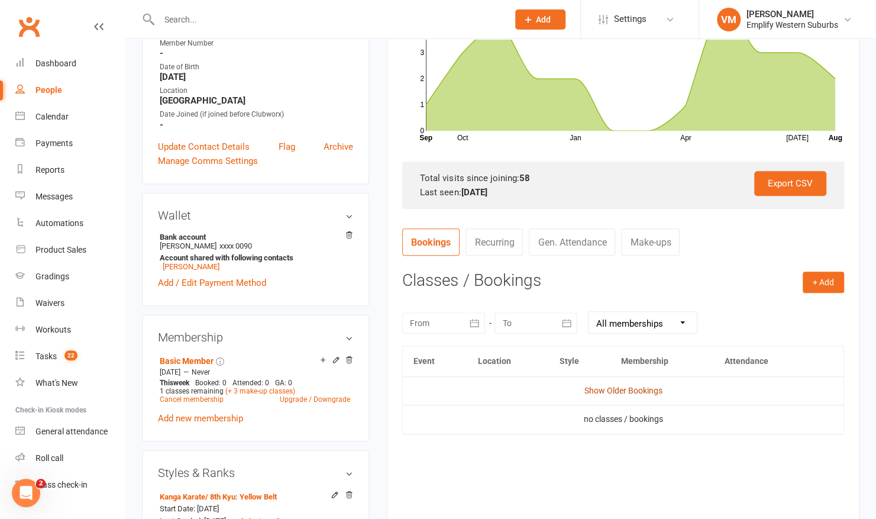
click at [589, 387] on link "Show Older Bookings" at bounding box center [623, 390] width 78 height 9
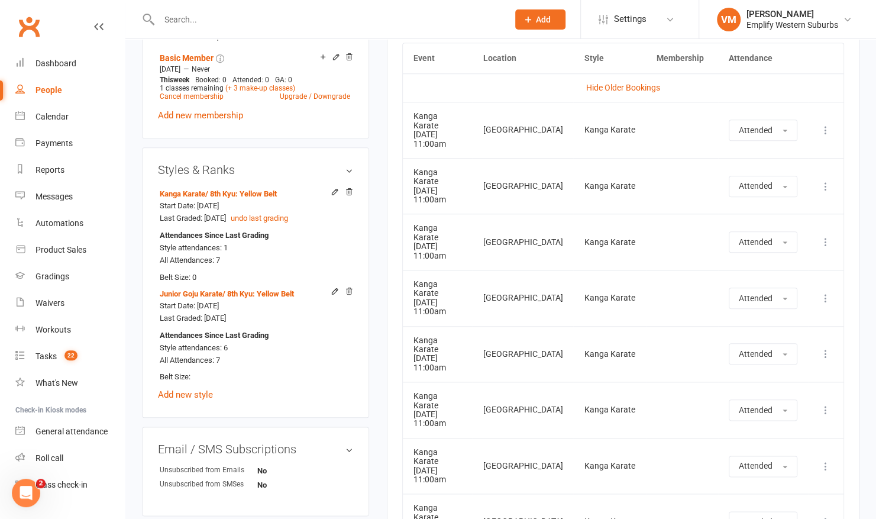
scroll to position [568, 0]
click at [336, 192] on icon at bounding box center [335, 190] width 8 height 8
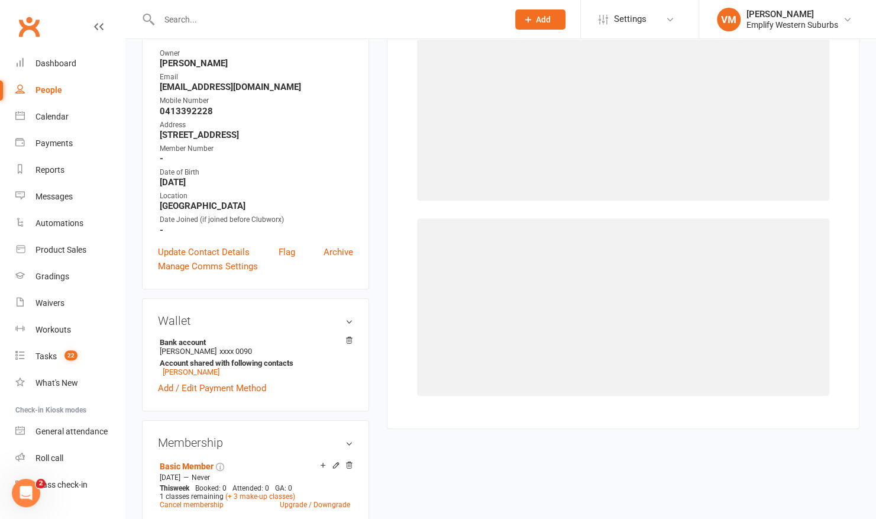
select select "2119"
select select "20967"
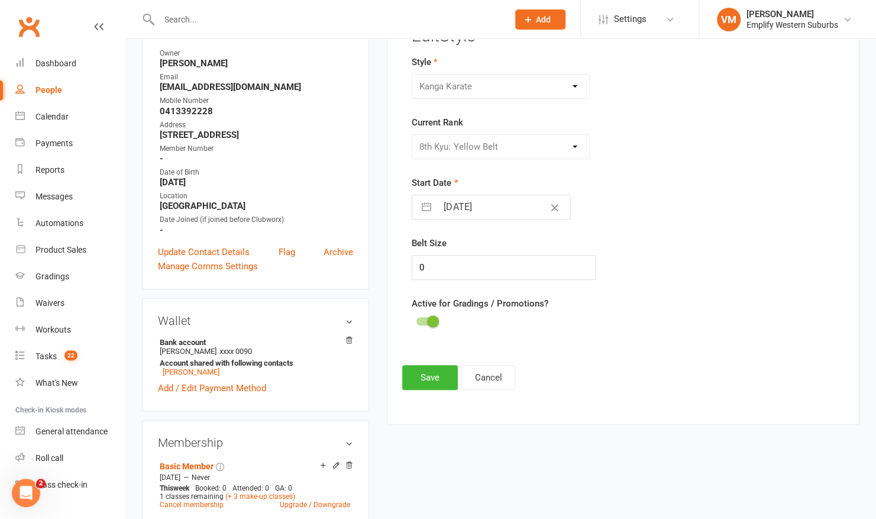
scroll to position [101, 0]
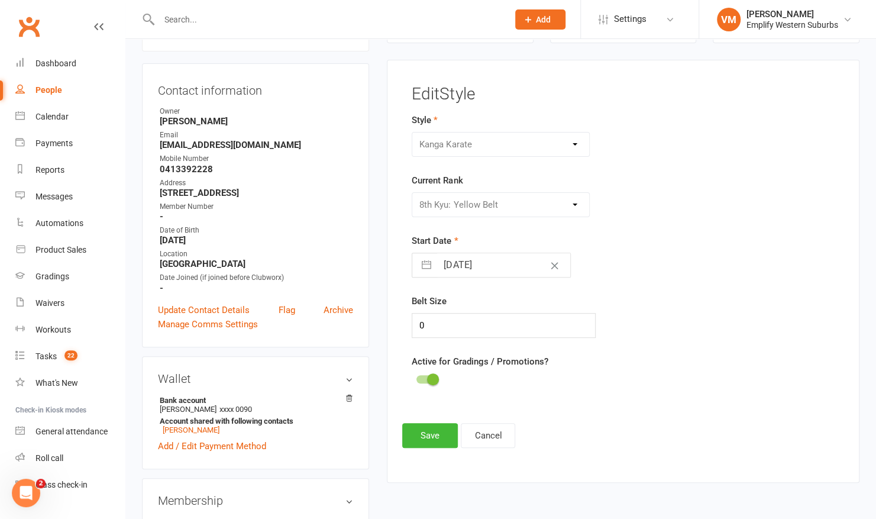
click at [474, 259] on input "09 Sep 2023" at bounding box center [503, 265] width 133 height 24
select select "7"
select select "2023"
select select "8"
select select "2023"
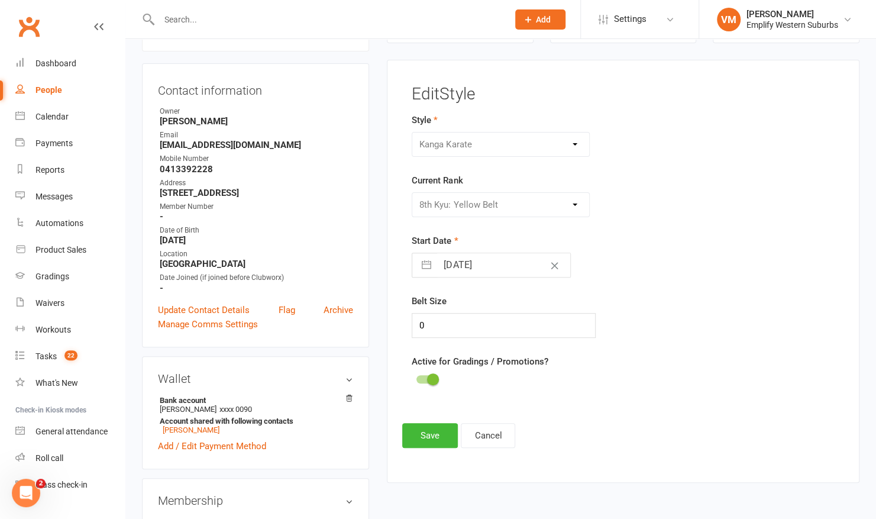
select select "9"
select select "2023"
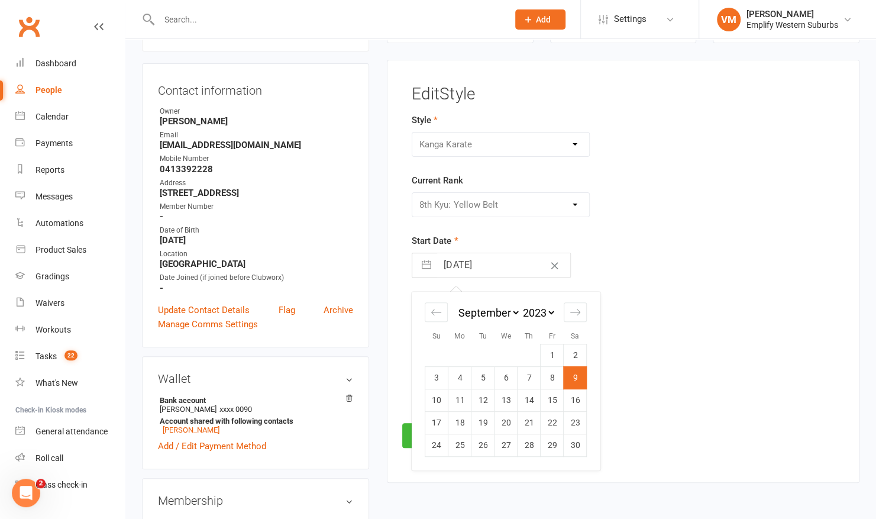
click at [554, 245] on div "Start Date 09 Sep 2023 Navigate forward to interact with the calendar and selec…" at bounding box center [550, 256] width 276 height 44
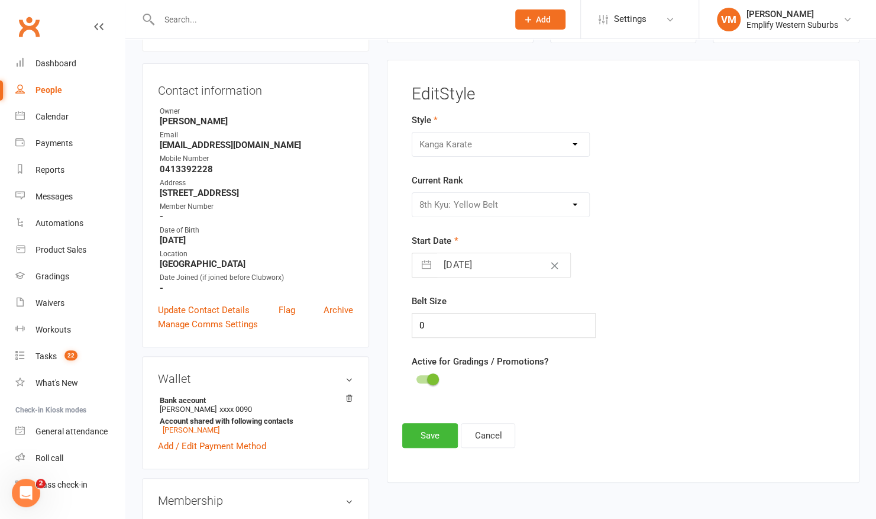
click at [427, 379] on span at bounding box center [433, 379] width 12 height 12
click at [416, 377] on input "checkbox" at bounding box center [416, 377] width 0 height 0
click at [421, 434] on button "Save" at bounding box center [430, 435] width 56 height 25
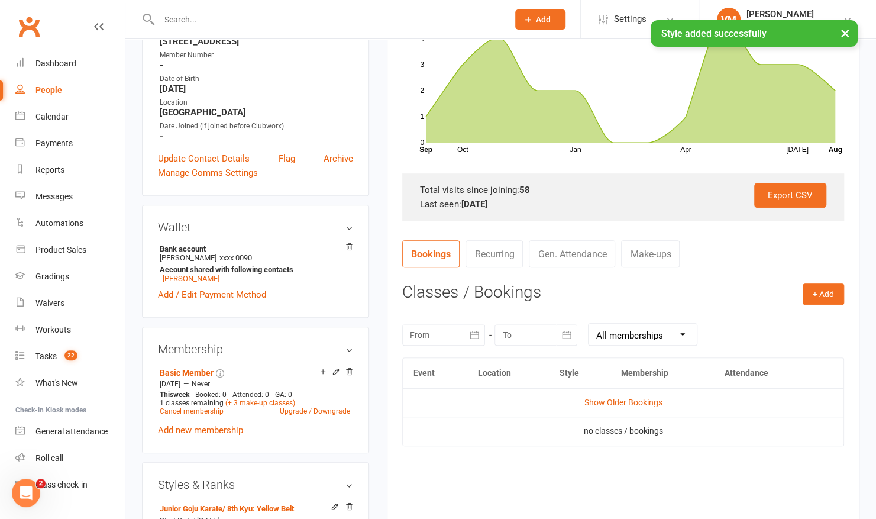
scroll to position [237, 0]
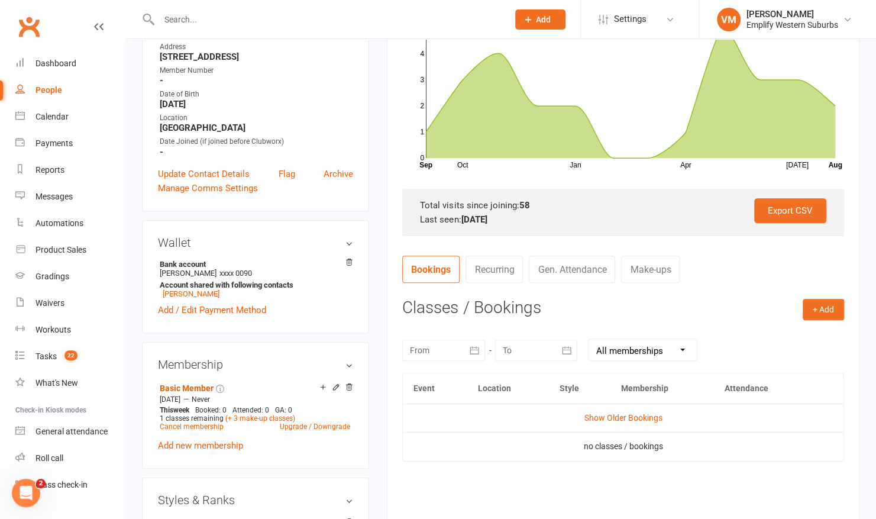
click at [267, 18] on input "text" at bounding box center [328, 19] width 344 height 17
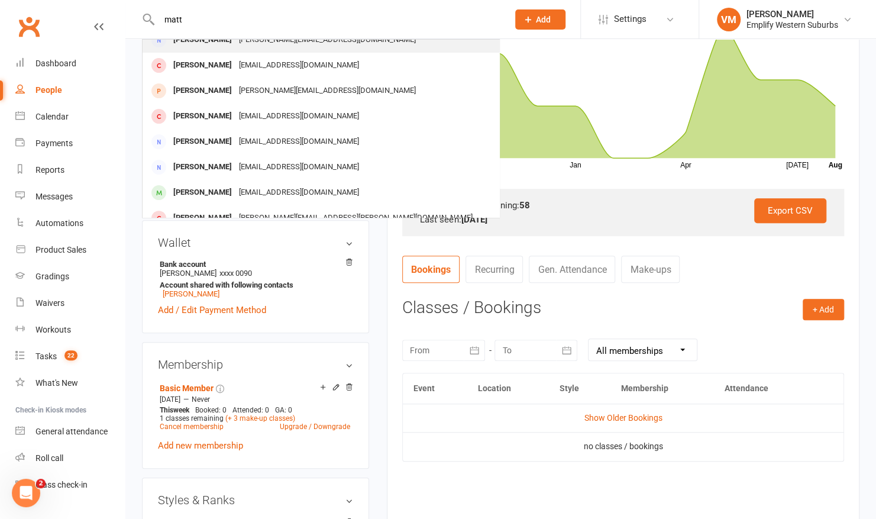
scroll to position [182, 0]
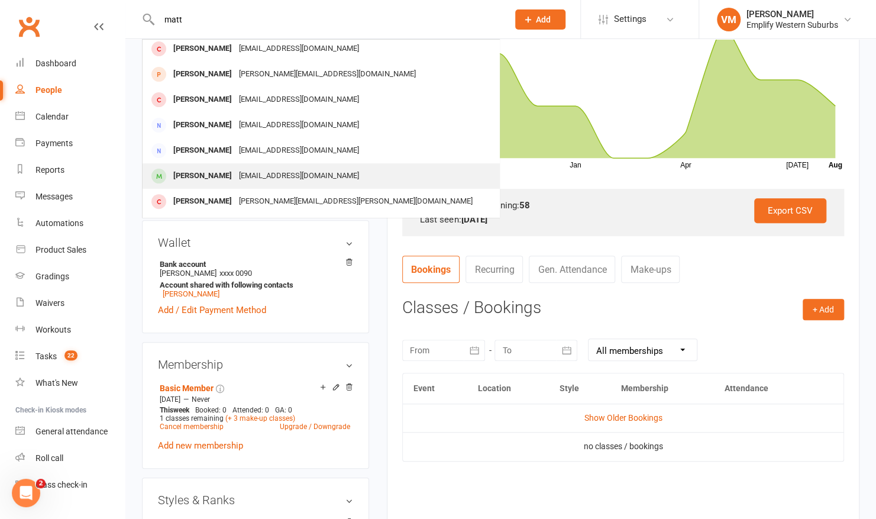
type input "matt"
click at [235, 169] on div "Matthew Boettcher" at bounding box center [203, 175] width 66 height 17
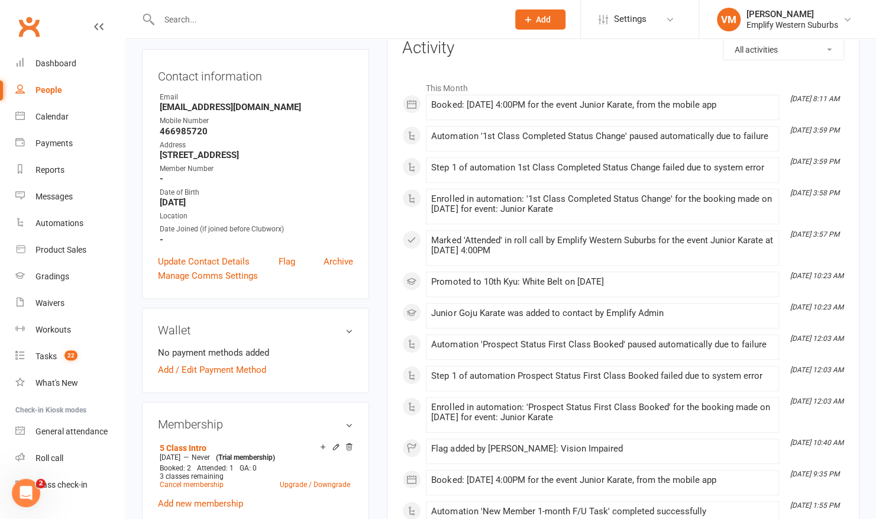
scroll to position [375, 0]
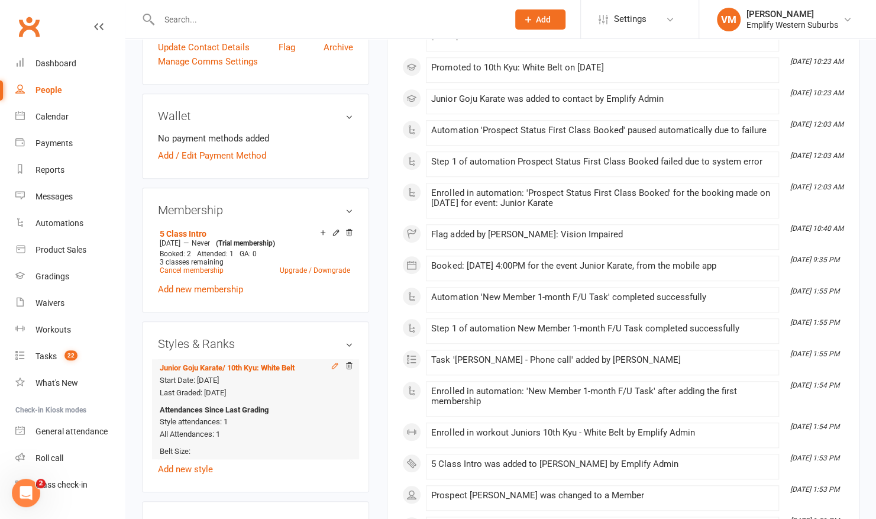
click at [336, 363] on icon at bounding box center [334, 365] width 5 height 5
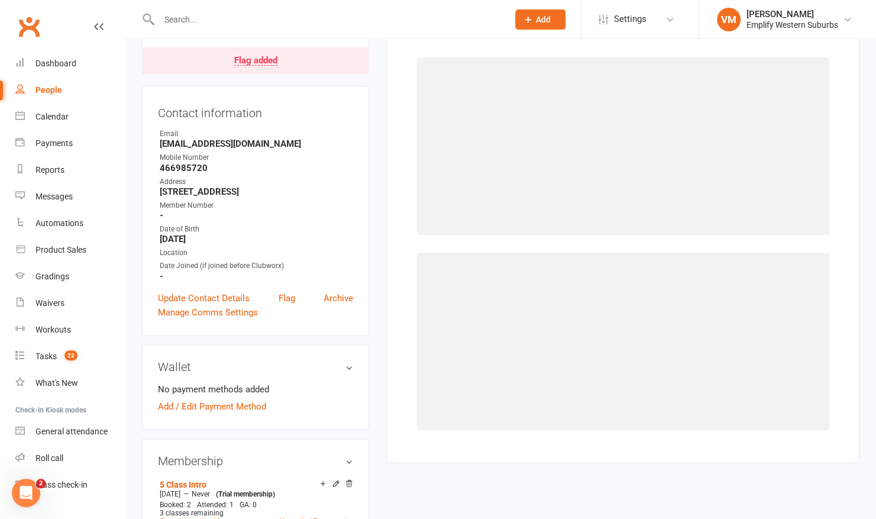
select select "2120"
select select "20736"
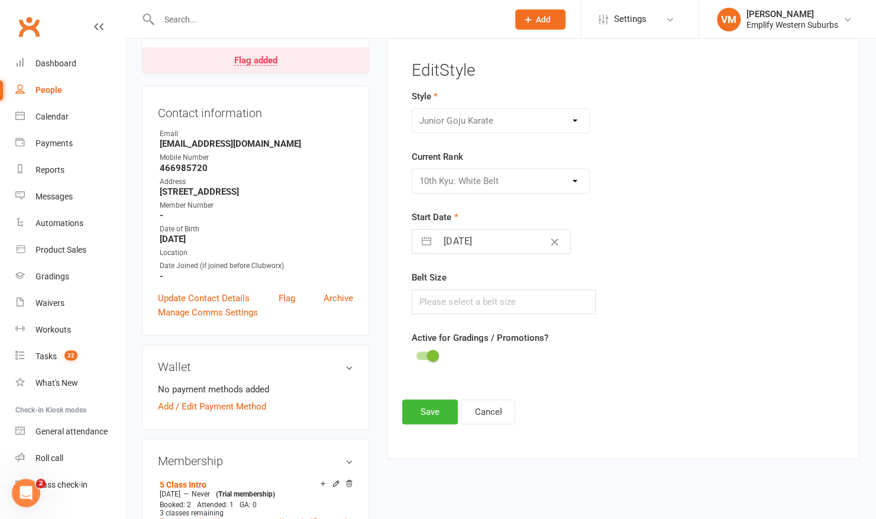
scroll to position [101, 0]
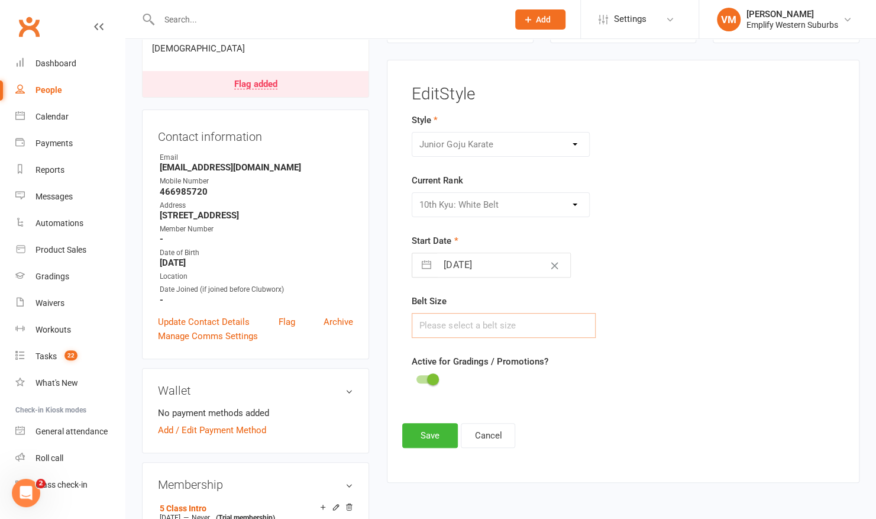
click at [464, 314] on input "text" at bounding box center [504, 325] width 184 height 25
type input "0"
click at [416, 426] on button "Save" at bounding box center [430, 435] width 56 height 25
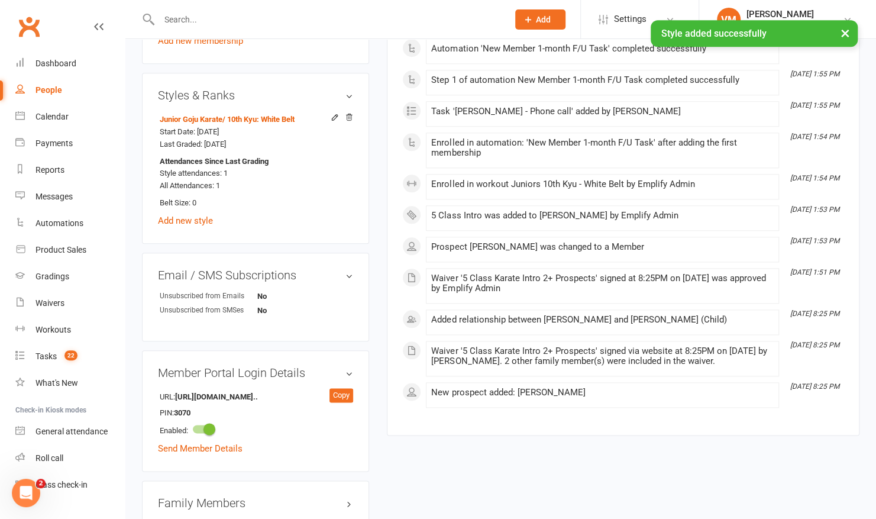
scroll to position [625, 0]
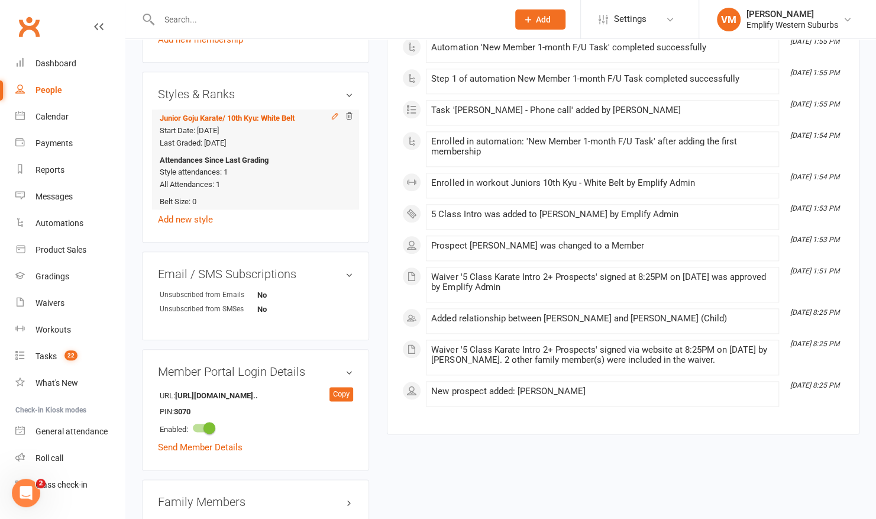
click at [337, 112] on icon at bounding box center [335, 116] width 8 height 8
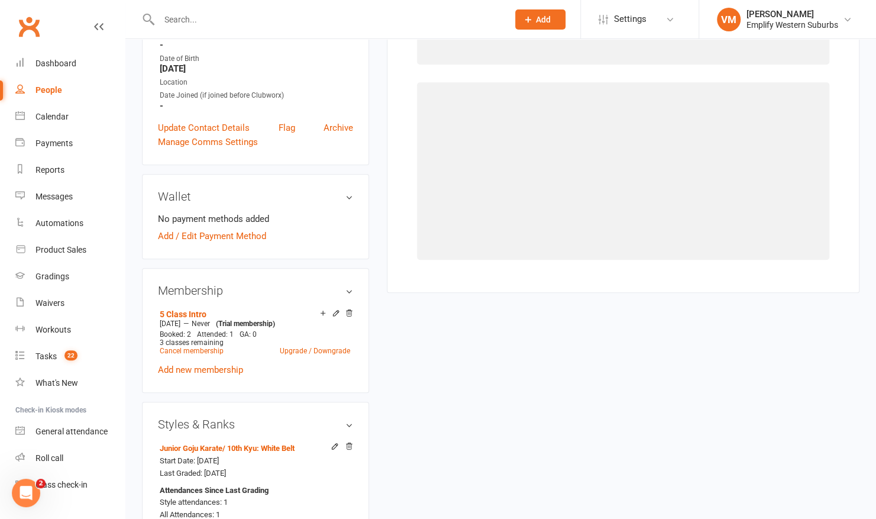
select select "2120"
select select "20736"
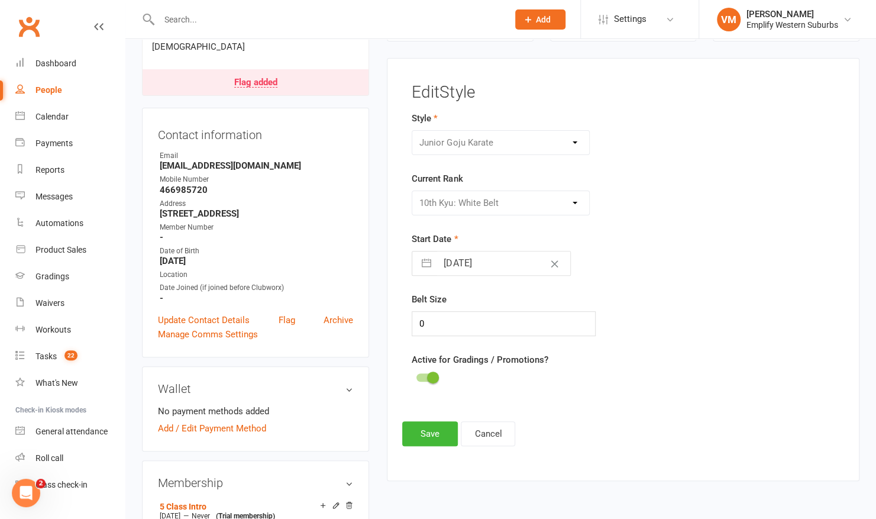
scroll to position [101, 0]
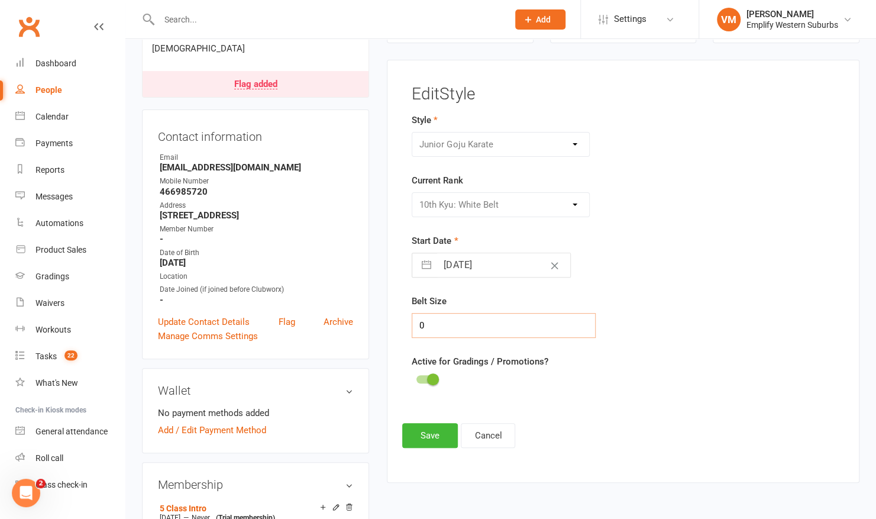
click at [491, 329] on input "0" at bounding box center [504, 325] width 184 height 25
type input "2"
click at [413, 431] on button "Save" at bounding box center [430, 435] width 56 height 25
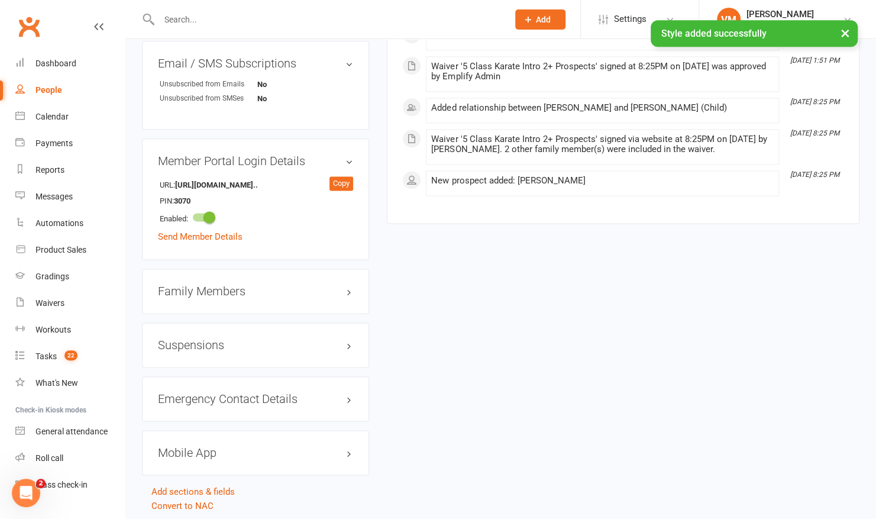
scroll to position [837, 0]
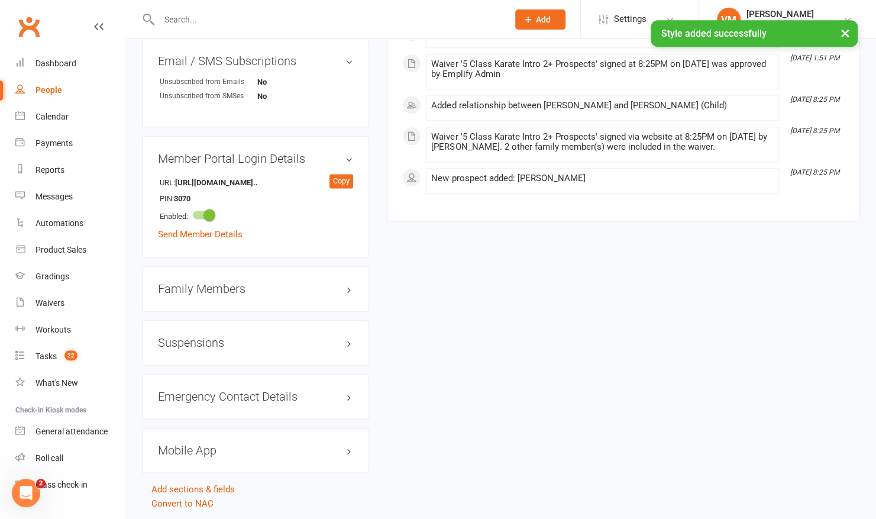
click at [302, 293] on div "Family Members" at bounding box center [255, 288] width 227 height 45
click at [305, 287] on h3 "Family Members" at bounding box center [255, 288] width 195 height 13
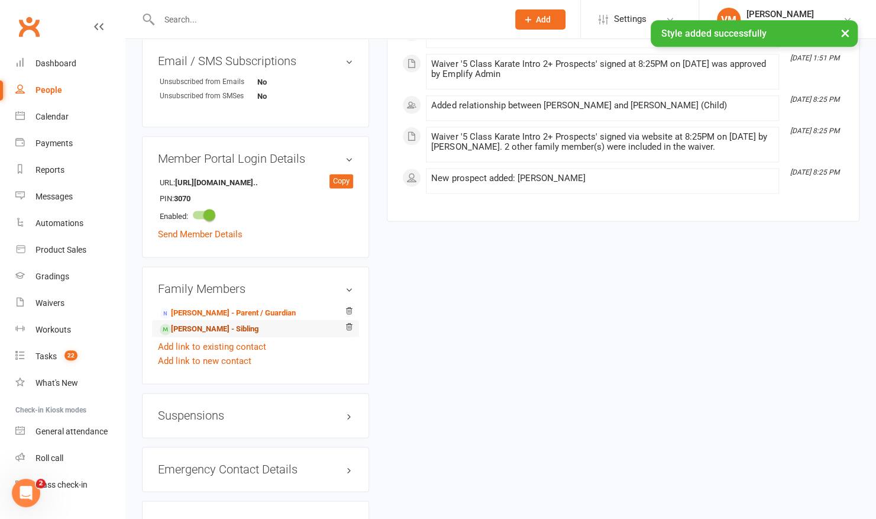
click at [216, 324] on link "Catie Boettcher - Sibling" at bounding box center [209, 329] width 99 height 12
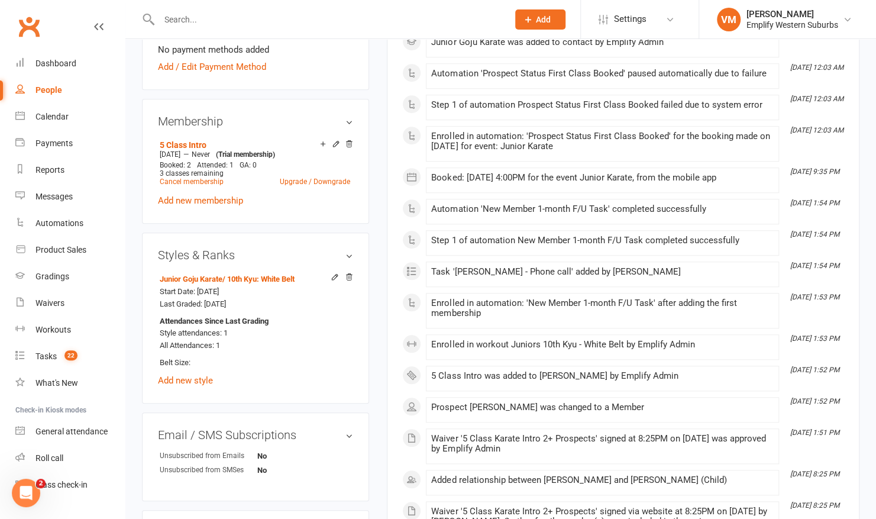
scroll to position [532, 0]
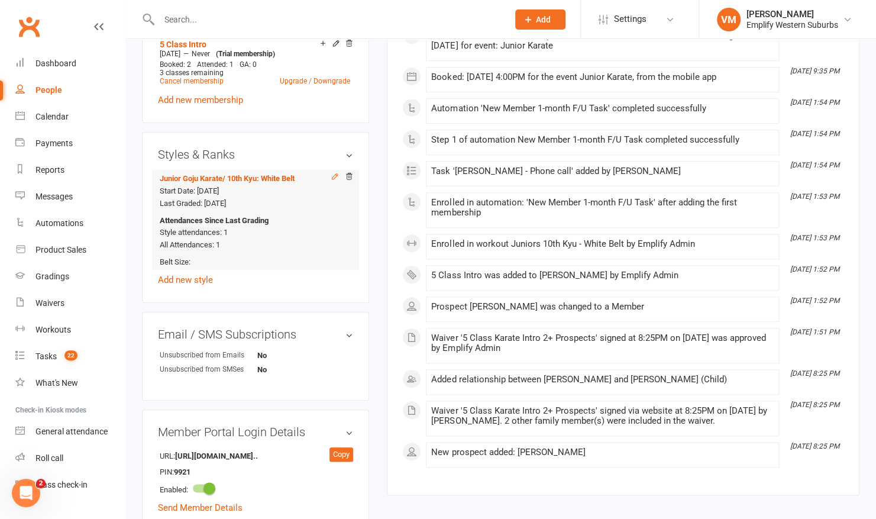
click at [334, 172] on icon at bounding box center [335, 176] width 8 height 8
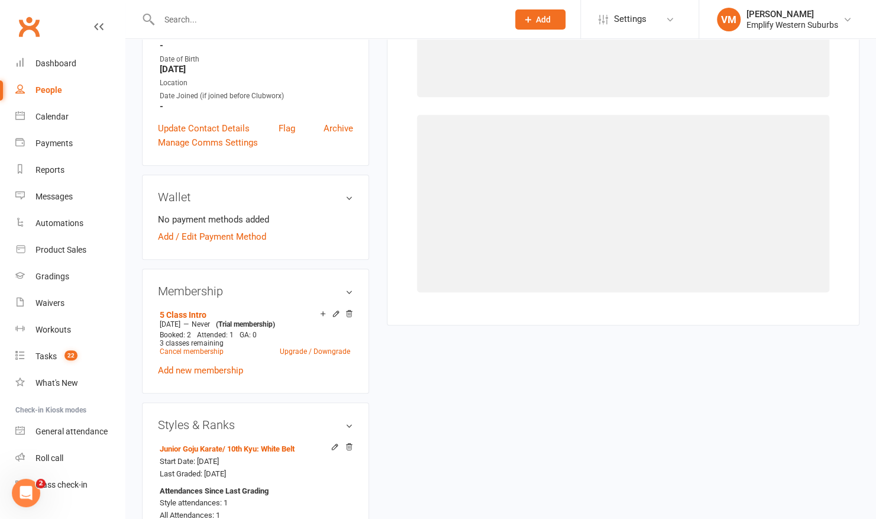
scroll to position [101, 0]
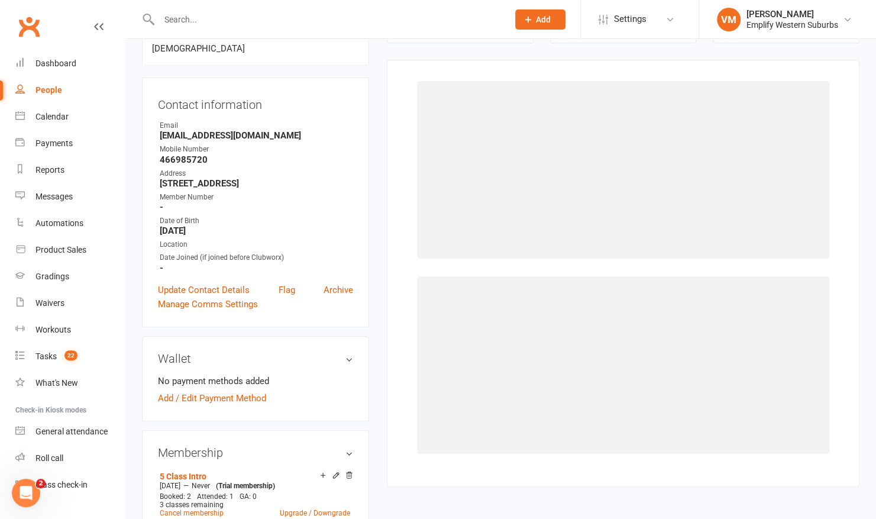
select select "2120"
select select "20736"
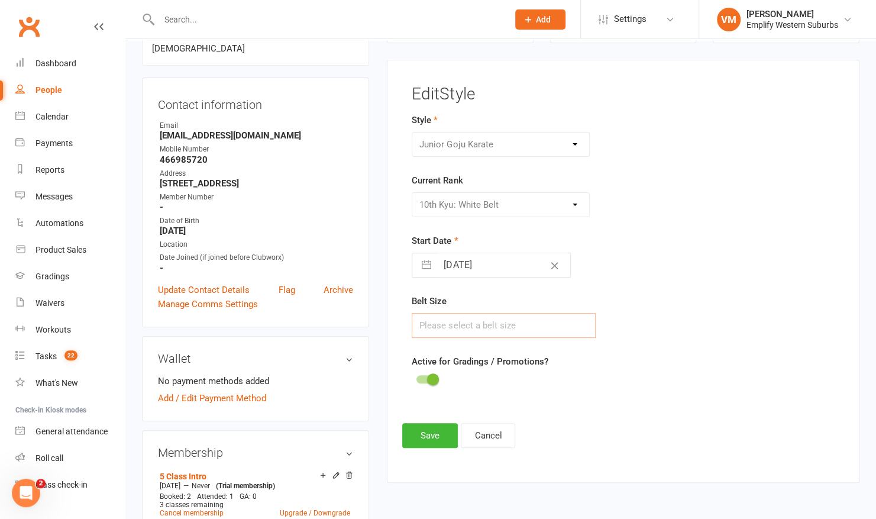
click at [447, 320] on input "text" at bounding box center [504, 325] width 184 height 25
type input "2"
click at [416, 436] on button "Save" at bounding box center [430, 435] width 56 height 25
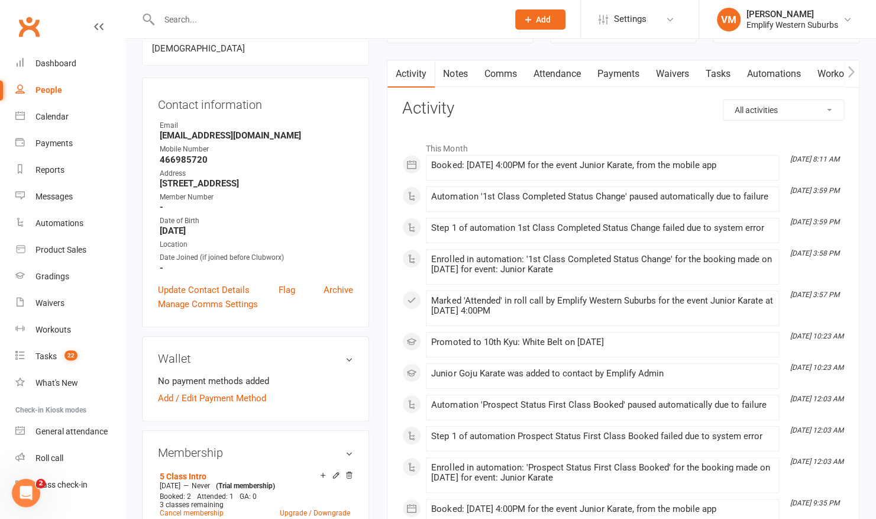
click at [252, 15] on input "text" at bounding box center [328, 19] width 344 height 17
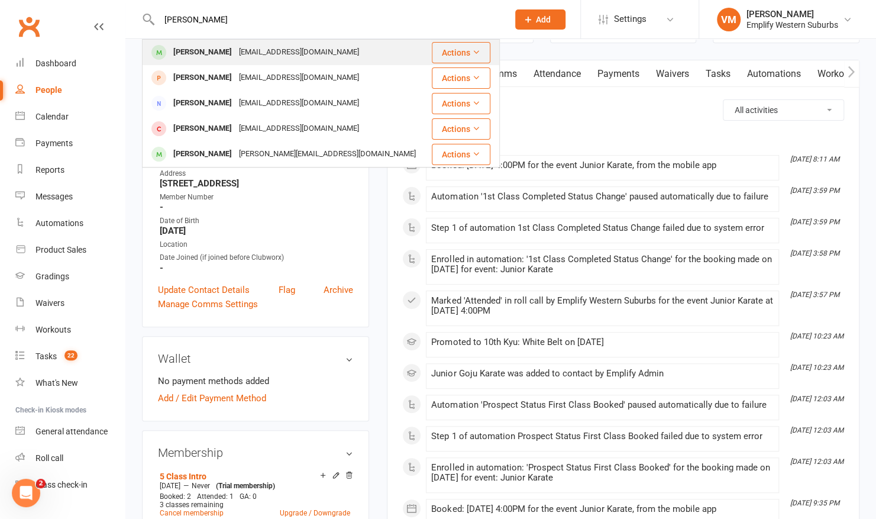
type input "ryan"
click at [235, 48] on div "ali_magee@hotmail.com" at bounding box center [298, 52] width 127 height 17
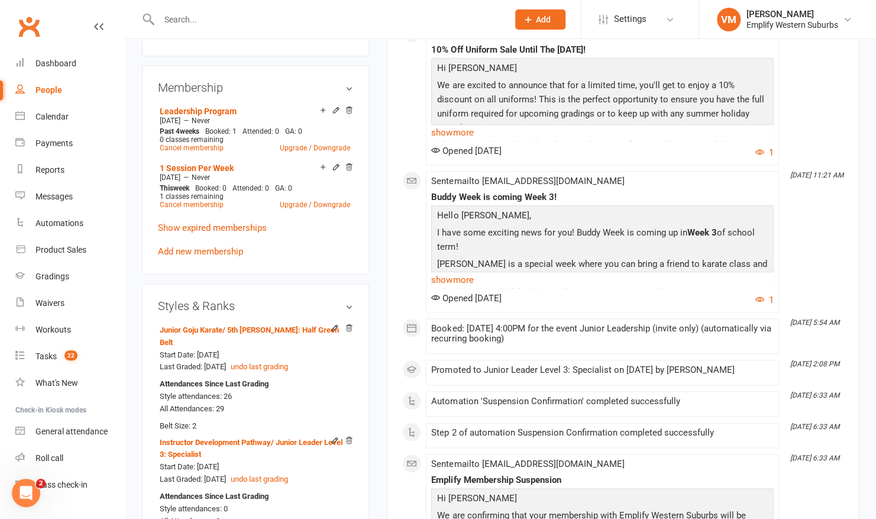
scroll to position [555, 0]
click at [184, 26] on input "text" at bounding box center [328, 19] width 344 height 17
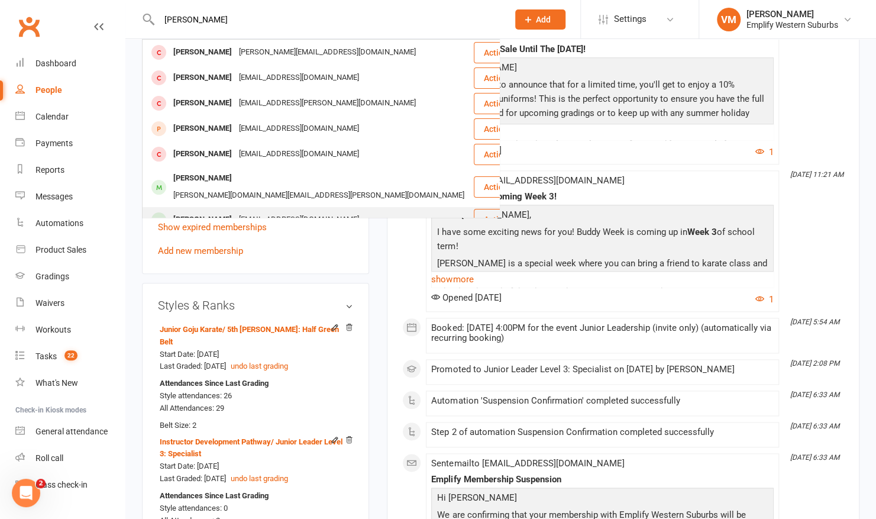
type input "henry"
click at [203, 211] on div "Henry Jones" at bounding box center [203, 219] width 66 height 17
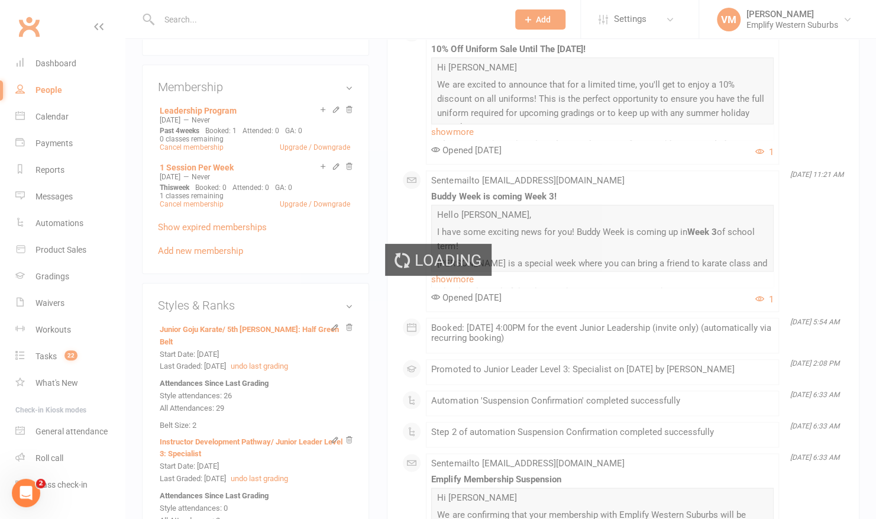
scroll to position [829, 0]
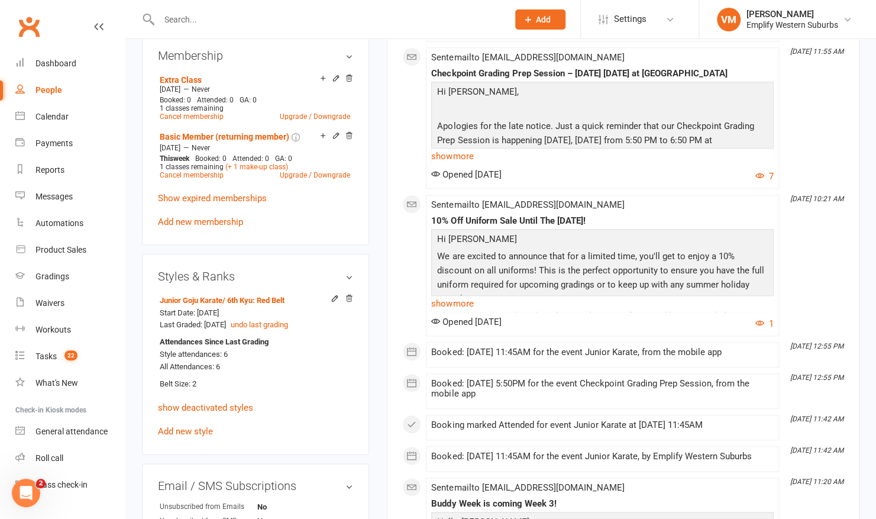
scroll to position [563, 0]
click at [210, 401] on link "show deactivated styles" at bounding box center [205, 406] width 95 height 11
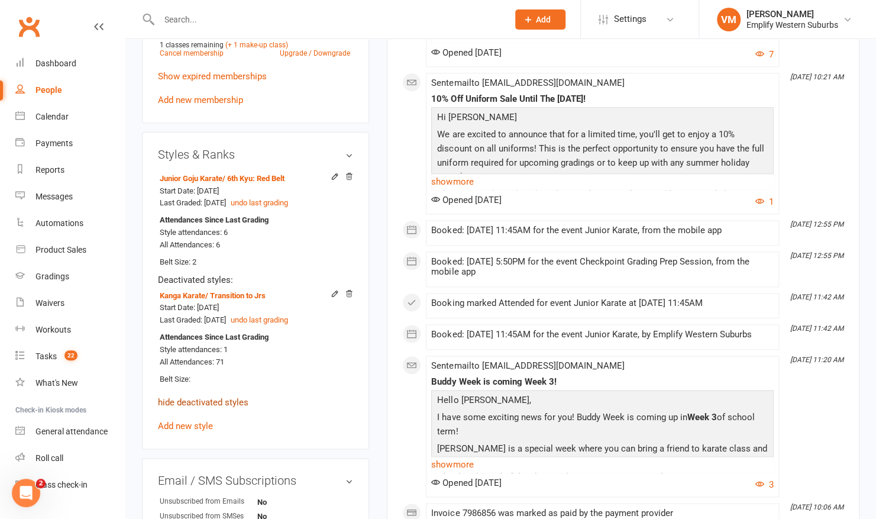
scroll to position [685, 0]
click at [206, 396] on link "hide deactivated styles" at bounding box center [203, 401] width 90 height 11
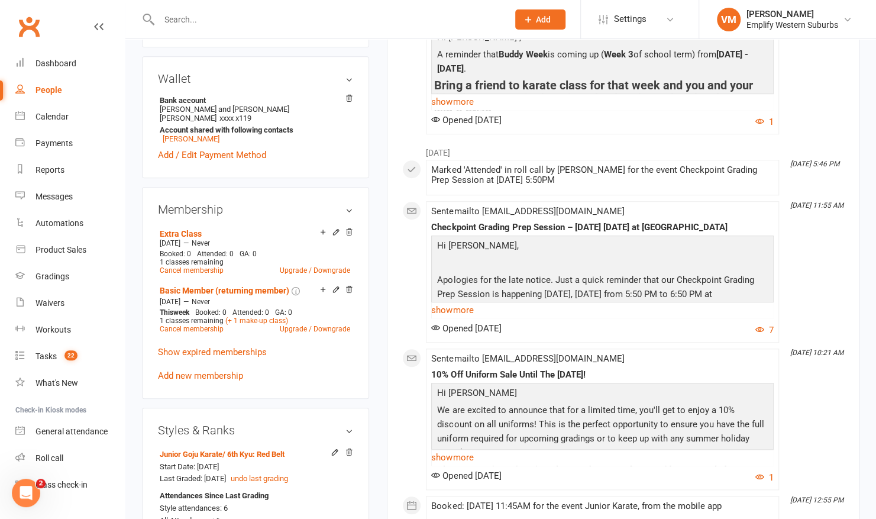
scroll to position [407, 0]
click at [229, 348] on link "Show expired memberships" at bounding box center [212, 353] width 109 height 11
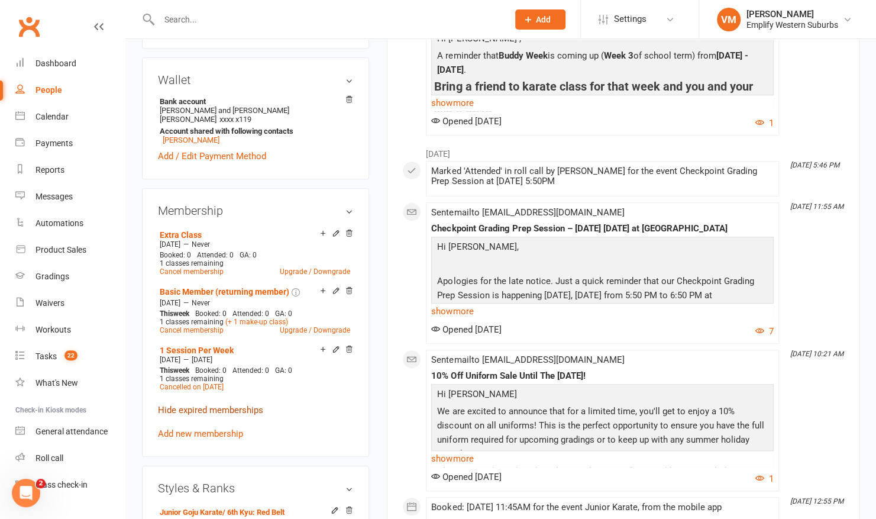
click at [206, 405] on link "Hide expired memberships" at bounding box center [210, 410] width 105 height 11
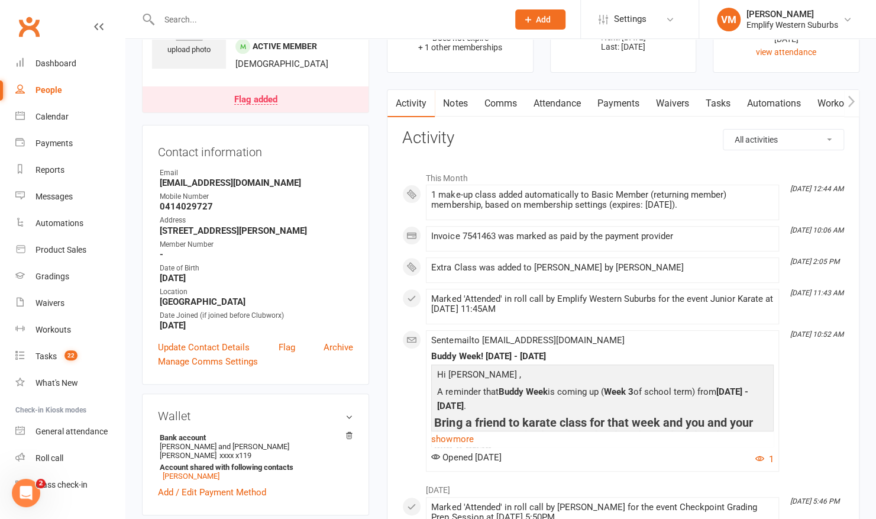
scroll to position [2, 0]
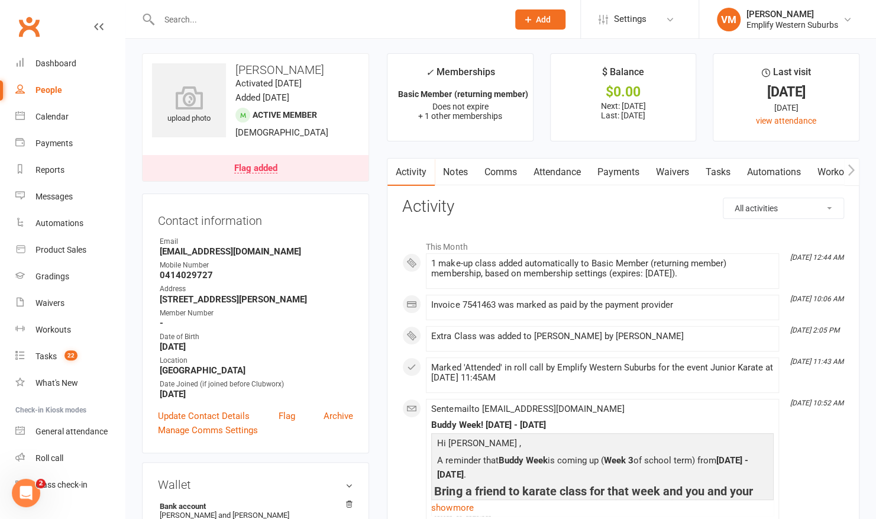
click at [254, 22] on input "text" at bounding box center [328, 19] width 344 height 17
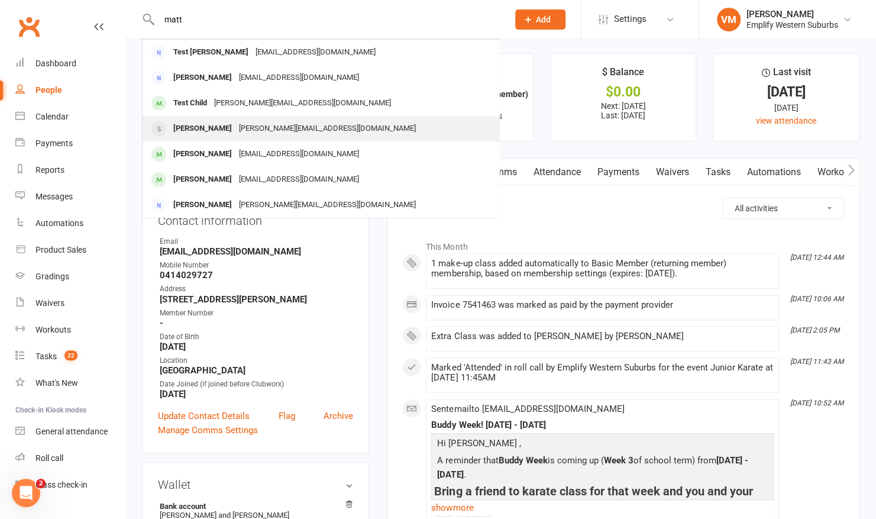
type input "matt"
click at [235, 130] on div "matt@wombatassassin.com" at bounding box center [327, 128] width 184 height 17
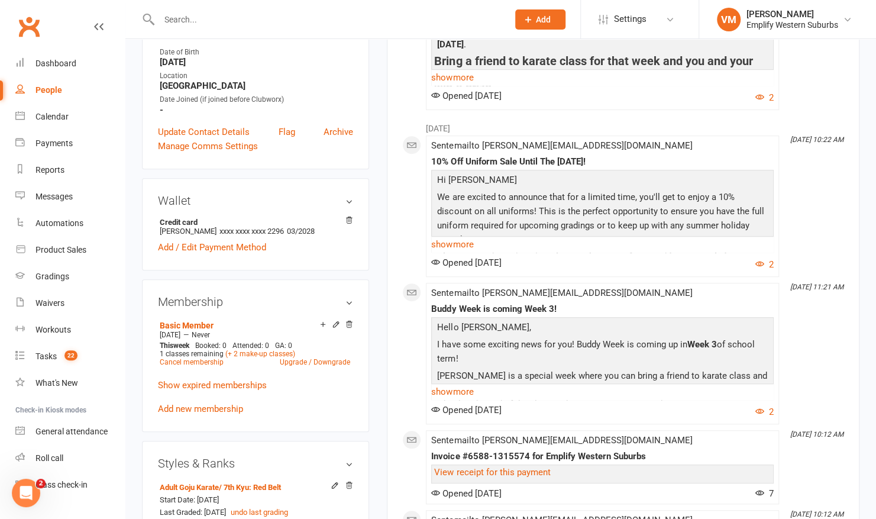
scroll to position [284, 0]
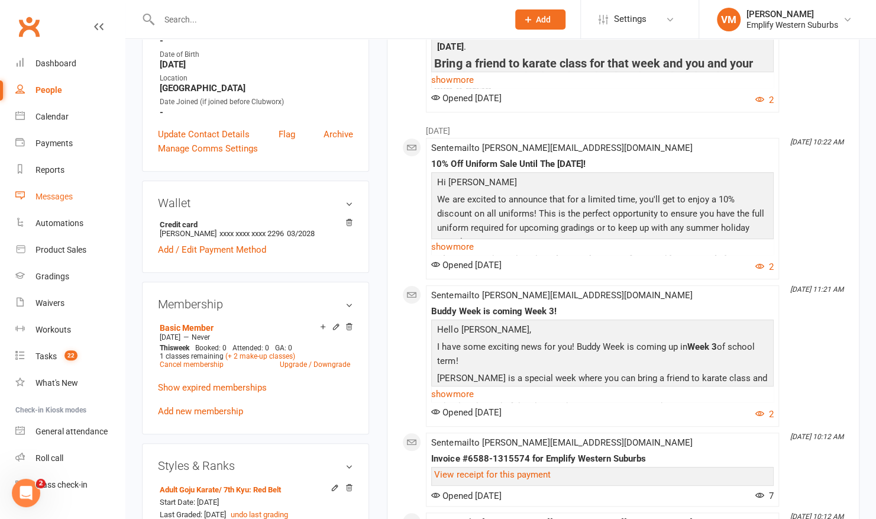
click at [53, 189] on link "Messages" at bounding box center [69, 196] width 109 height 27
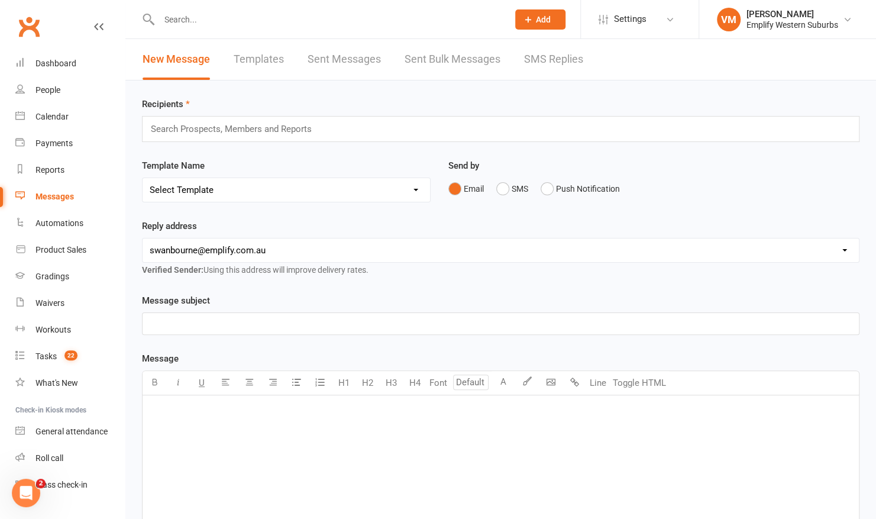
click at [261, 63] on link "Templates" at bounding box center [259, 59] width 50 height 41
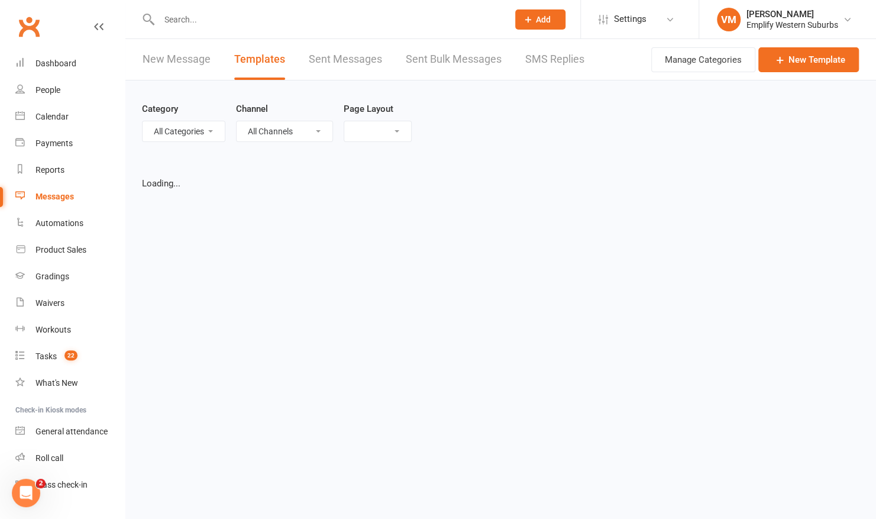
select select "grid"
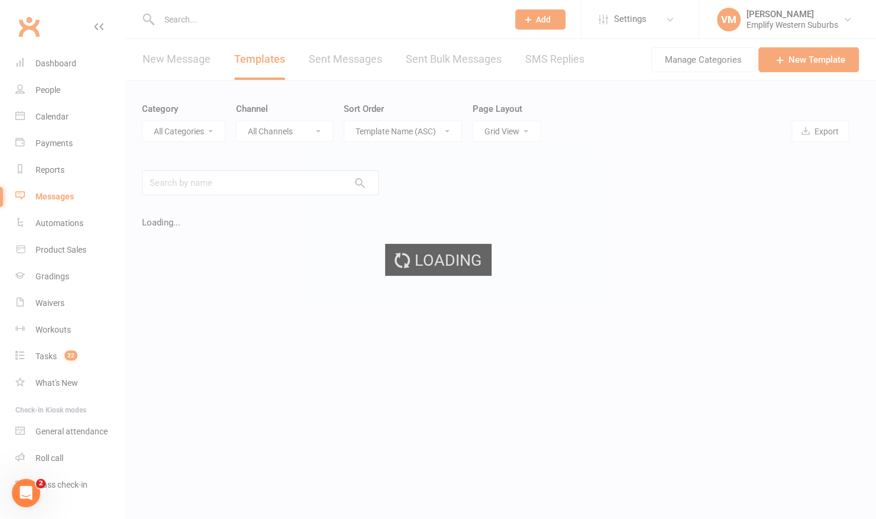
select select "6774"
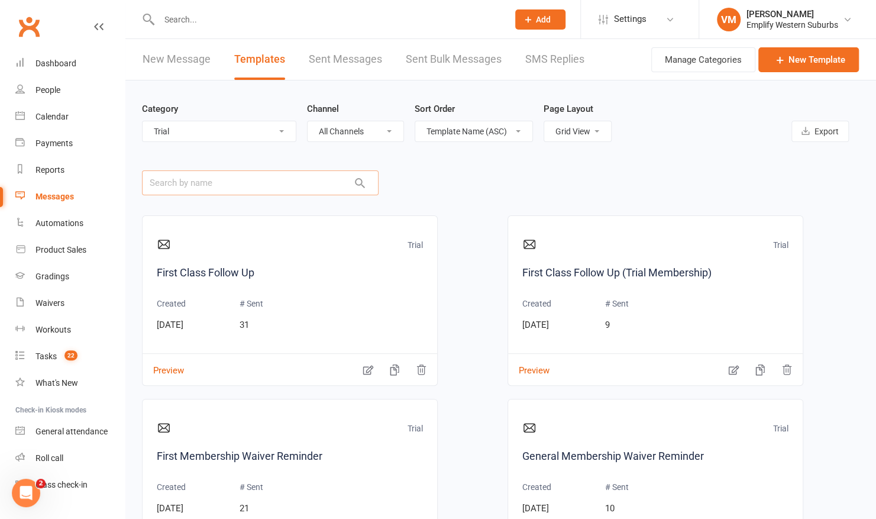
click at [233, 187] on input "text" at bounding box center [260, 182] width 237 height 25
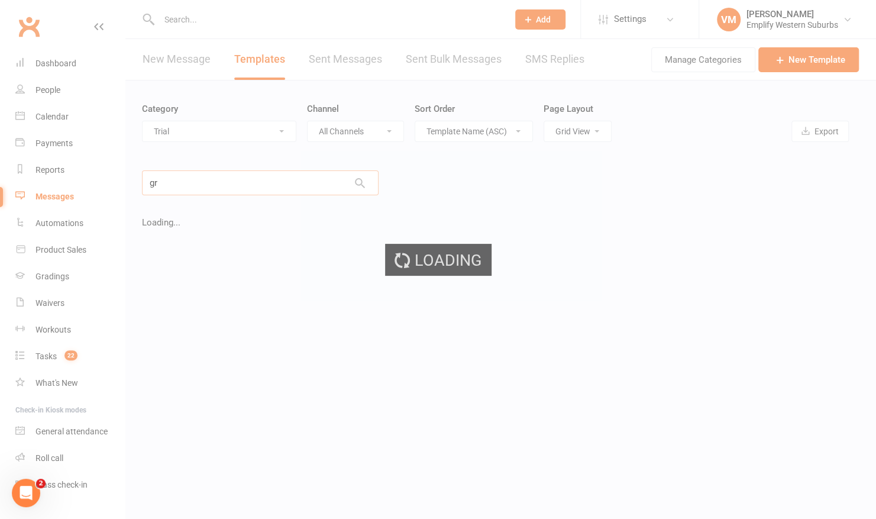
type input "g"
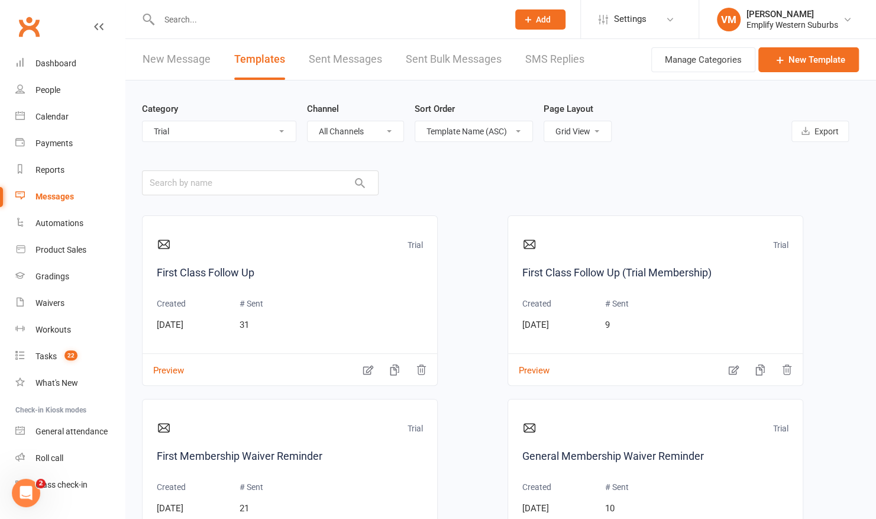
click at [244, 124] on select "All Categories (No category) Absentees General Grading Instructor Development P…" at bounding box center [219, 131] width 153 height 20
select select
click at [143, 121] on select "All Categories (No category) Absentees General Grading Instructor Development P…" at bounding box center [219, 131] width 153 height 20
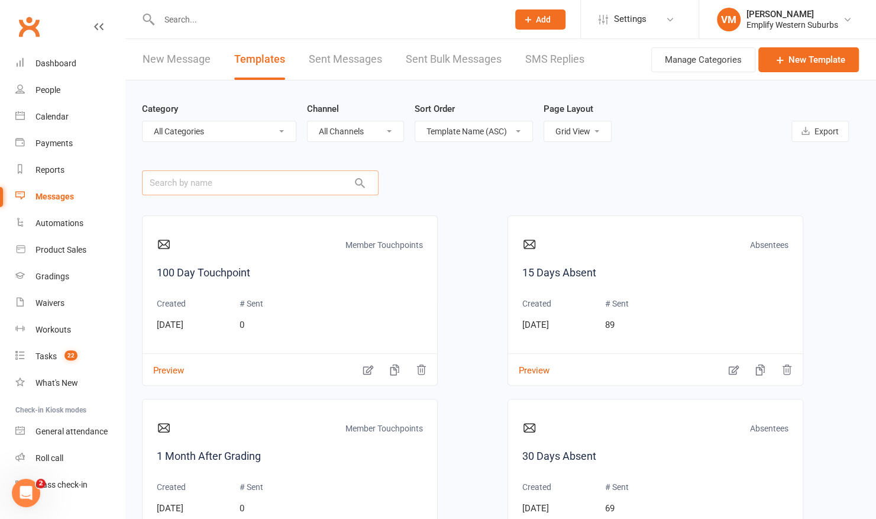
click at [200, 183] on input "text" at bounding box center [260, 182] width 237 height 25
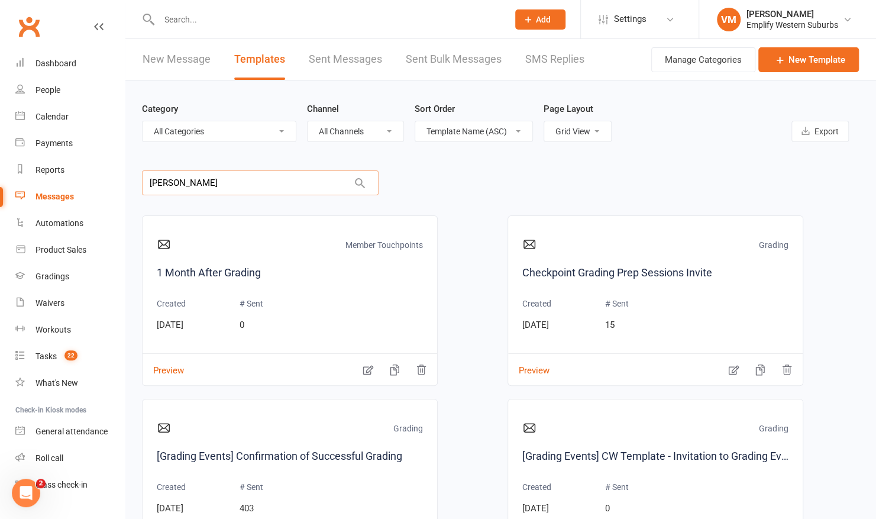
type input "grading"
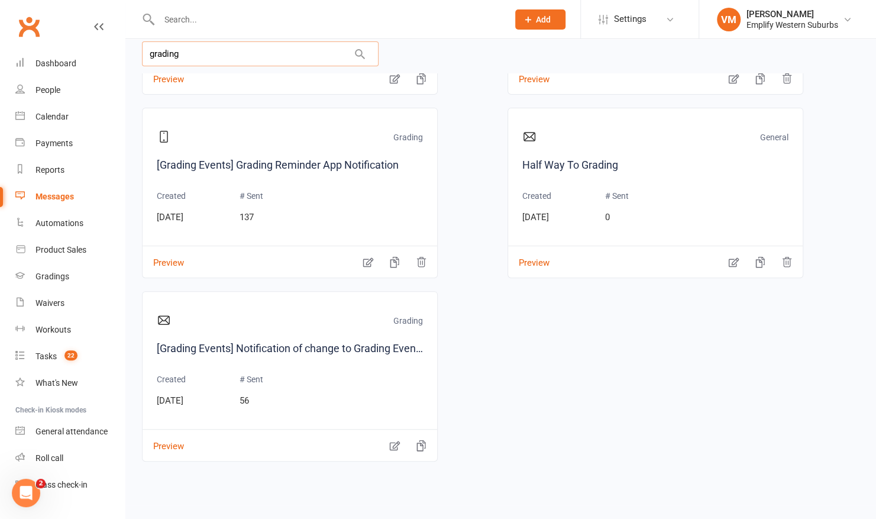
scroll to position [129, 0]
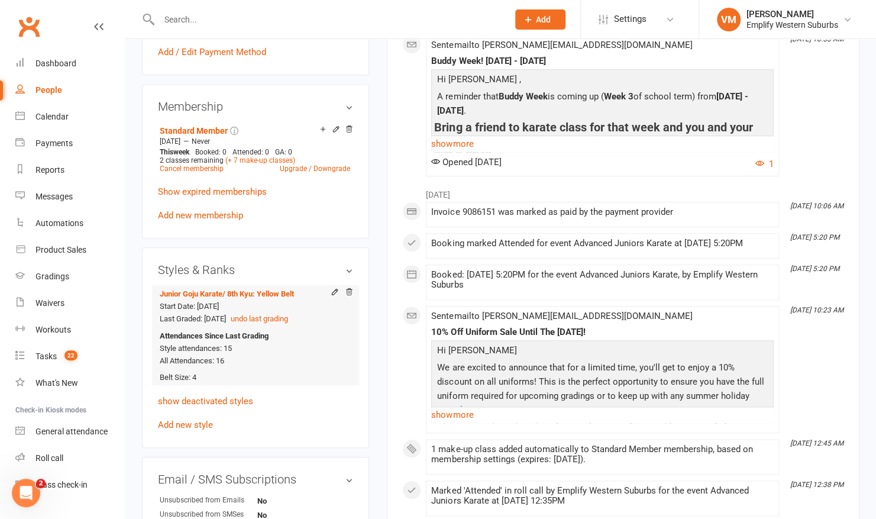
scroll to position [502, 0]
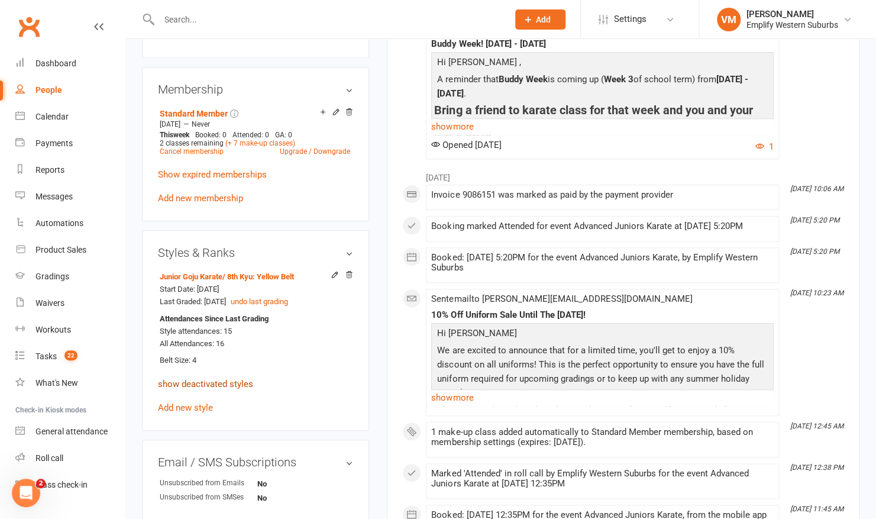
click at [228, 379] on link "show deactivated styles" at bounding box center [205, 384] width 95 height 11
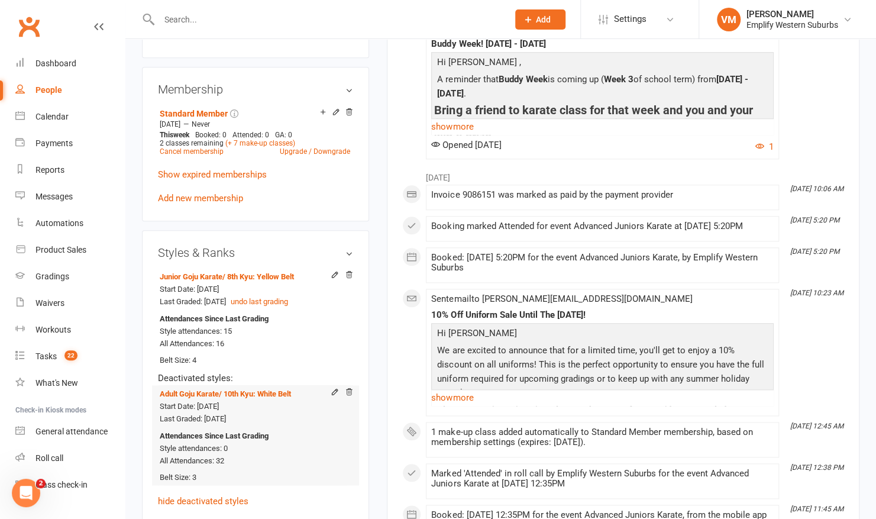
scroll to position [596, 0]
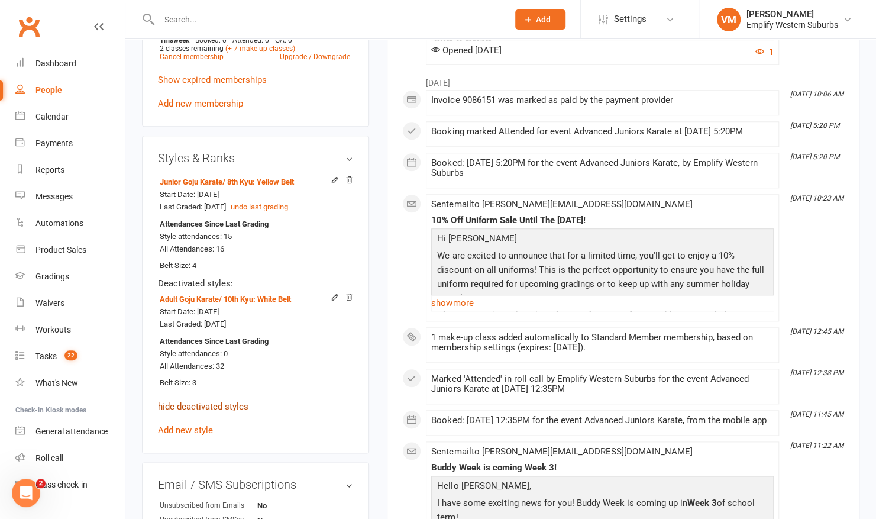
click at [217, 401] on link "hide deactivated styles" at bounding box center [203, 406] width 90 height 11
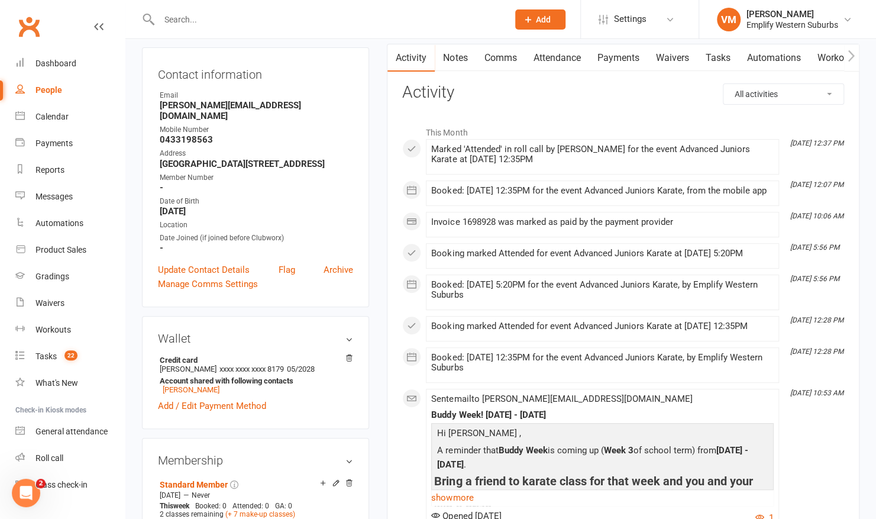
scroll to position [128, 0]
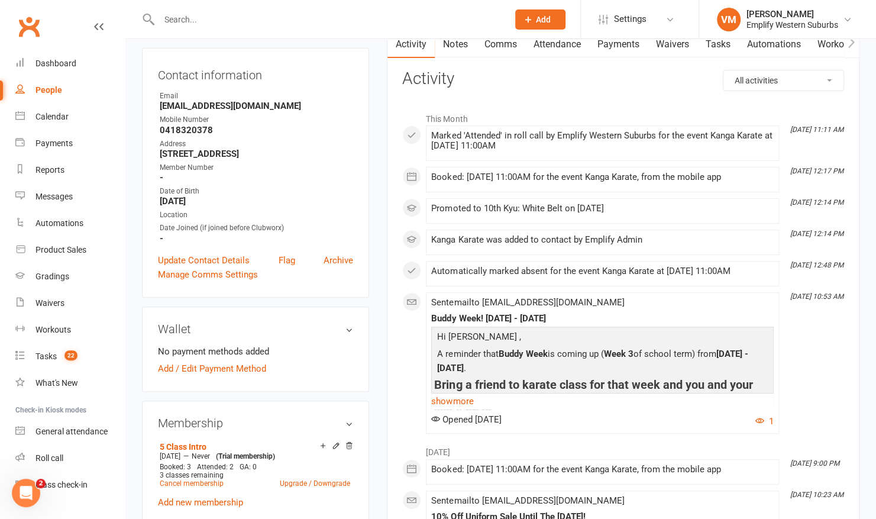
scroll to position [137, 0]
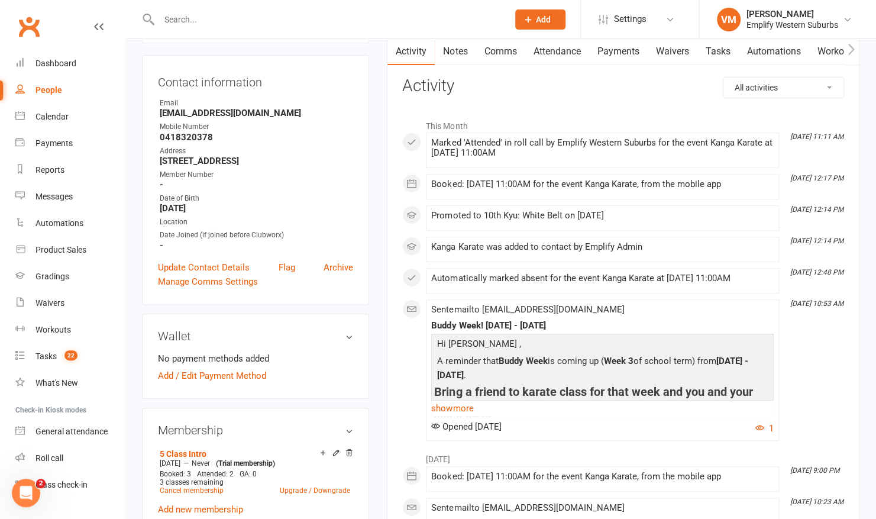
click at [556, 60] on link "Attendance" at bounding box center [557, 51] width 64 height 27
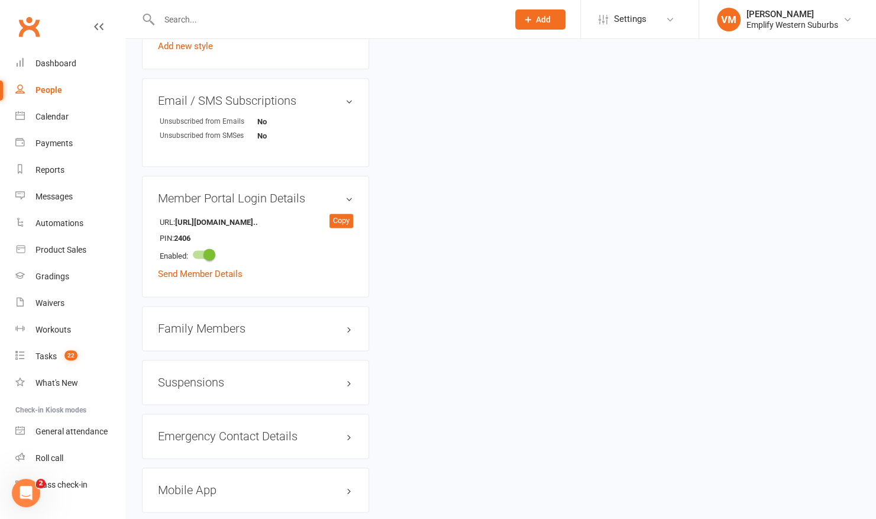
scroll to position [779, 0]
click at [339, 327] on h3 "Family Members" at bounding box center [255, 329] width 195 height 13
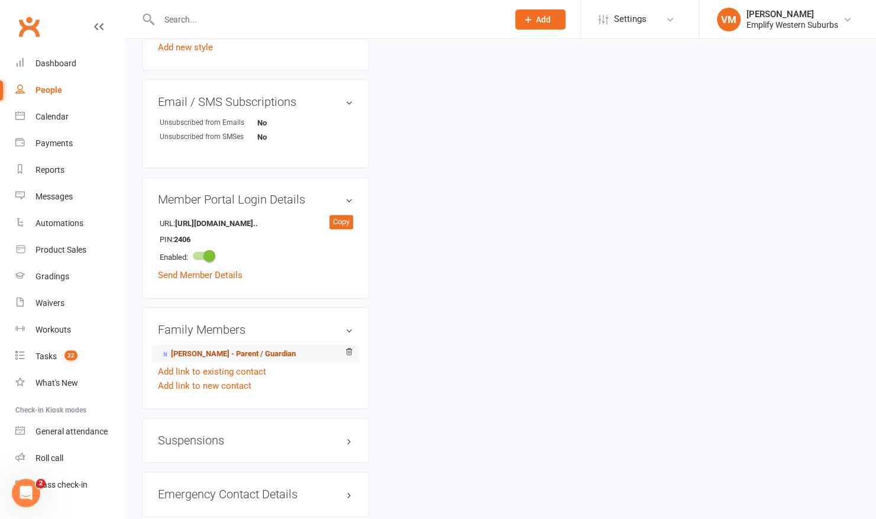
click at [239, 348] on link "Chantelle Marshall - Parent / Guardian" at bounding box center [228, 354] width 136 height 12
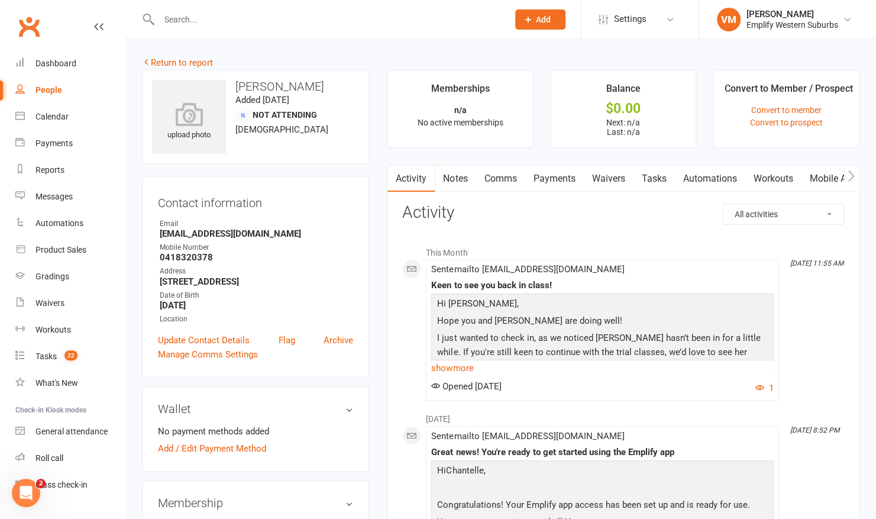
click at [622, 168] on link "Waivers" at bounding box center [608, 178] width 50 height 27
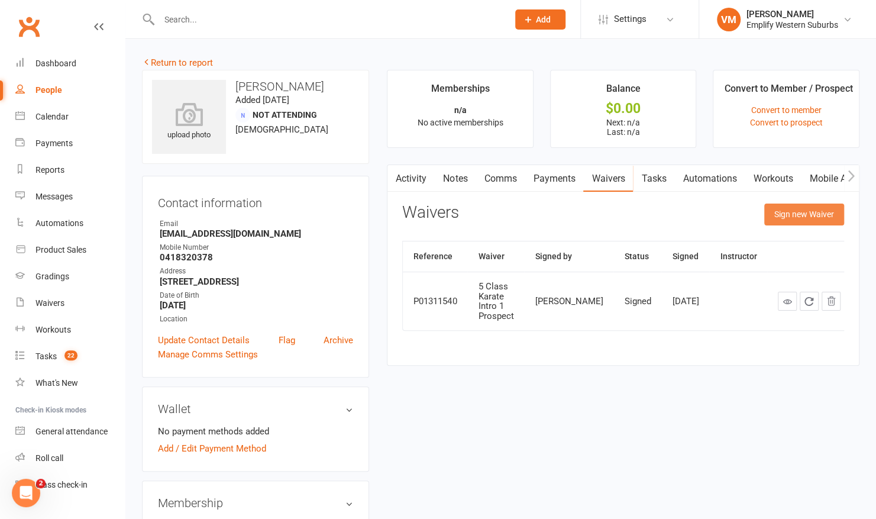
click at [800, 217] on button "Sign new Waiver" at bounding box center [804, 213] width 80 height 21
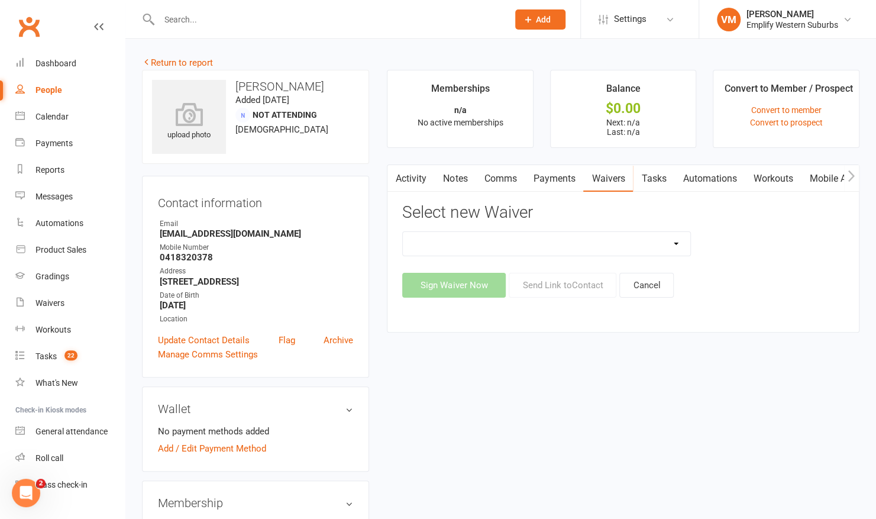
click at [673, 250] on select "Karate Membership Confirmation Karate Membership Confirmation (returning member…" at bounding box center [546, 244] width 287 height 24
select select "6813"
click at [403, 232] on select "Karate Membership Confirmation Karate Membership Confirmation (returning member…" at bounding box center [546, 244] width 287 height 24
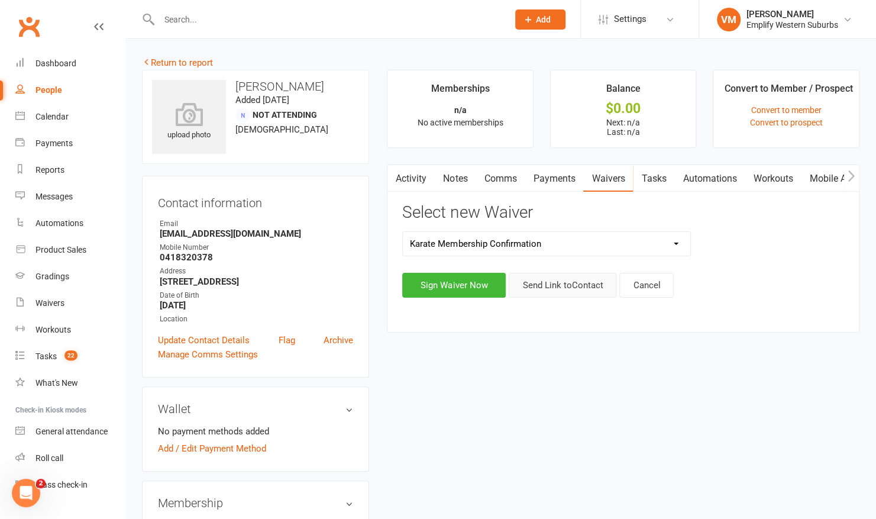
click at [558, 282] on button "Send Link to Contact" at bounding box center [563, 285] width 108 height 25
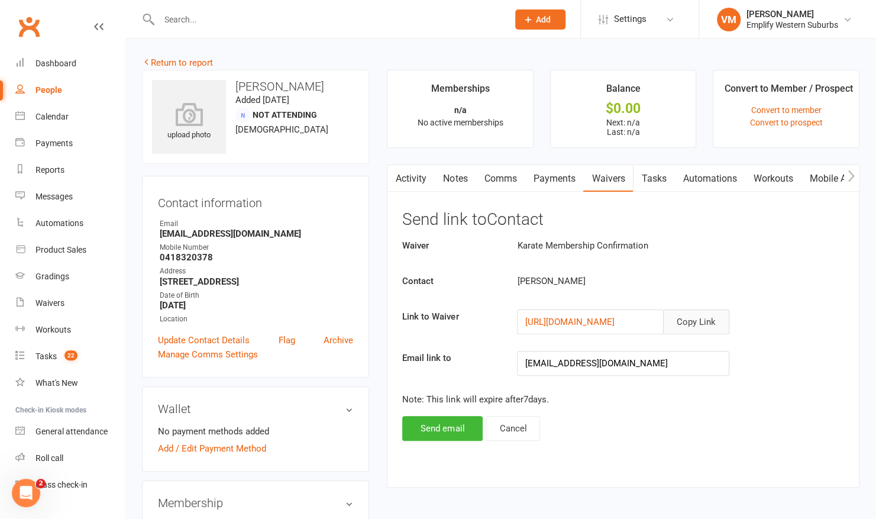
click at [698, 312] on button "Copy Link" at bounding box center [696, 321] width 66 height 25
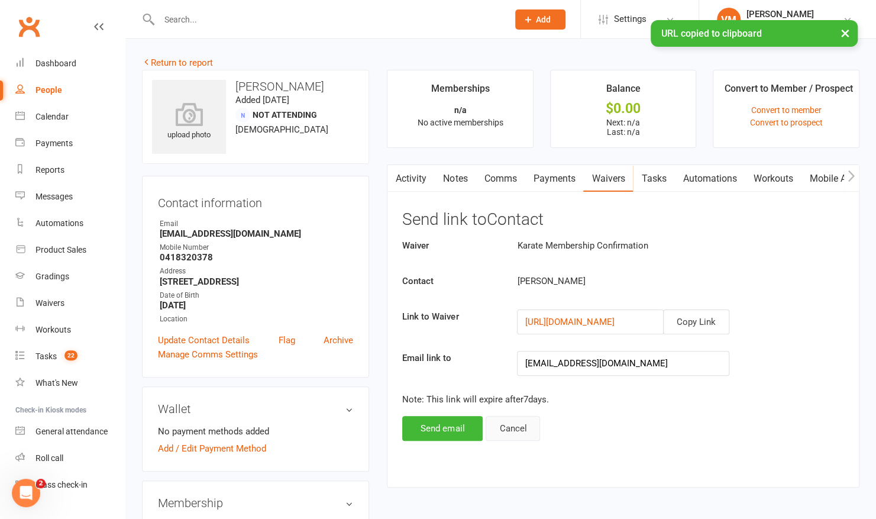
click at [517, 422] on button "Cancel" at bounding box center [513, 428] width 54 height 25
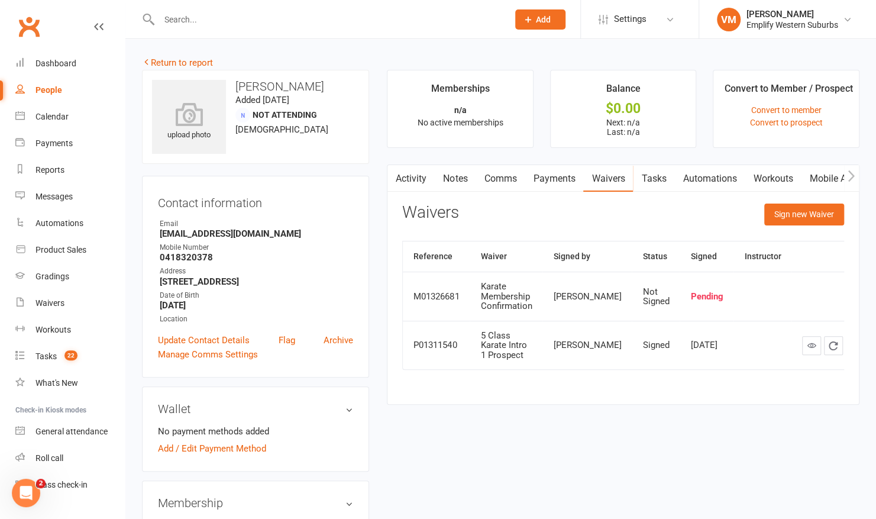
click at [508, 177] on link "Comms" at bounding box center [500, 178] width 49 height 27
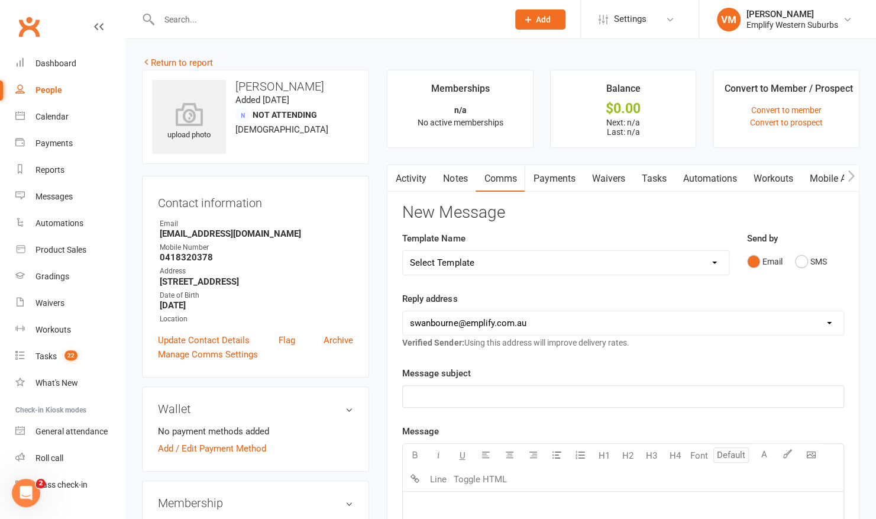
click at [612, 260] on select "Select Template [Email] 15 Days Absent [Email] 30 Days Absent [Email] ABC 1 Wee…" at bounding box center [565, 263] width 325 height 24
select select "58"
click at [403, 251] on select "Select Template [Email] 15 Days Absent [Email] 30 Days Absent [Email] ABC 1 Wee…" at bounding box center [565, 263] width 325 height 24
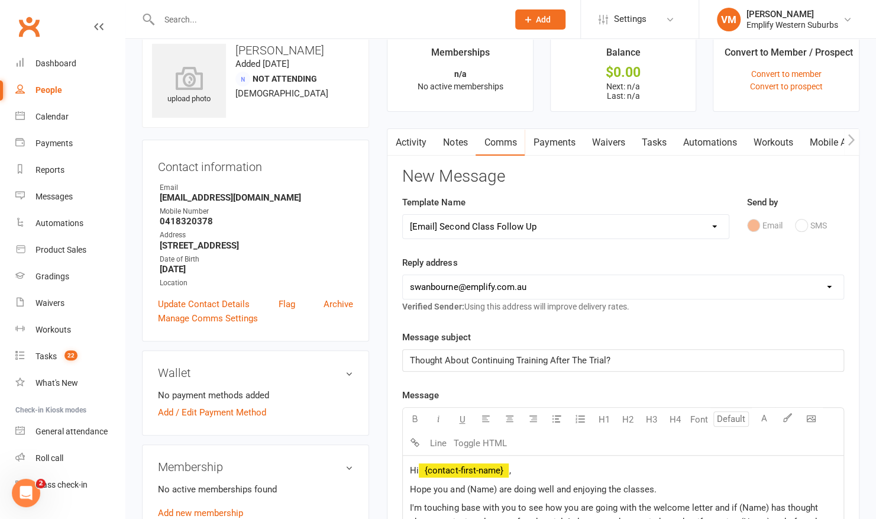
scroll to position [34, 0]
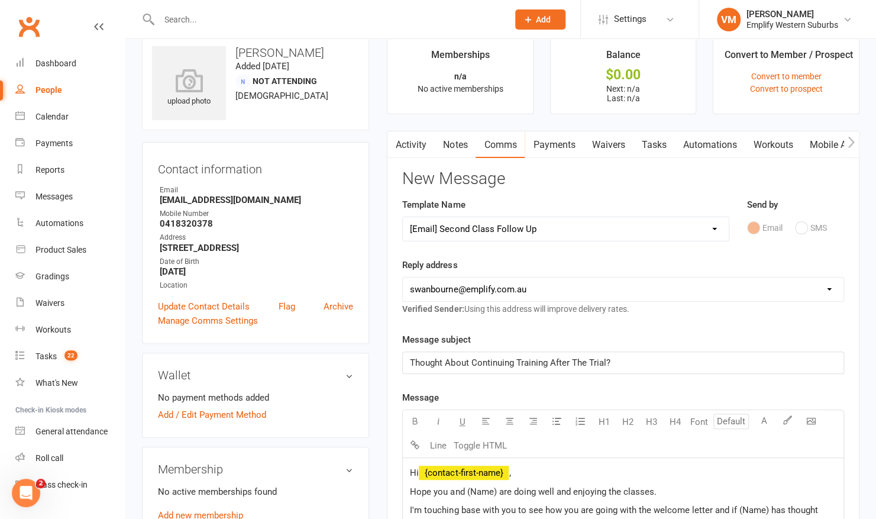
click at [597, 145] on link "Waivers" at bounding box center [608, 144] width 50 height 27
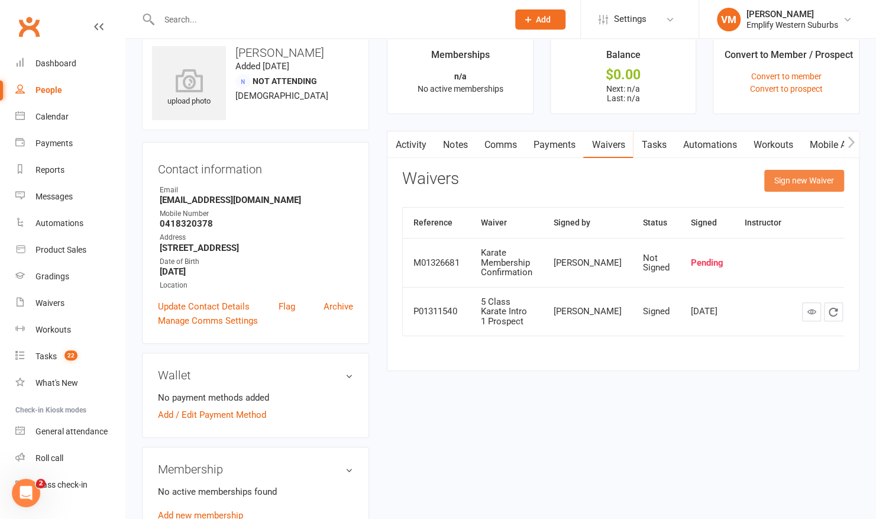
click at [814, 183] on button "Sign new Waiver" at bounding box center [804, 180] width 80 height 21
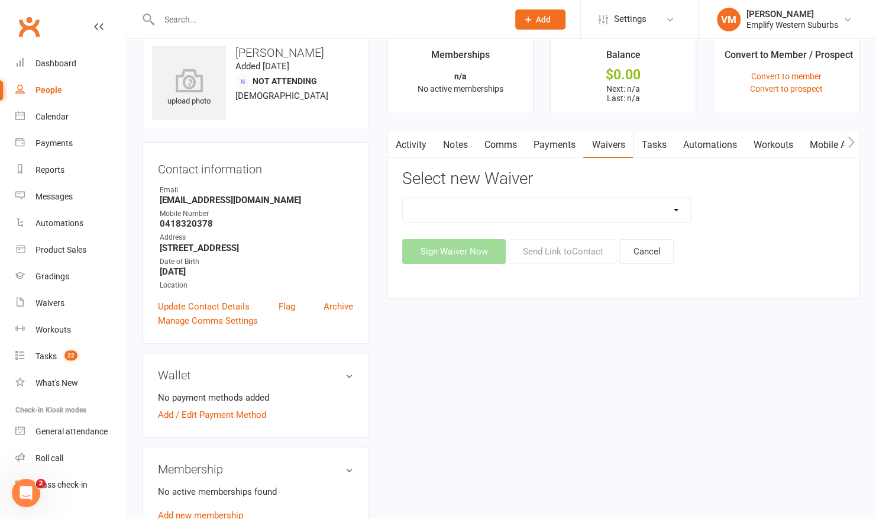
click at [673, 203] on select "Karate Membership Confirmation Karate Membership Confirmation (returning member…" at bounding box center [546, 210] width 287 height 24
select select "6813"
click at [403, 198] on select "Karate Membership Confirmation Karate Membership Confirmation (returning member…" at bounding box center [546, 210] width 287 height 24
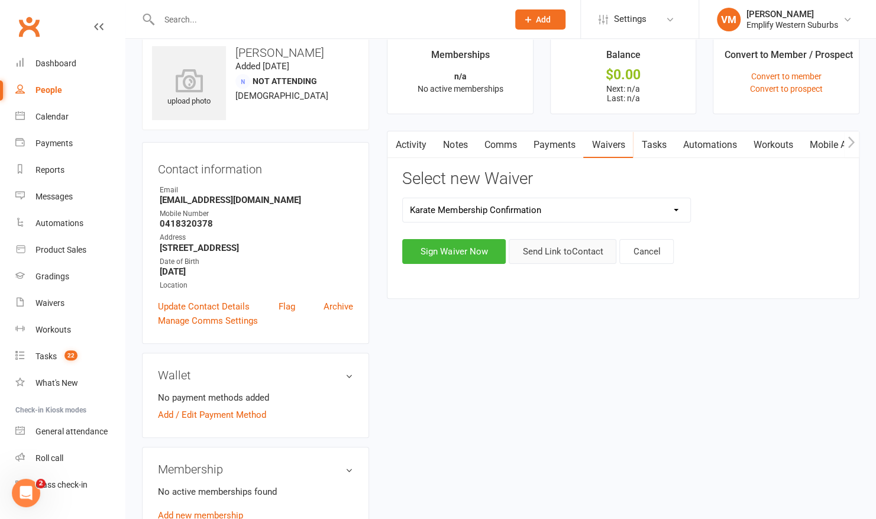
click at [555, 249] on button "Send Link to Contact" at bounding box center [563, 251] width 108 height 25
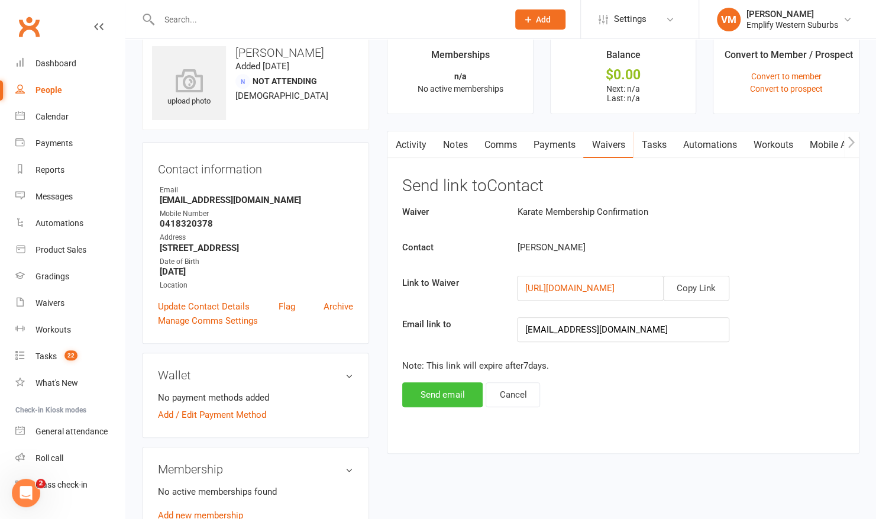
click at [458, 391] on button "Send email" at bounding box center [442, 394] width 80 height 25
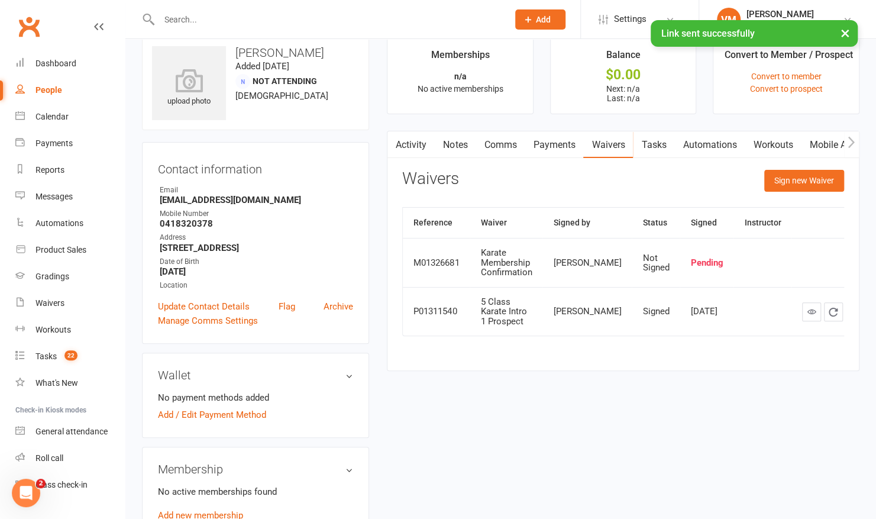
click at [489, 138] on link "Comms" at bounding box center [500, 144] width 49 height 27
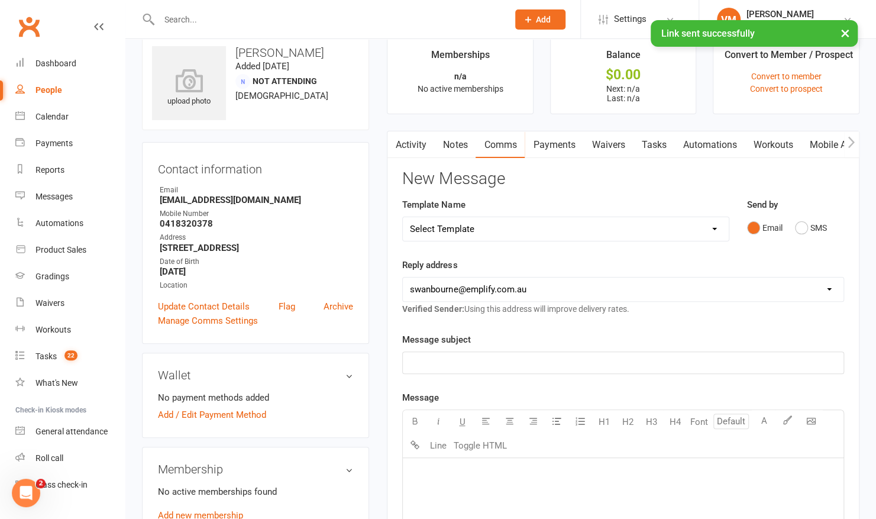
click at [643, 224] on select "Select Template [Email] 15 Days Absent [Email] 30 Days Absent [Email] ABC 1 Wee…" at bounding box center [565, 229] width 325 height 24
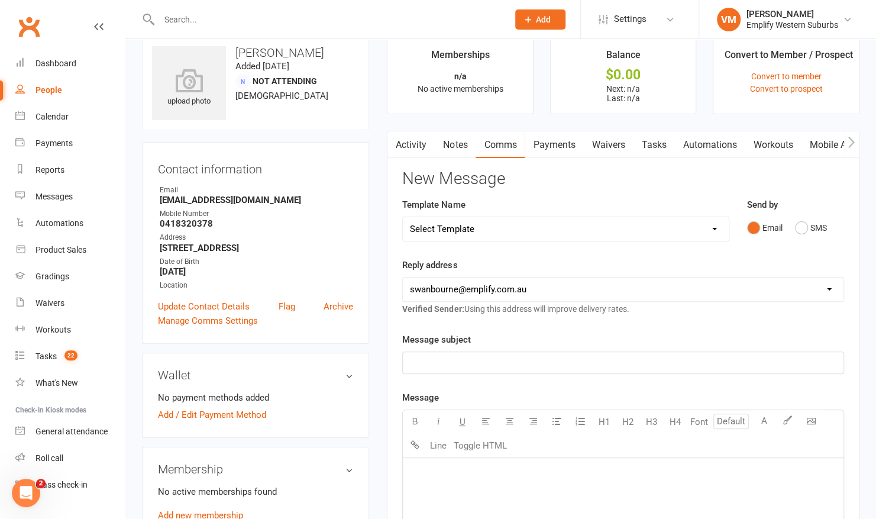
select select "58"
click at [403, 217] on select "Select Template [Email] 15 Days Absent [Email] 30 Days Absent [Email] ABC 1 Wee…" at bounding box center [565, 229] width 325 height 24
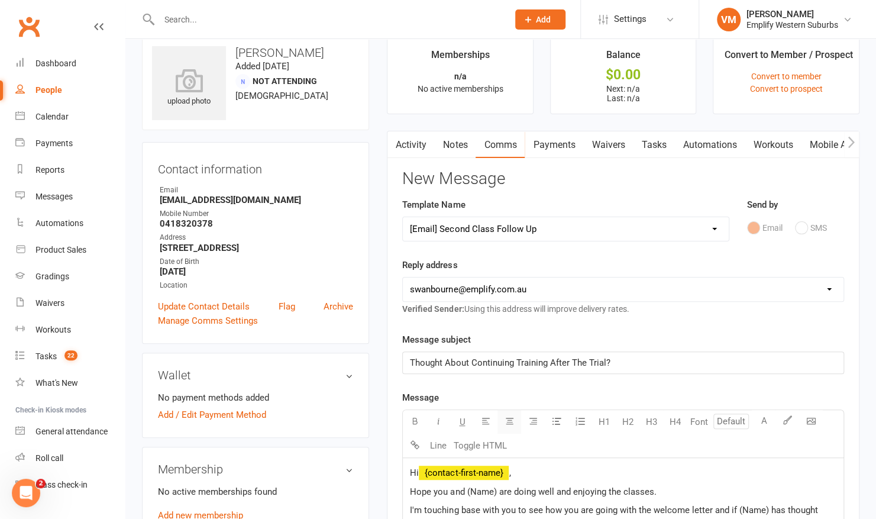
scroll to position [226, 0]
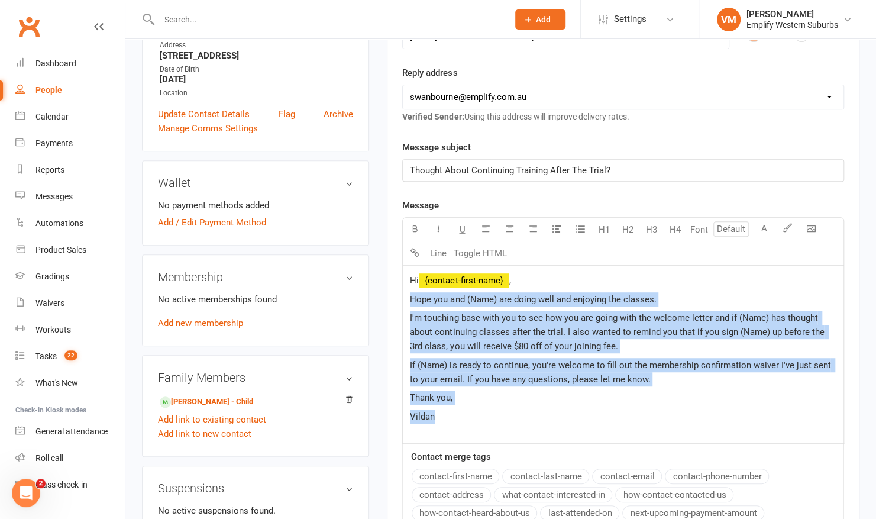
drag, startPoint x: 409, startPoint y: 295, endPoint x: 643, endPoint y: 432, distance: 271.7
click at [643, 432] on div "Hi ﻿ {contact-first-name} , Hope you and (Name) are doing well and enjoying the…" at bounding box center [623, 354] width 441 height 177
copy div "Hope you and (Name) are doing well and enjoying the classes. I'm touching base …"
click at [451, 292] on p "Hope you and (Name) are doing well and enjoying the classes." at bounding box center [623, 299] width 426 height 14
drag, startPoint x: 409, startPoint y: 295, endPoint x: 645, endPoint y: 381, distance: 251.8
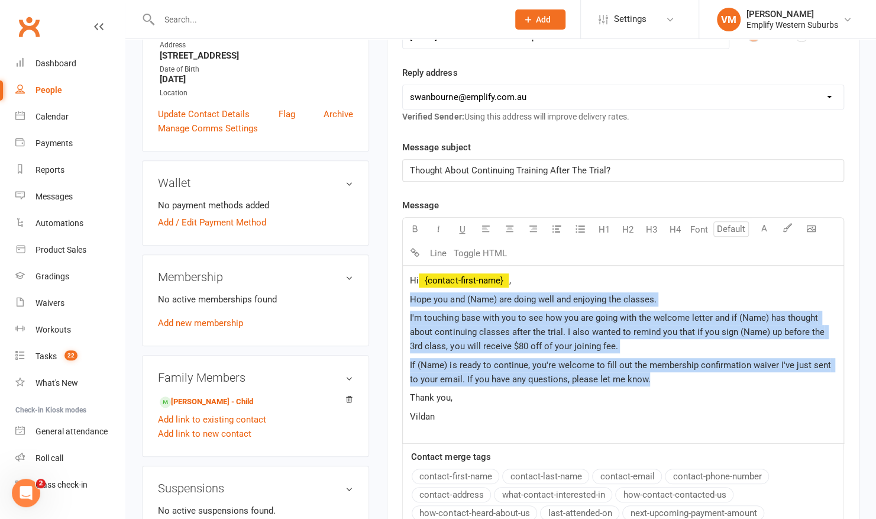
click at [645, 381] on div "Hi ﻿ {contact-first-name} , Hope you and (Name) are doing well and enjoying the…" at bounding box center [623, 354] width 441 height 177
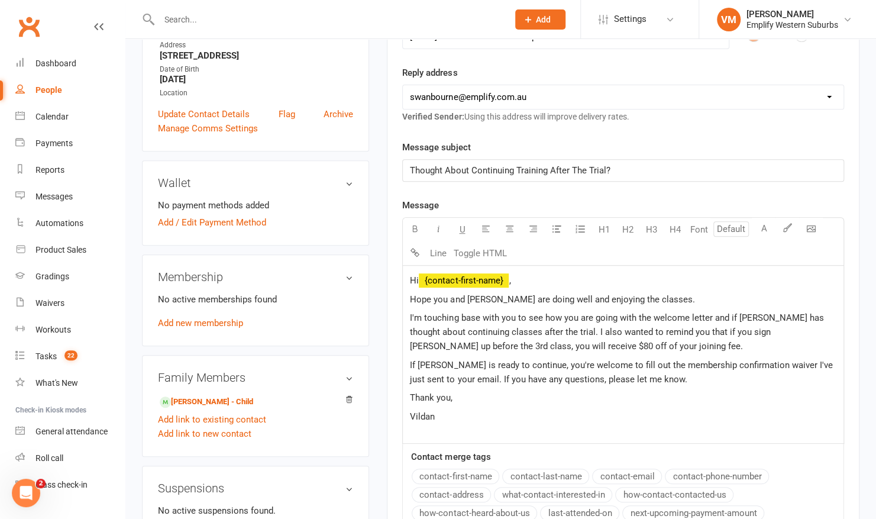
click at [419, 277] on span "Hi" at bounding box center [414, 280] width 9 height 11
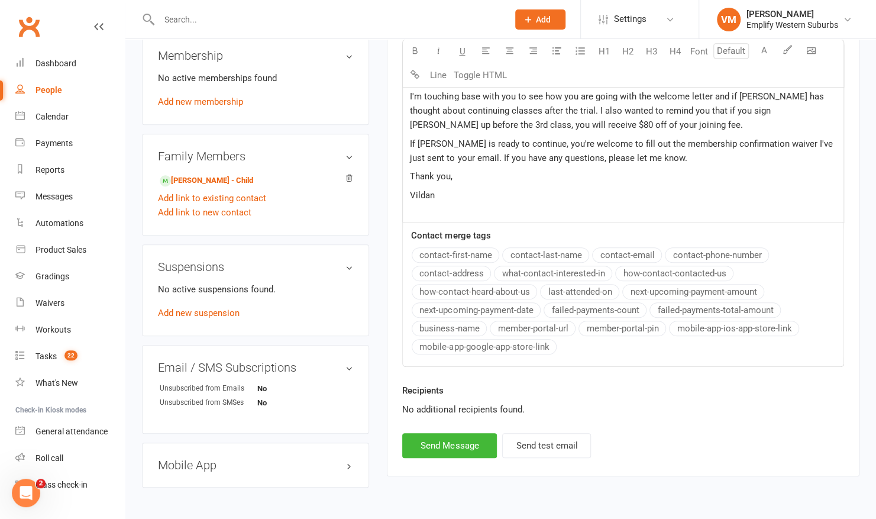
scroll to position [450, 0]
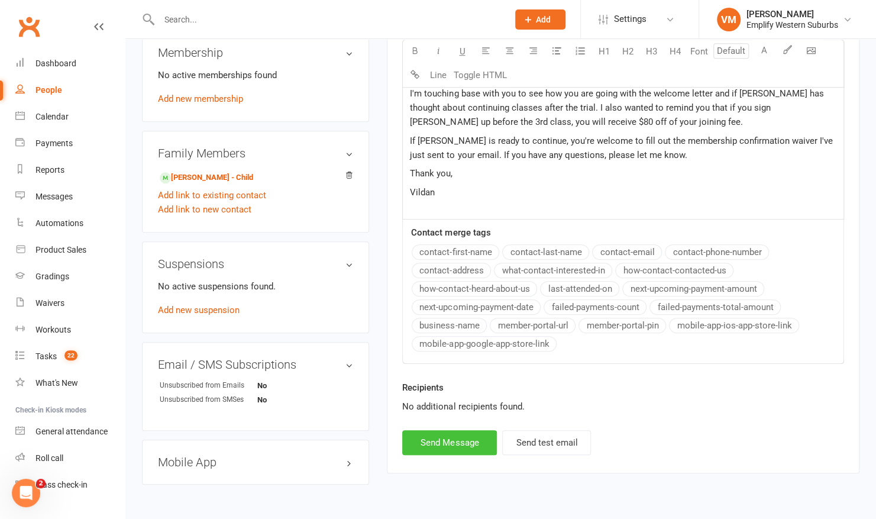
click at [465, 430] on button "Send Message" at bounding box center [449, 442] width 95 height 25
select select
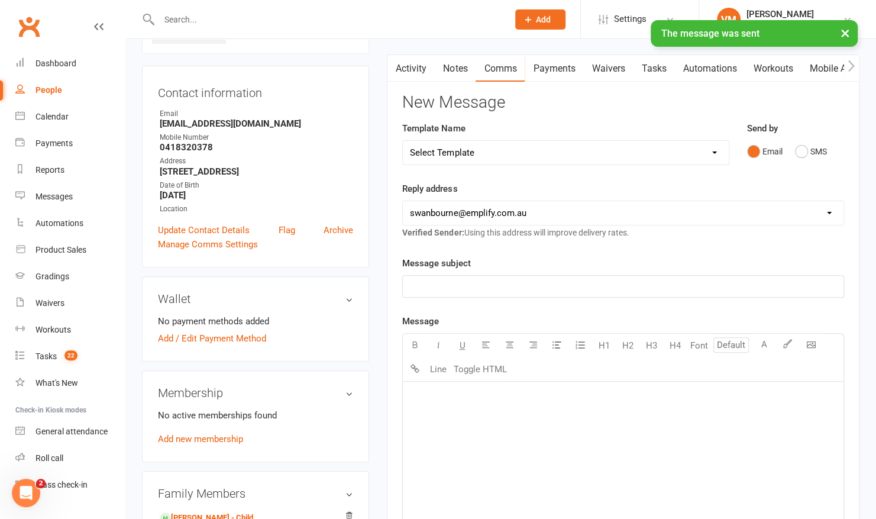
scroll to position [111, 0]
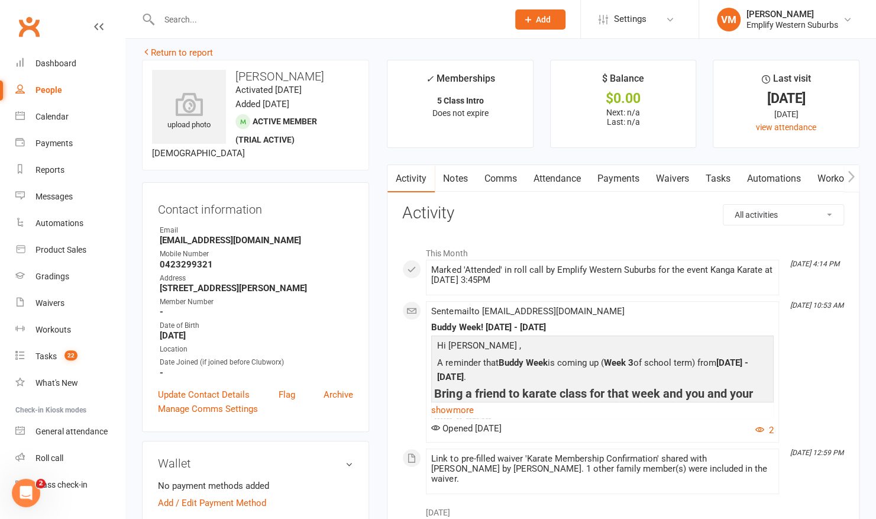
scroll to position [11, 0]
click at [552, 177] on link "Attendance" at bounding box center [557, 177] width 64 height 27
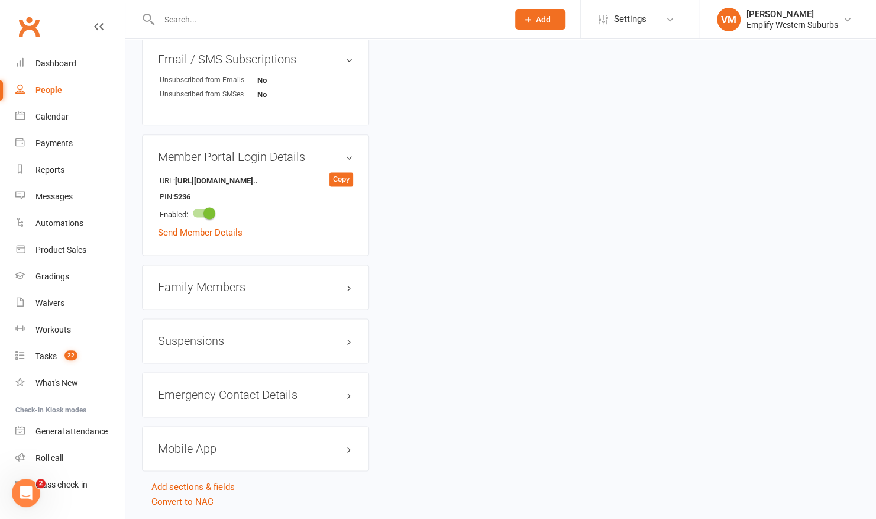
scroll to position [854, 0]
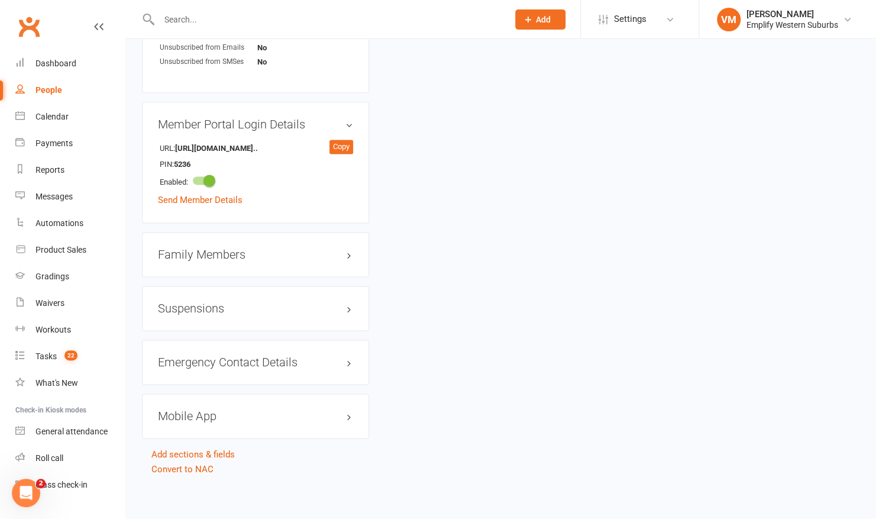
click at [263, 257] on h3 "Family Members" at bounding box center [255, 254] width 195 height 13
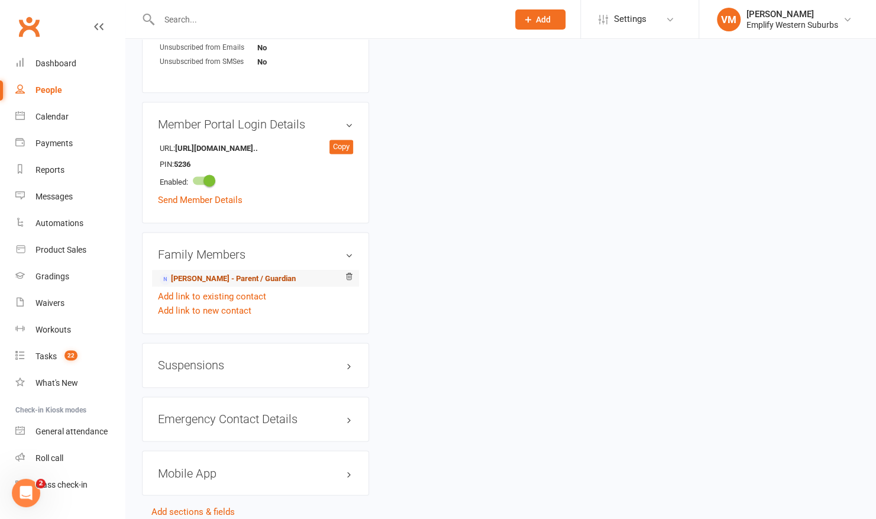
click at [218, 276] on link "Taylor Morgan - Parent / Guardian" at bounding box center [228, 279] width 136 height 12
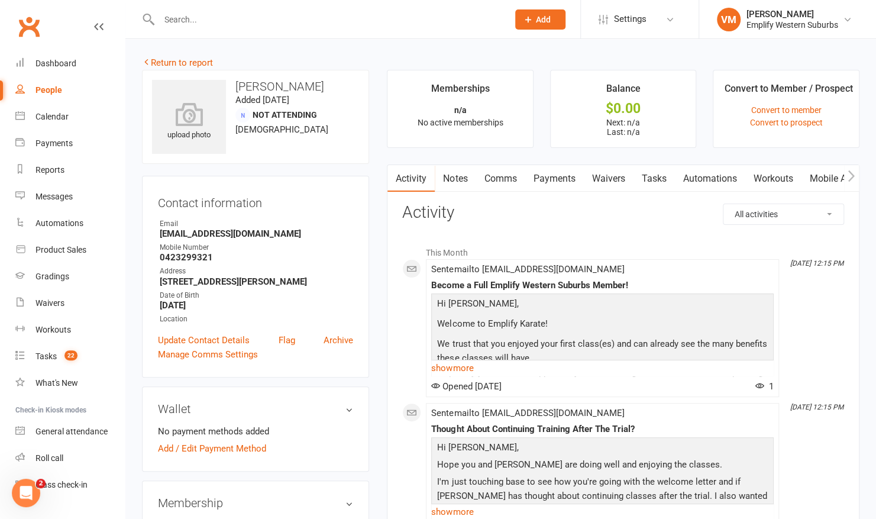
click at [597, 185] on link "Waivers" at bounding box center [608, 178] width 50 height 27
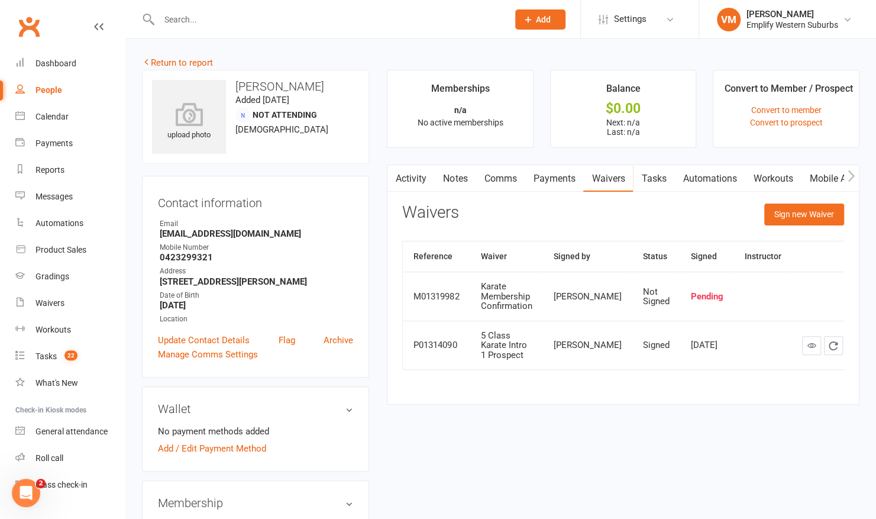
click at [499, 172] on link "Comms" at bounding box center [500, 178] width 49 height 27
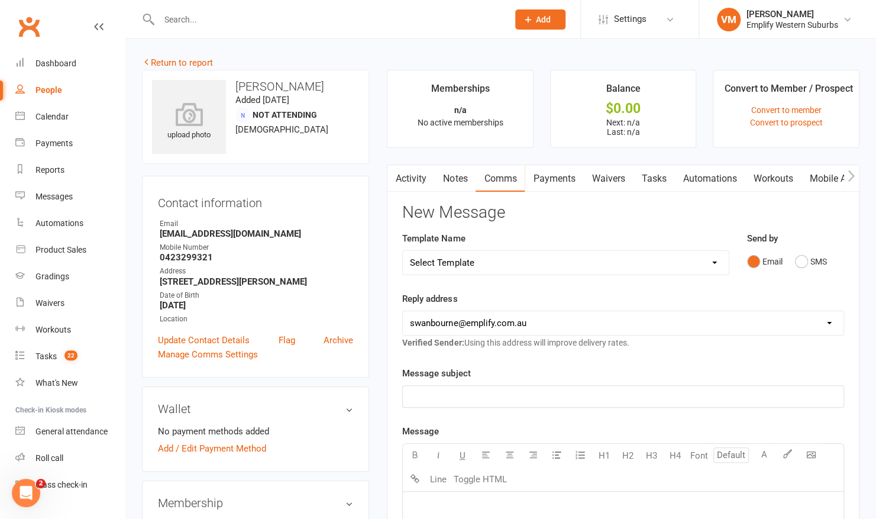
click at [412, 177] on link "Activity" at bounding box center [410, 178] width 47 height 27
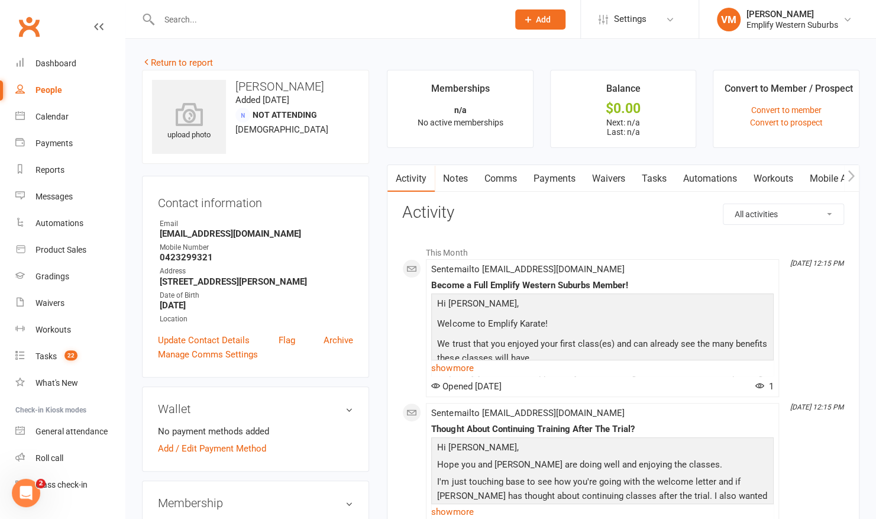
click at [612, 179] on link "Waivers" at bounding box center [608, 178] width 50 height 27
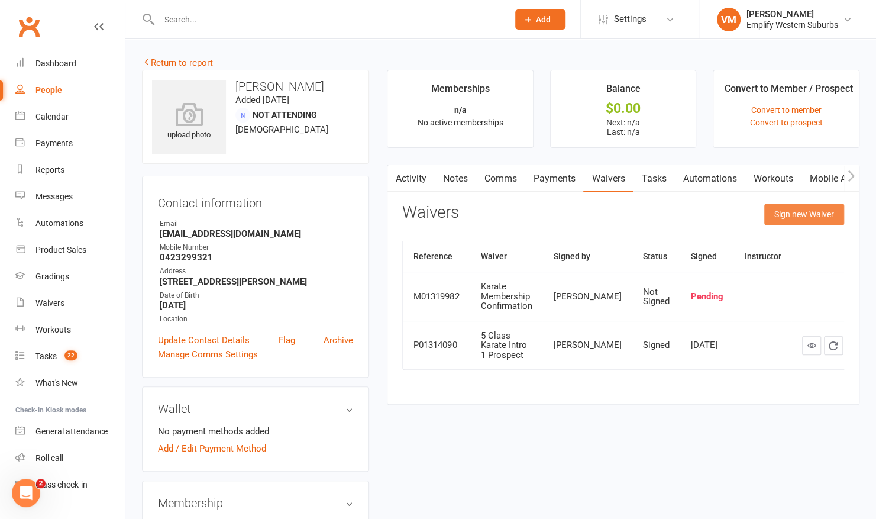
click at [802, 215] on button "Sign new Waiver" at bounding box center [804, 213] width 80 height 21
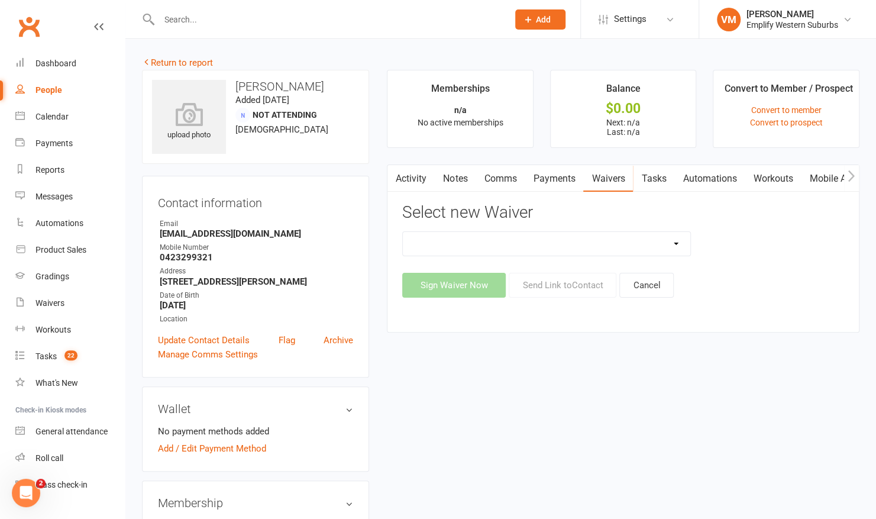
click at [671, 238] on select "Karate Membership Confirmation Karate Membership Confirmation (returning member…" at bounding box center [546, 244] width 287 height 24
select select "6813"
click at [403, 232] on select "Karate Membership Confirmation Karate Membership Confirmation (returning member…" at bounding box center [546, 244] width 287 height 24
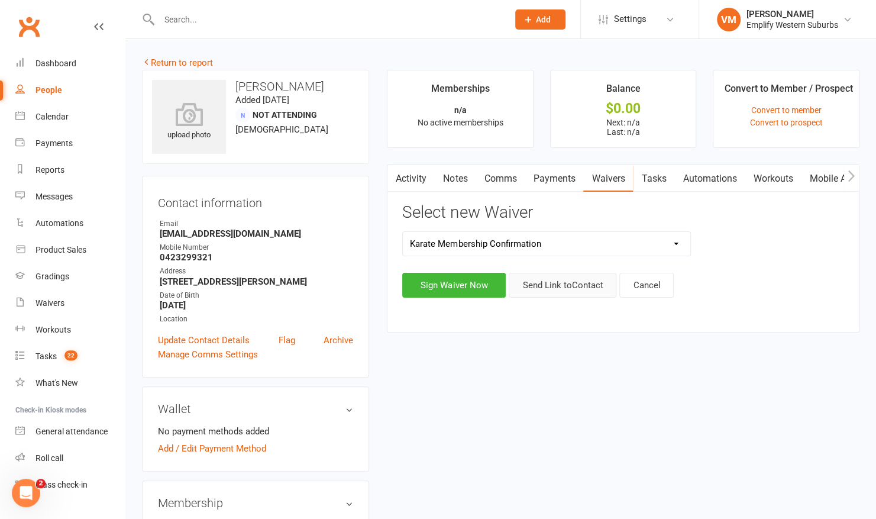
click at [553, 286] on button "Send Link to Contact" at bounding box center [563, 285] width 108 height 25
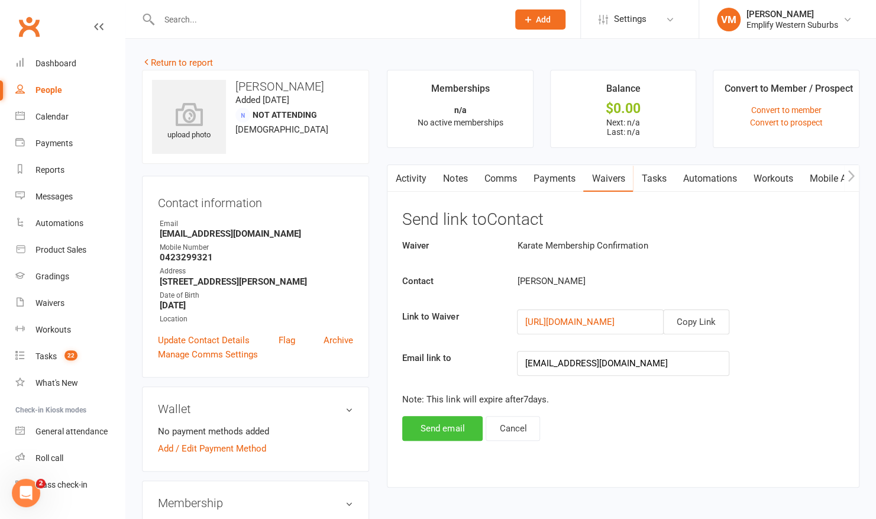
click at [422, 425] on button "Send email" at bounding box center [442, 428] width 80 height 25
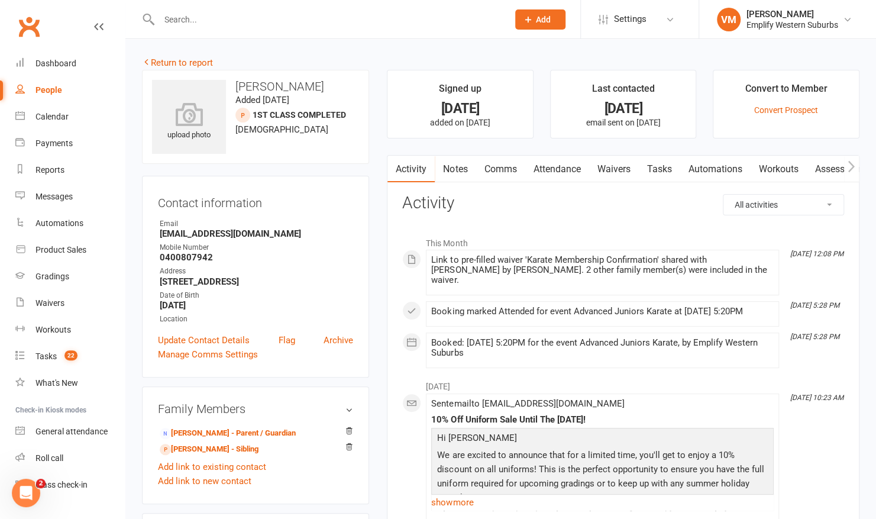
scroll to position [49, 0]
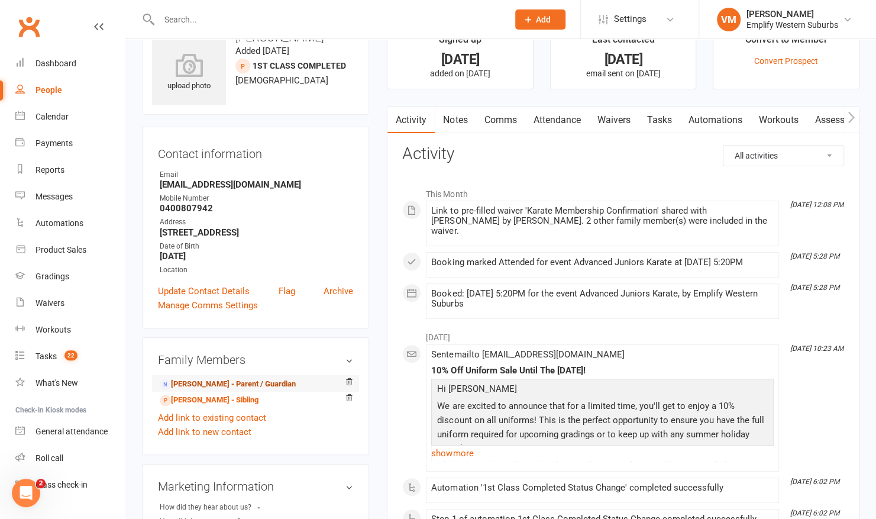
click at [244, 383] on link "[PERSON_NAME] - Parent / Guardian" at bounding box center [228, 384] width 136 height 12
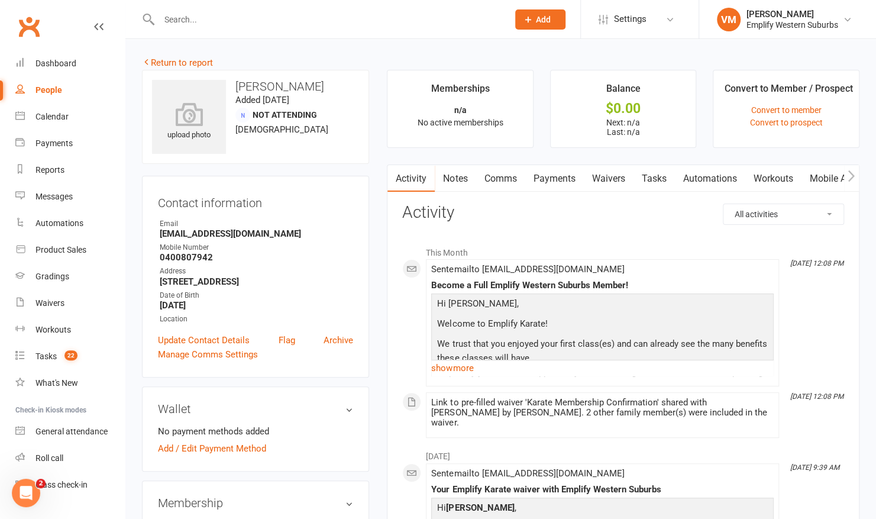
click at [606, 170] on link "Waivers" at bounding box center [608, 178] width 50 height 27
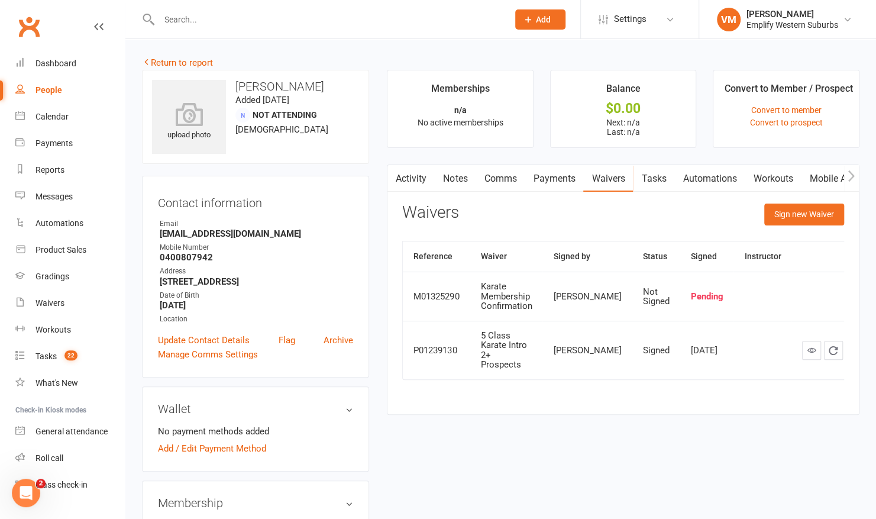
click at [409, 176] on link "Activity" at bounding box center [410, 178] width 47 height 27
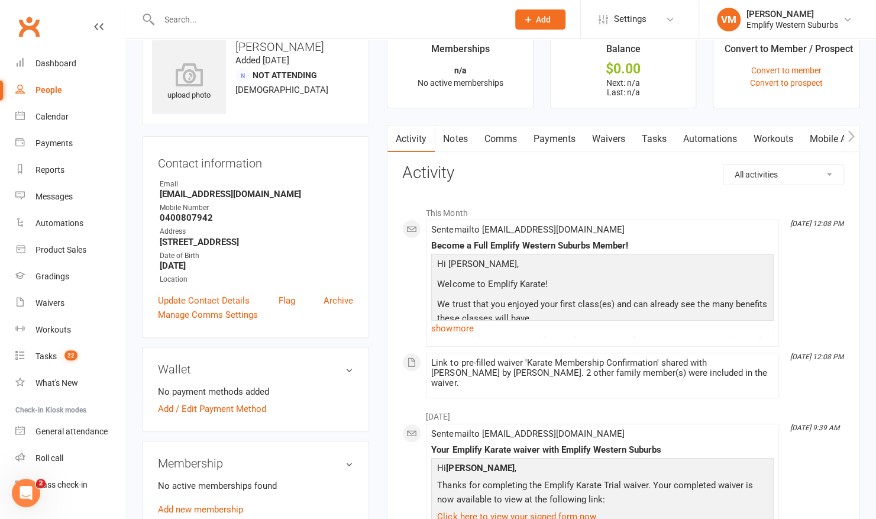
scroll to position [38, 0]
click at [612, 141] on link "Waivers" at bounding box center [608, 140] width 50 height 27
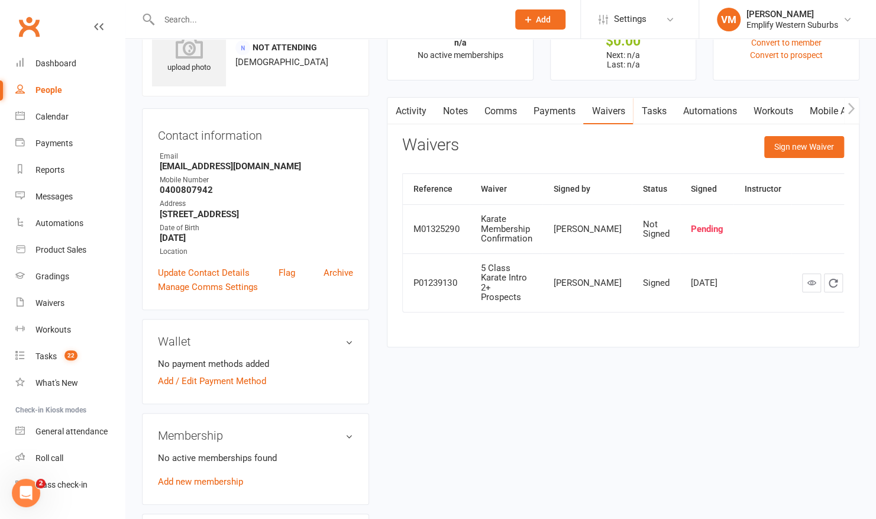
scroll to position [25, 0]
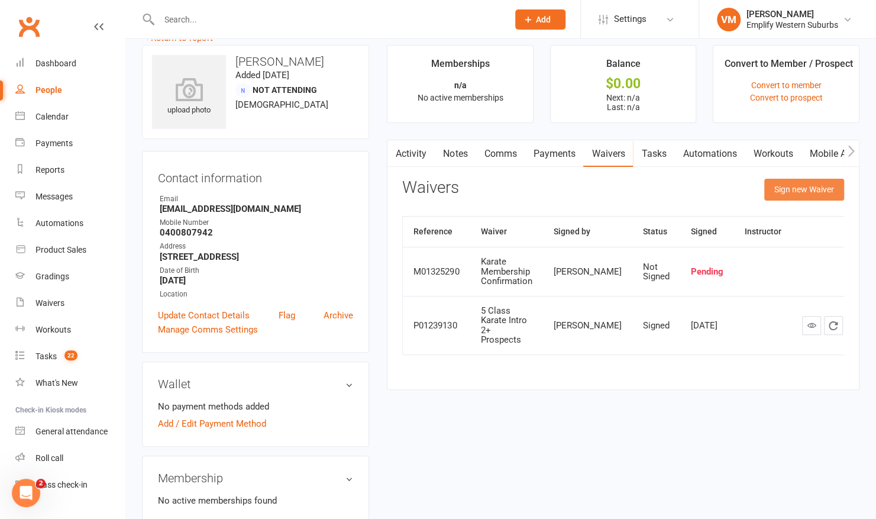
click at [814, 192] on button "Sign new Waiver" at bounding box center [804, 189] width 80 height 21
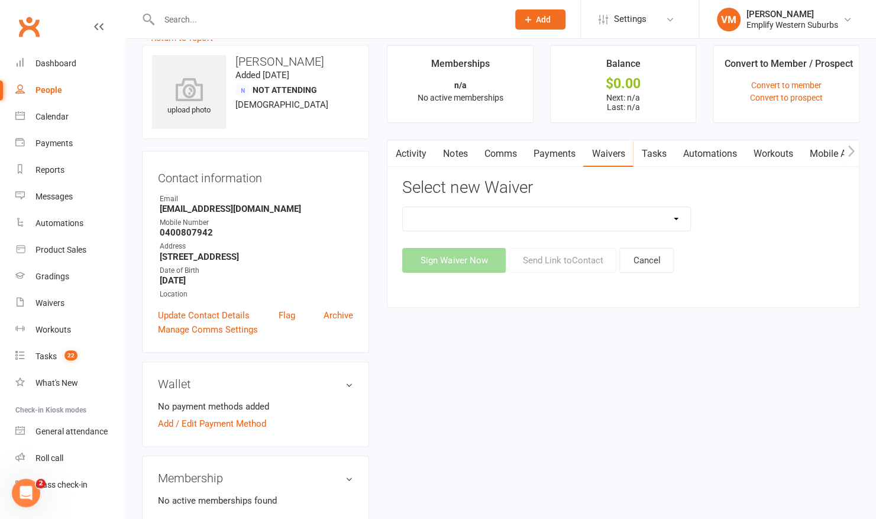
click at [651, 214] on select "5 Class Kanga Karate Intro 5 Class Karate Intro 1 Prospect 5 Class Karate Intro…" at bounding box center [546, 219] width 287 height 24
select select "6813"
click at [403, 207] on select "5 Class Kanga Karate Intro 5 Class Karate Intro 1 Prospect 5 Class Karate Intro…" at bounding box center [546, 219] width 287 height 24
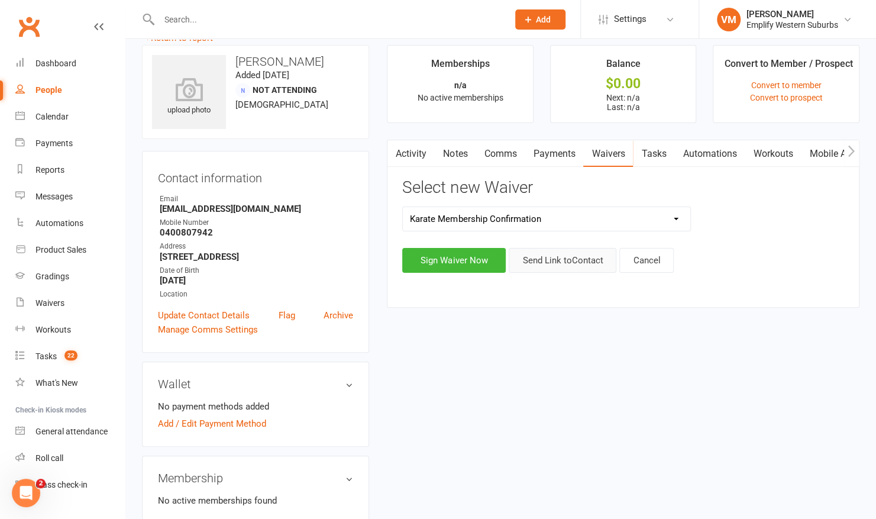
click at [557, 264] on button "Send Link to Contact" at bounding box center [563, 260] width 108 height 25
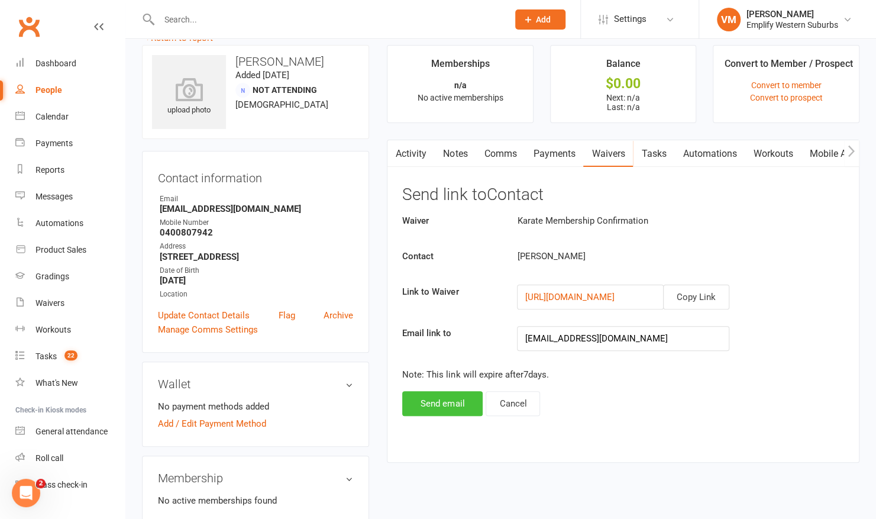
click at [452, 400] on button "Send email" at bounding box center [442, 403] width 80 height 25
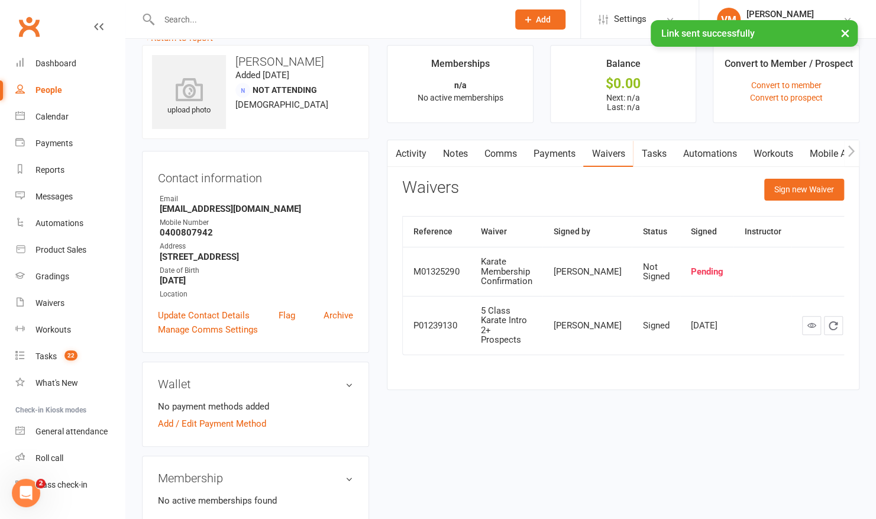
click at [406, 148] on link "Activity" at bounding box center [410, 153] width 47 height 27
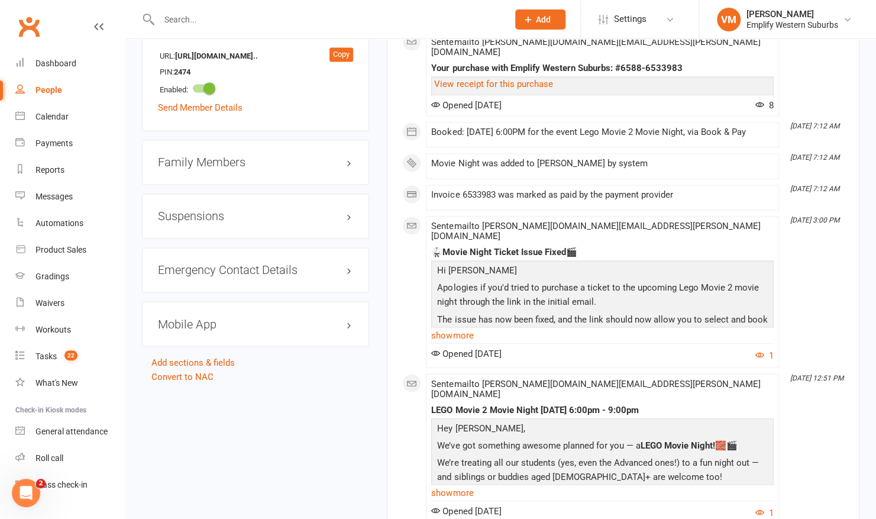
scroll to position [996, 0]
click at [309, 140] on div "Family Members" at bounding box center [255, 161] width 227 height 45
click at [297, 155] on h3 "Family Members" at bounding box center [255, 161] width 195 height 13
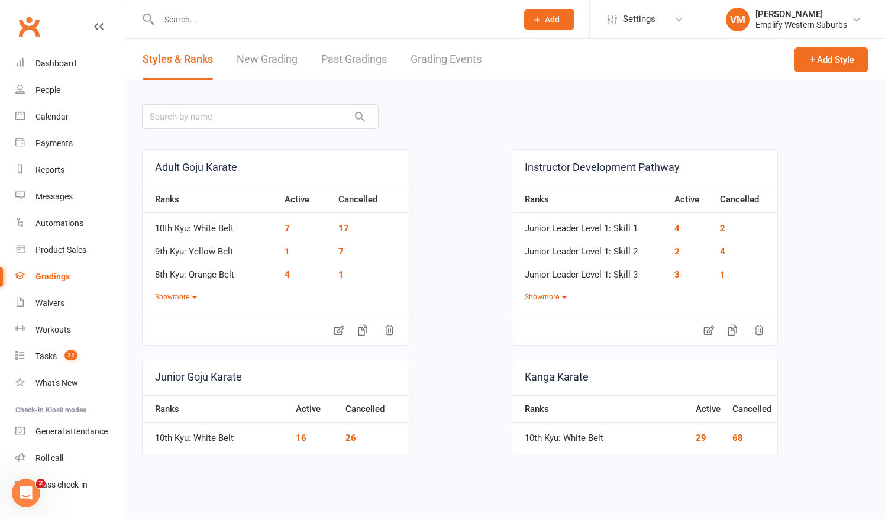
click at [447, 48] on link "Grading Events" at bounding box center [445, 59] width 71 height 41
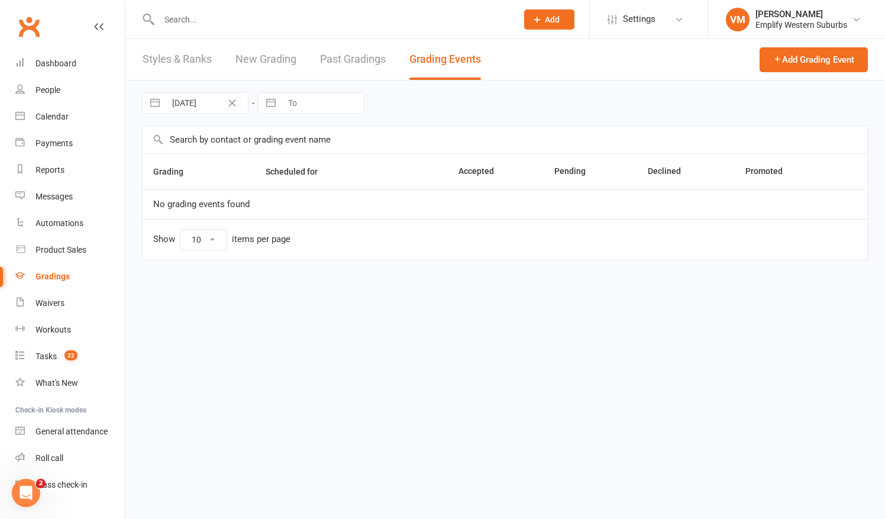
click at [183, 103] on input "[DATE]" at bounding box center [207, 103] width 82 height 20
select select "6"
select select "2025"
select select "7"
select select "2025"
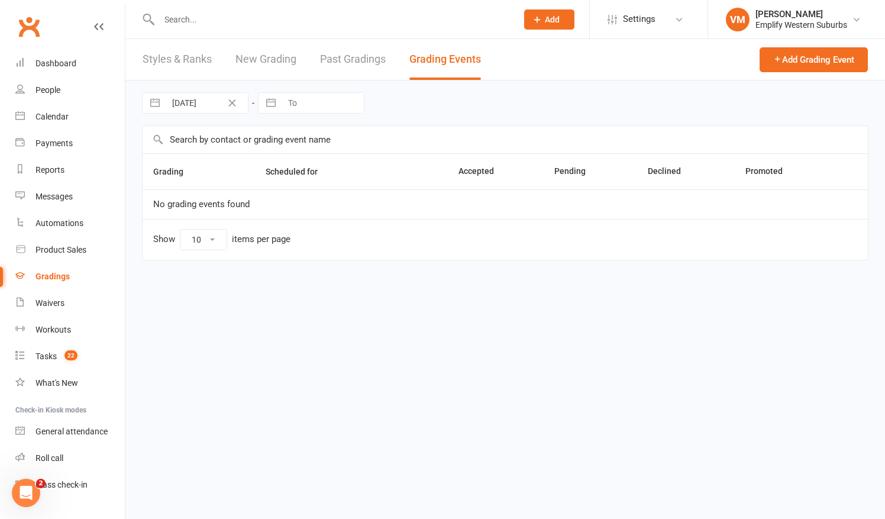
select select "8"
select select "2025"
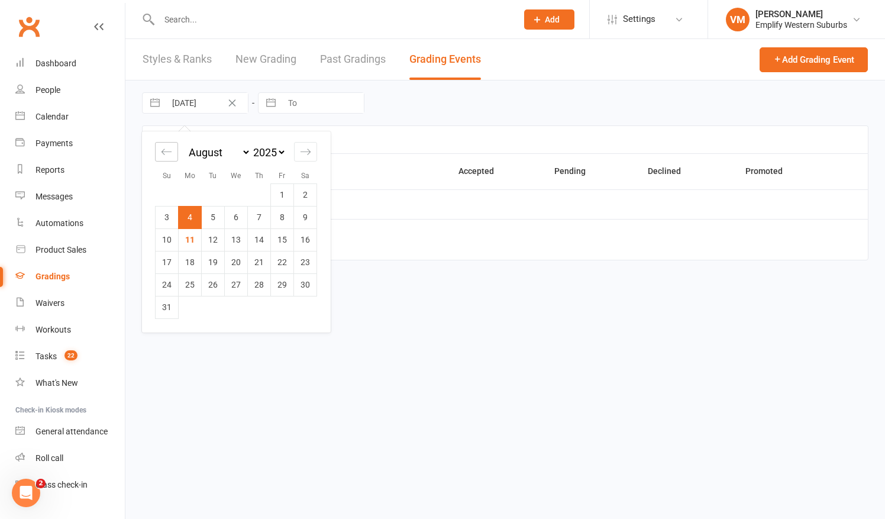
click at [170, 156] on icon "Move backward to switch to the previous month." at bounding box center [166, 151] width 11 height 11
select select "5"
select select "2025"
click at [170, 156] on icon "Move backward to switch to the previous month." at bounding box center [166, 151] width 11 height 11
select select "4"
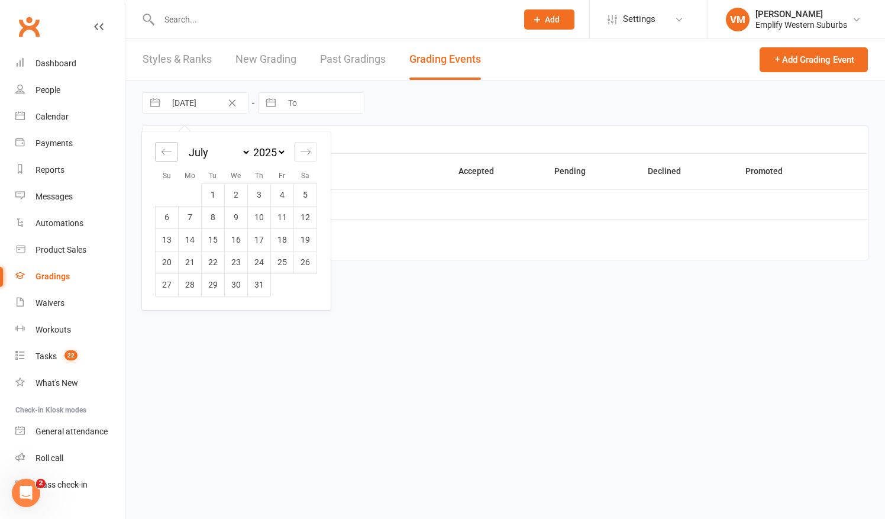
select select "2025"
click at [172, 196] on td "1" at bounding box center [167, 194] width 23 height 22
type input "[DATE]"
